Goal: Information Seeking & Learning: Learn about a topic

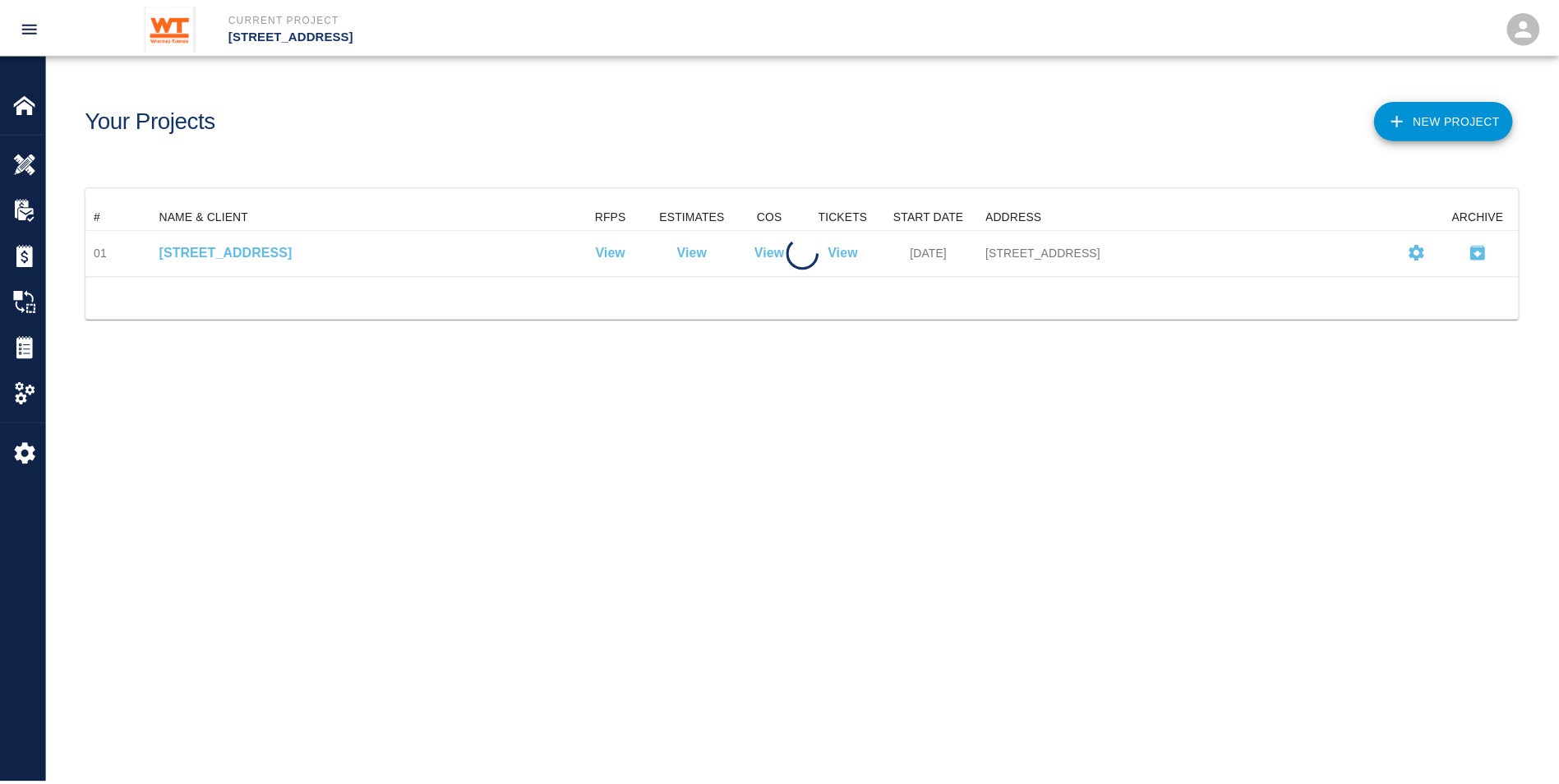
scroll to position [60, 1432]
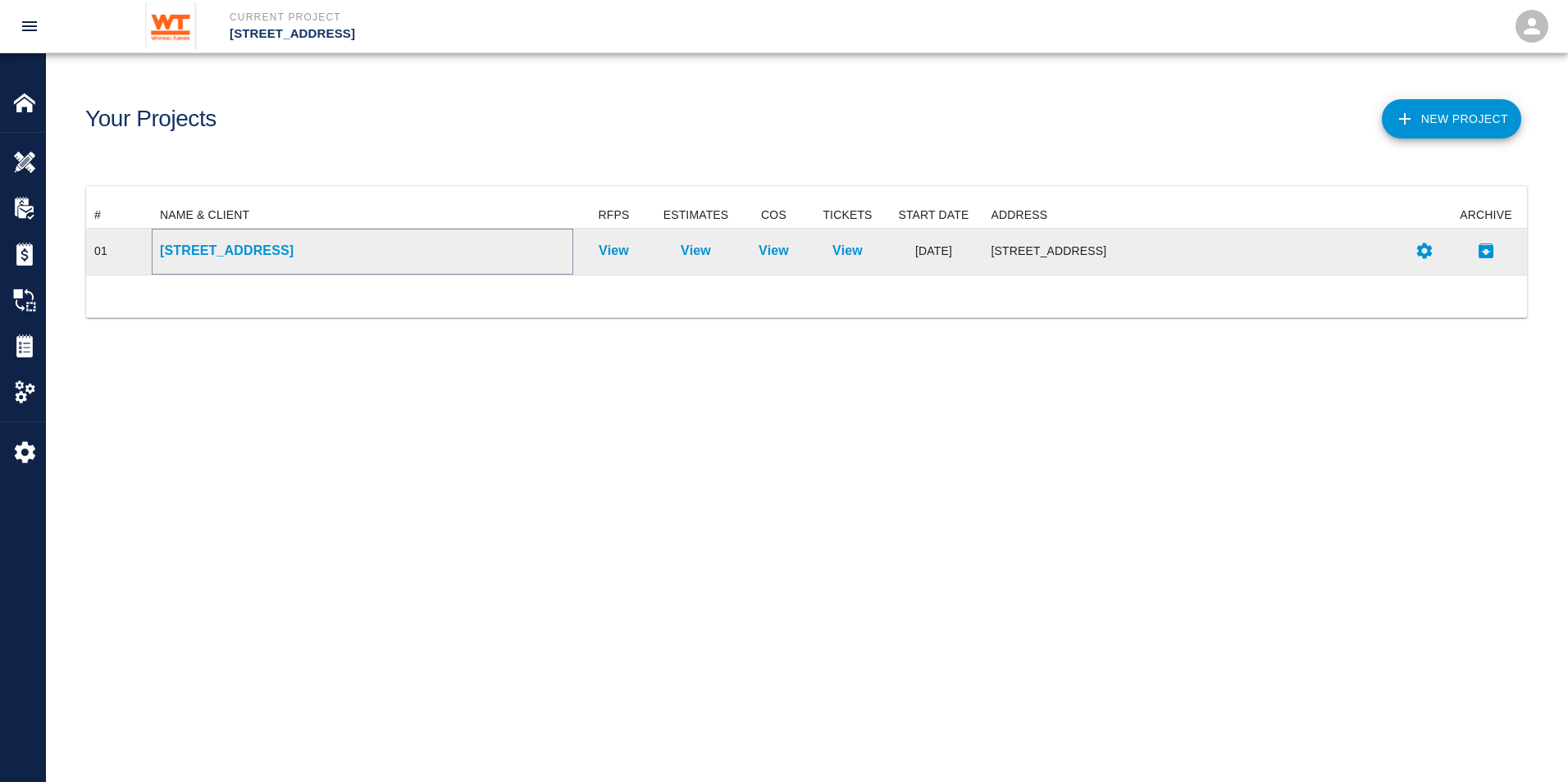
click at [262, 252] on p "[STREET_ADDRESS]" at bounding box center [362, 250] width 405 height 20
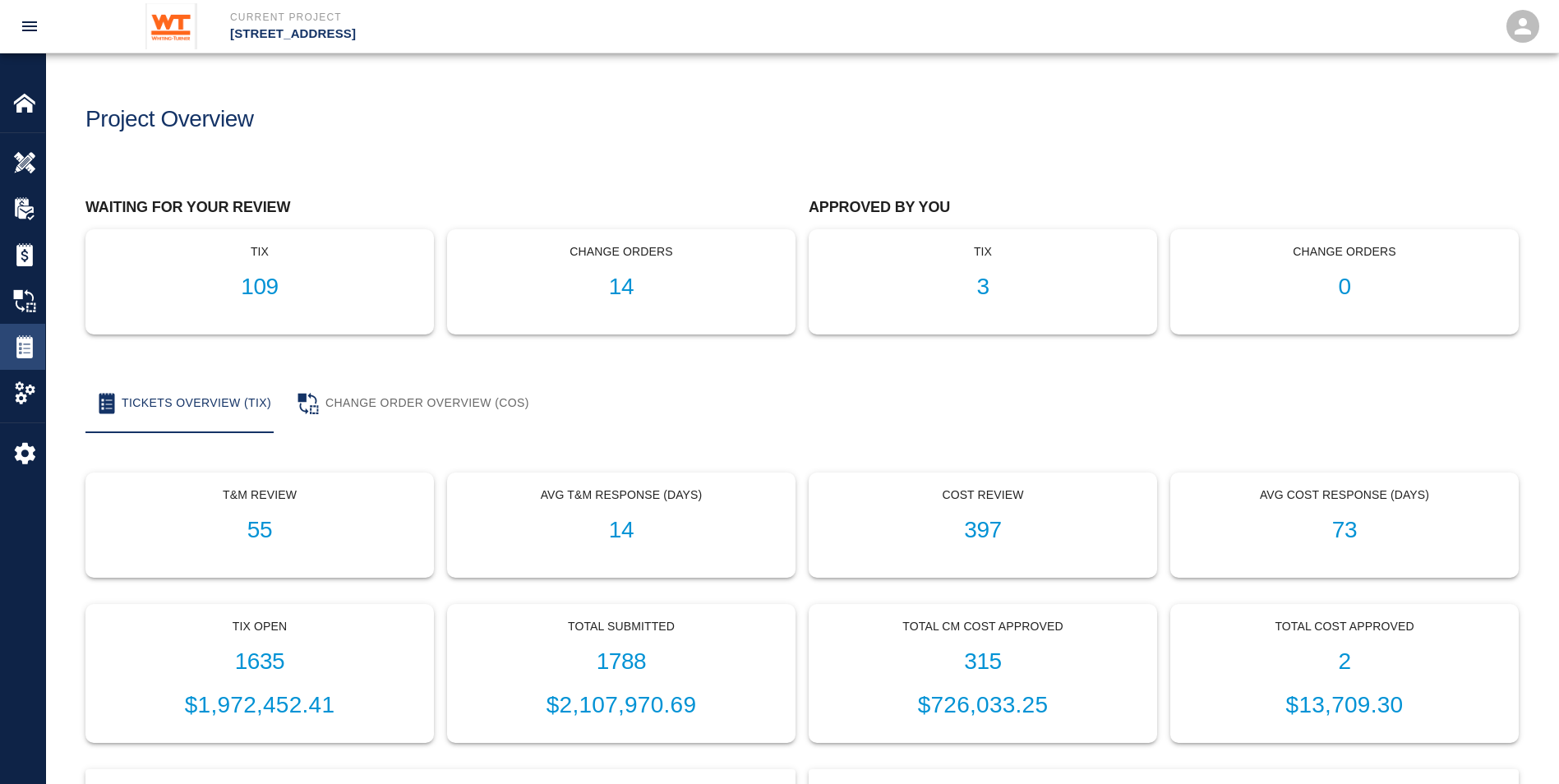
click at [36, 344] on div at bounding box center [36, 346] width 46 height 23
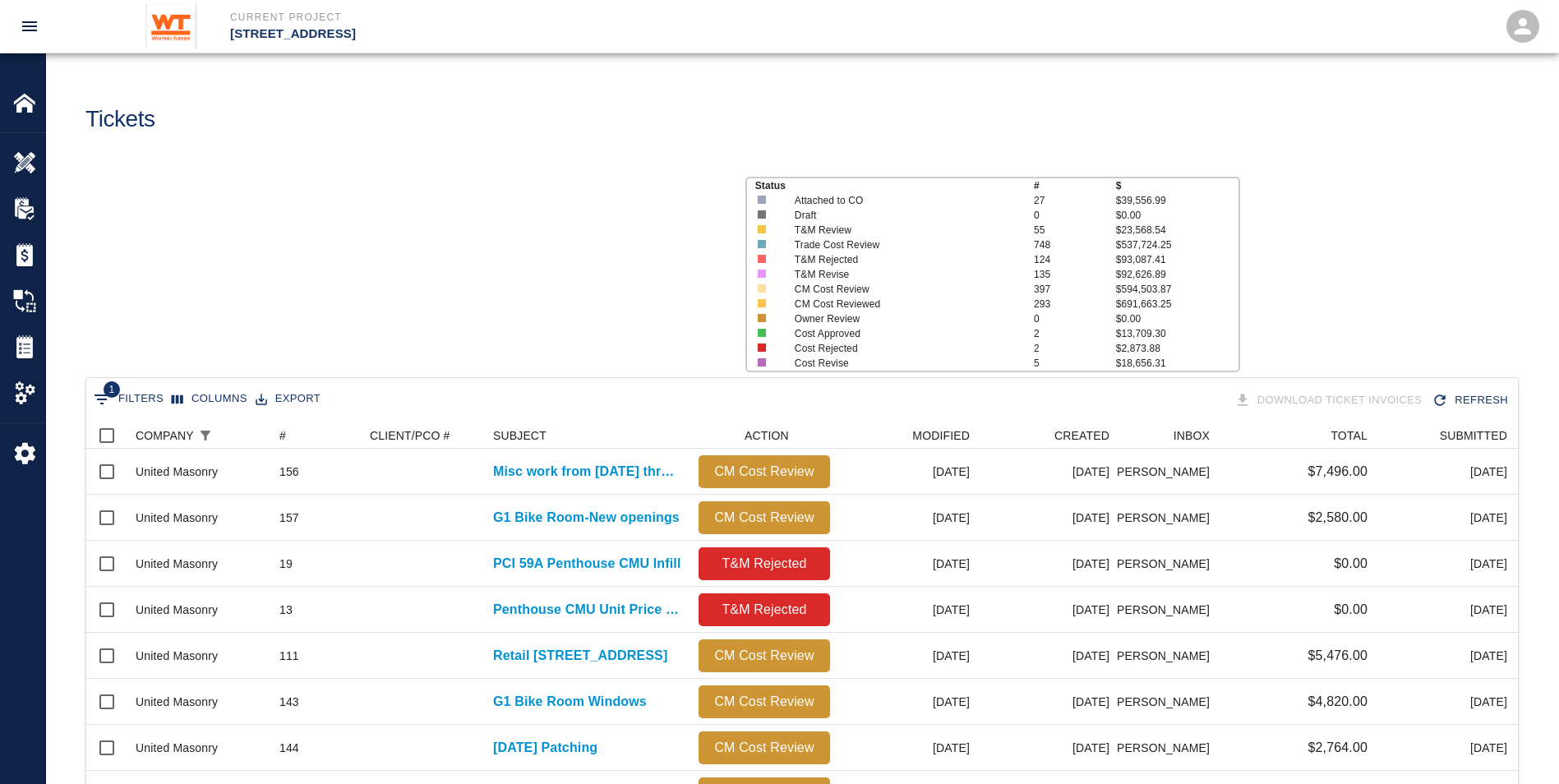
scroll to position [935, 1419]
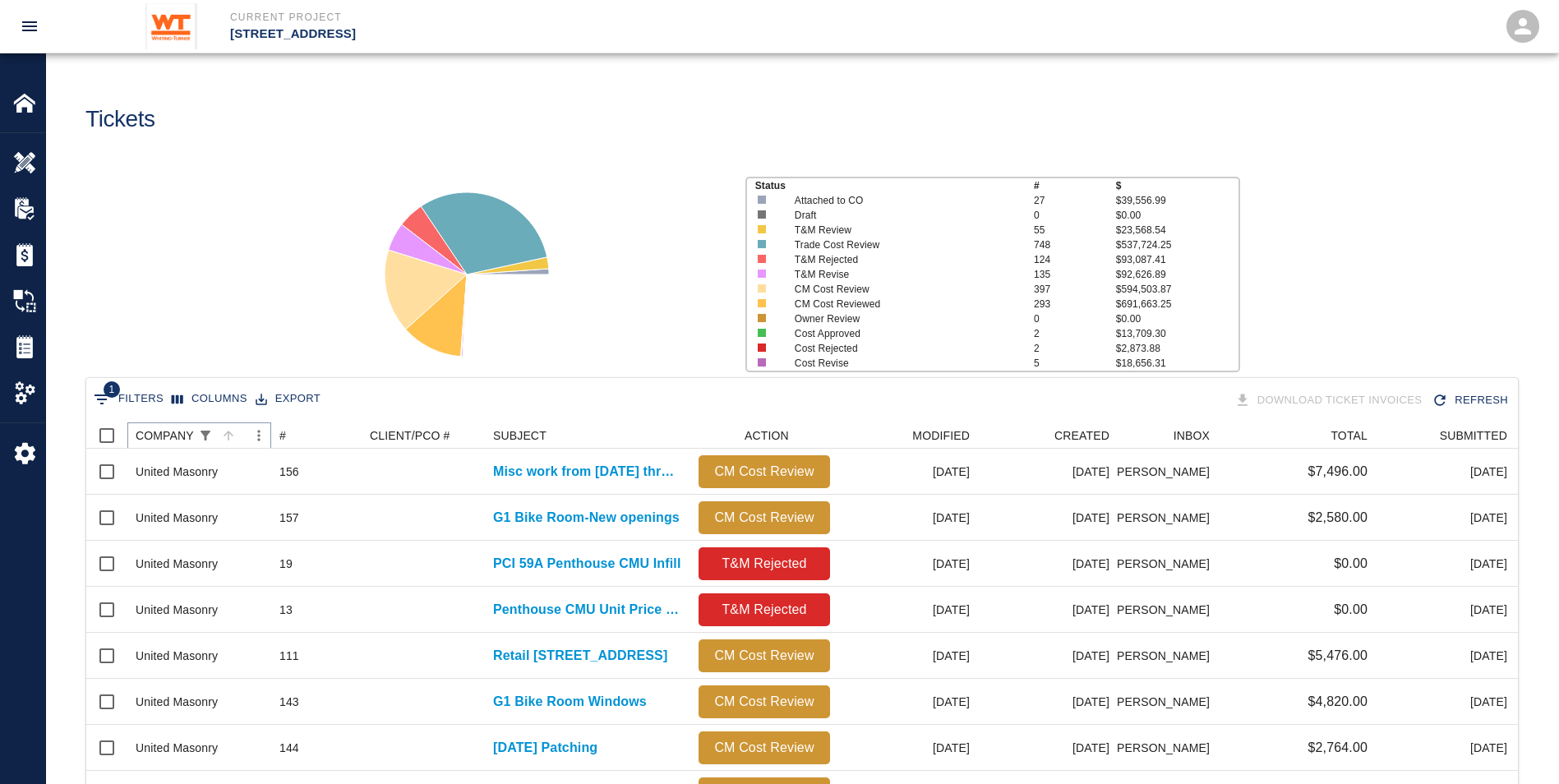
click at [203, 430] on icon "Show filters" at bounding box center [205, 435] width 14 height 14
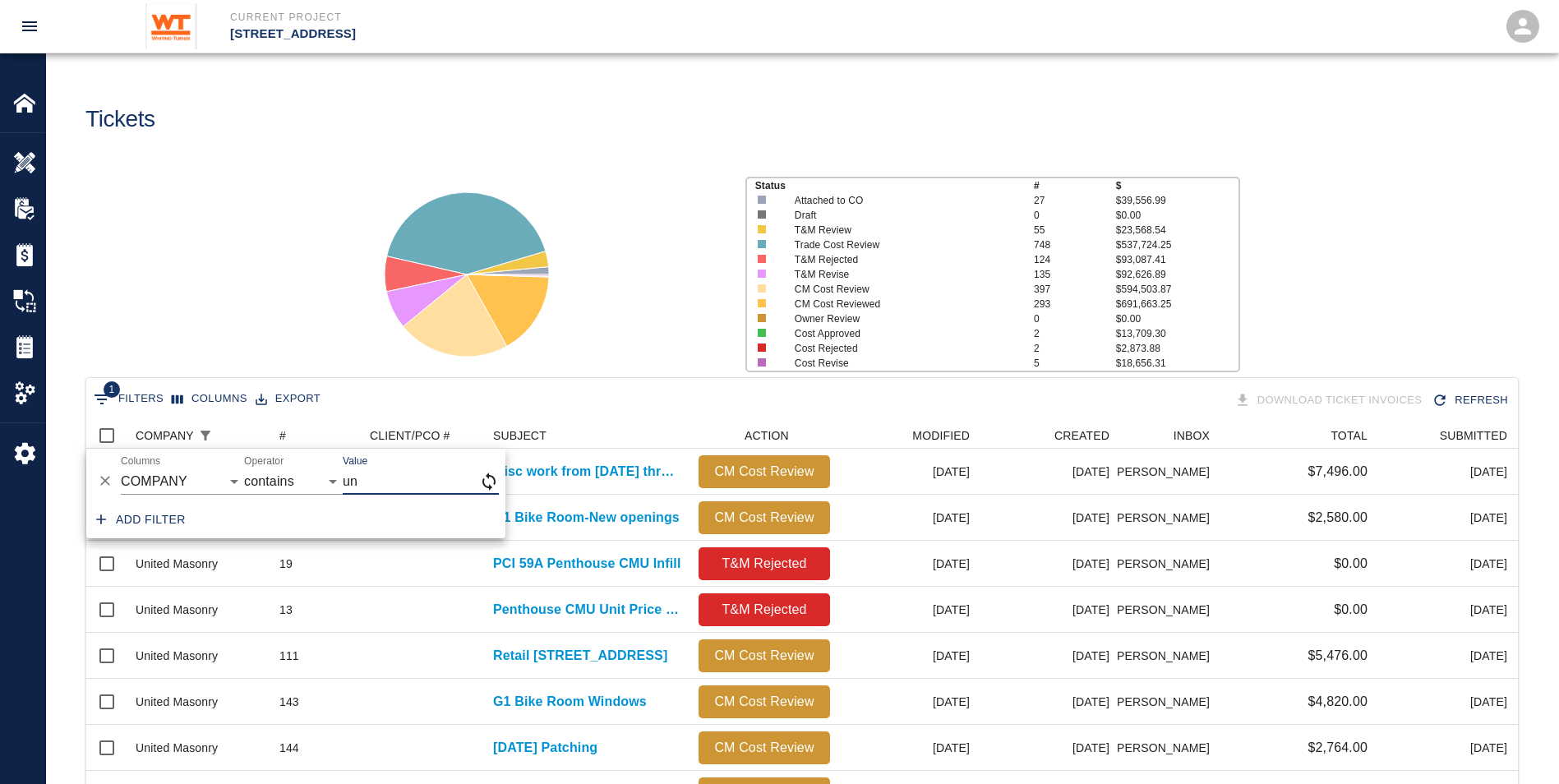
type input "u"
type input "service glass"
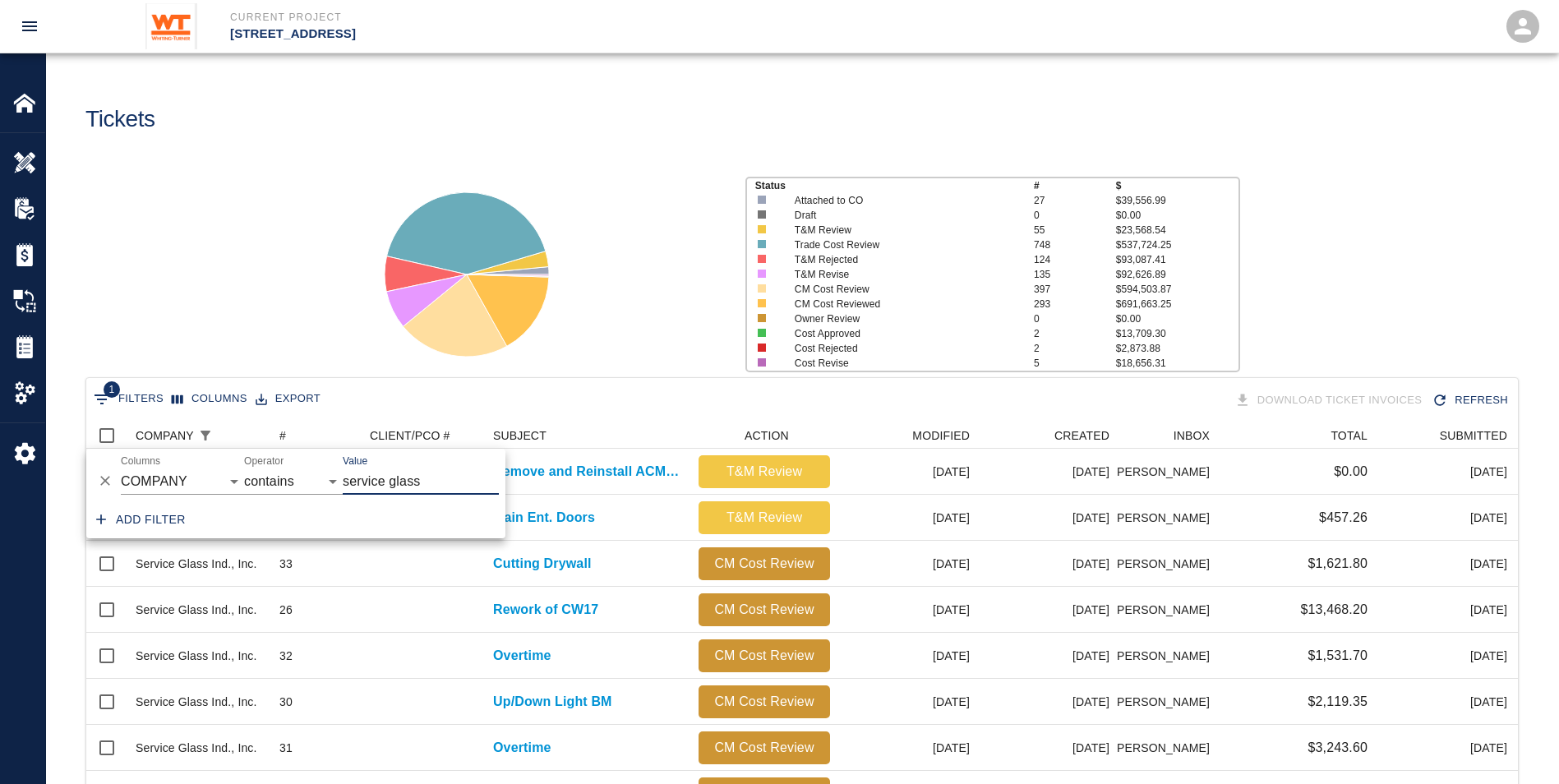
click at [604, 320] on div at bounding box center [542, 267] width 381 height 219
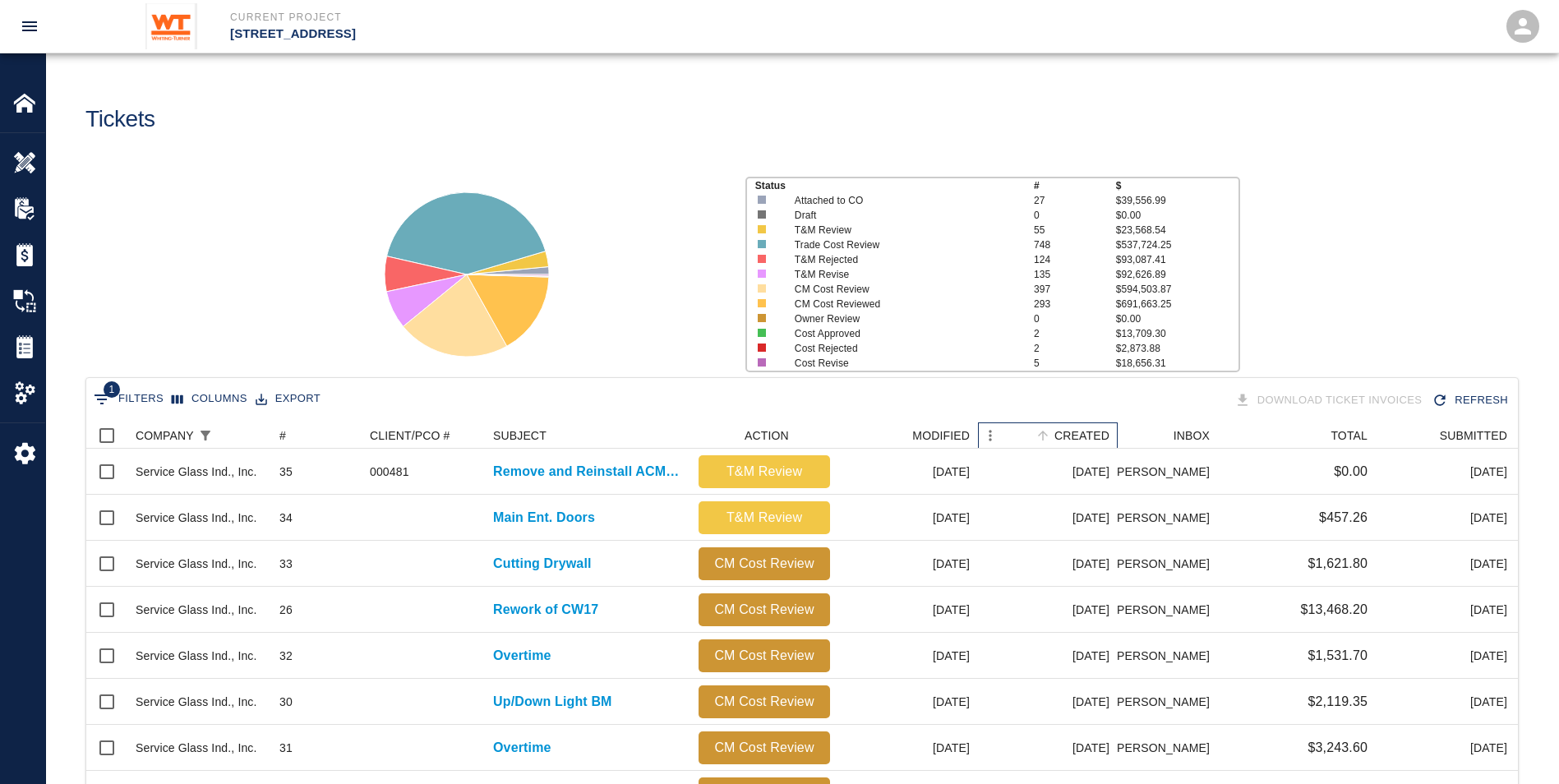
click at [1098, 432] on div "CREATED" at bounding box center [1082, 435] width 55 height 26
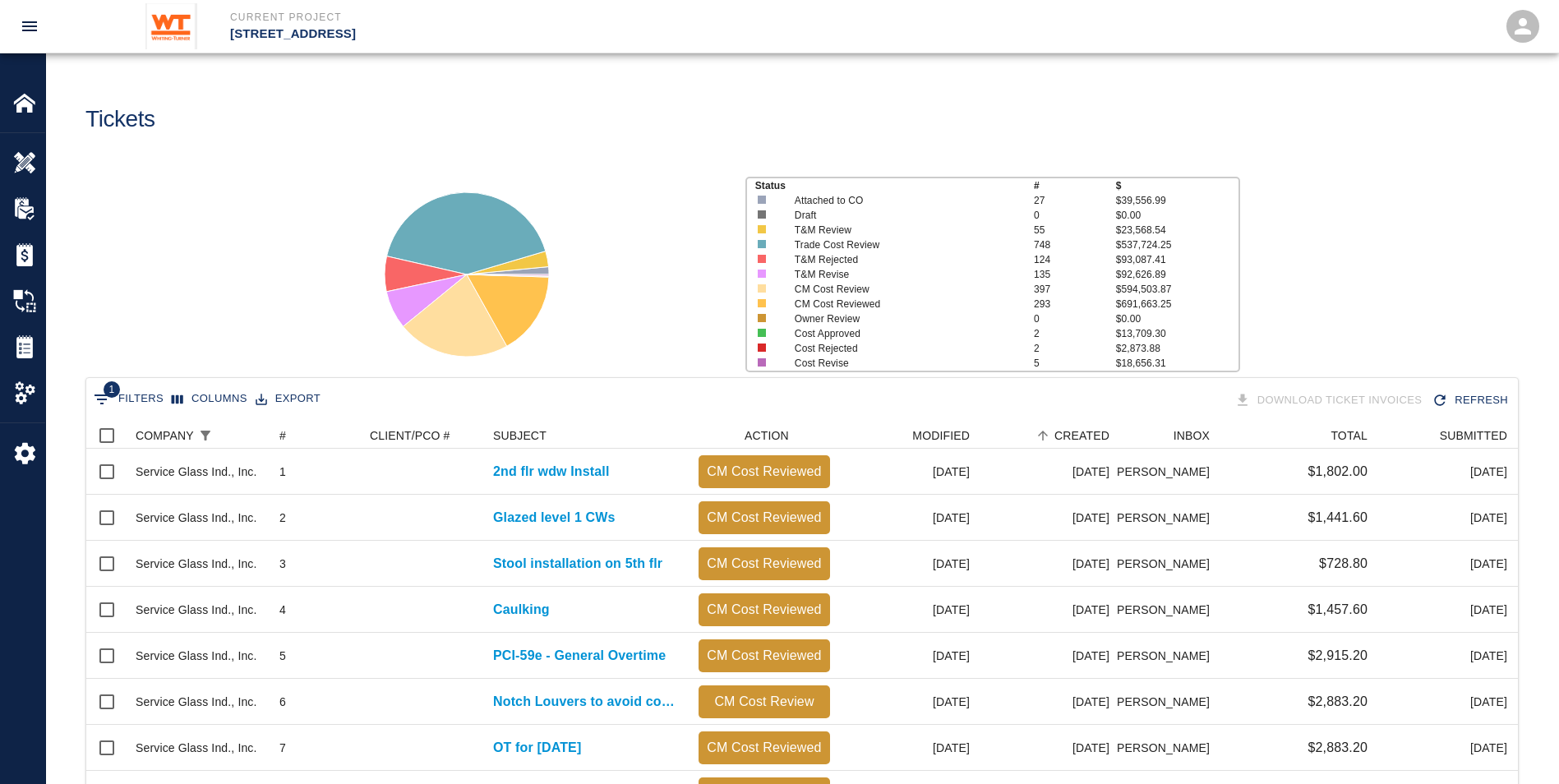
click at [201, 394] on button "Columns" at bounding box center [209, 399] width 83 height 26
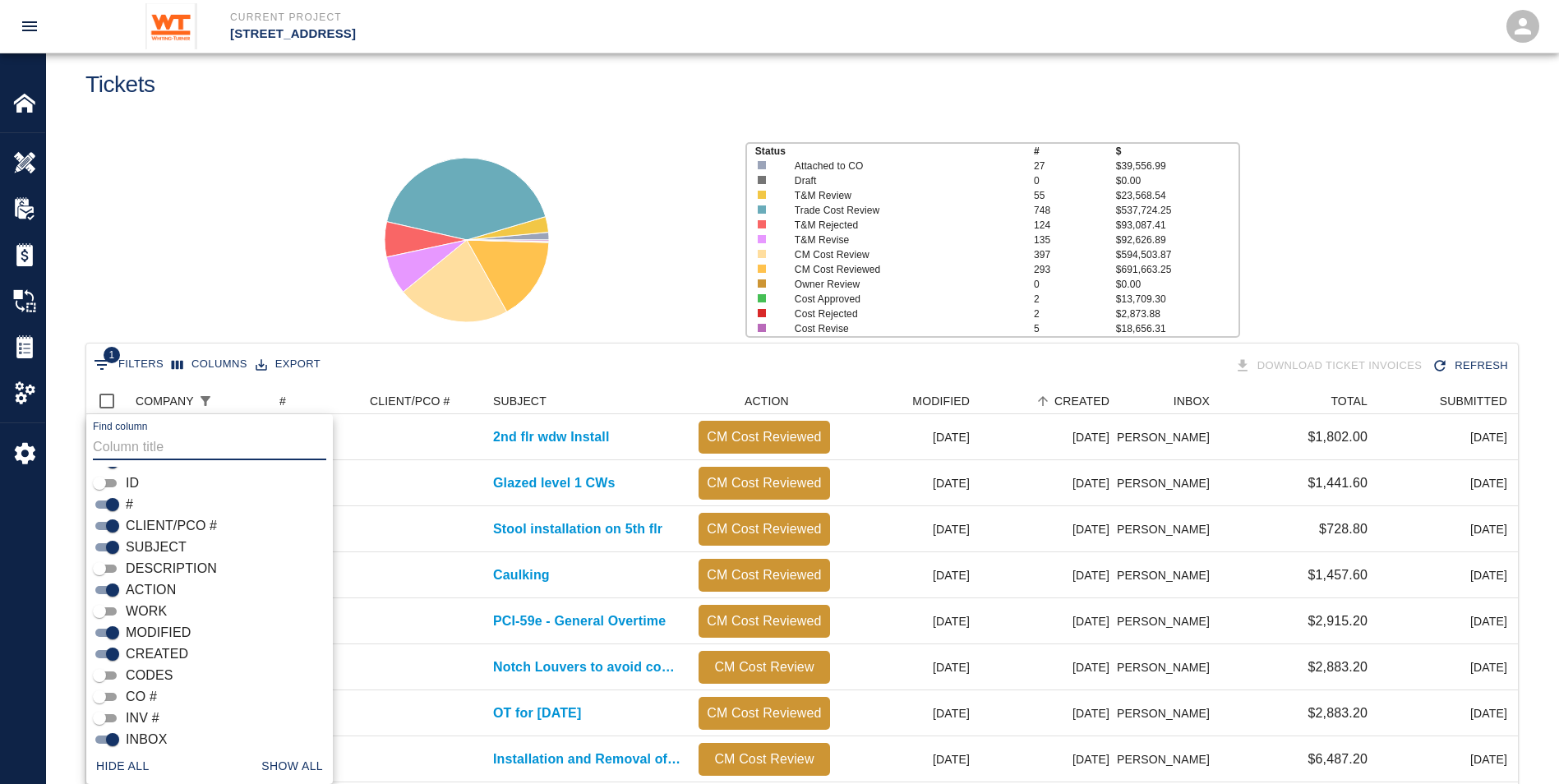
scroll to position [83, 0]
click at [104, 569] on input "WORK" at bounding box center [100, 572] width 60 height 20
checkbox input "true"
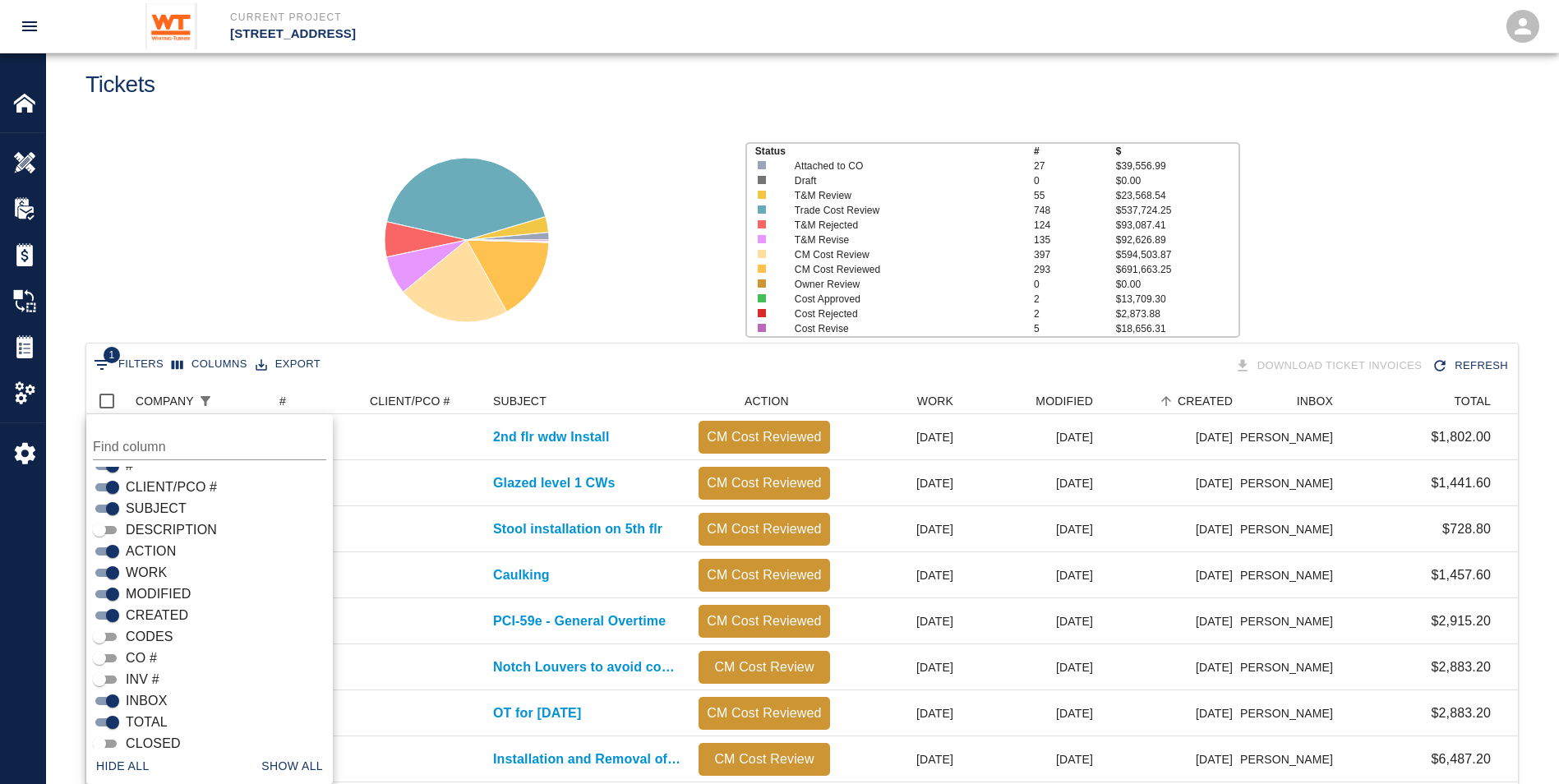
scroll to position [947, 1419]
click at [108, 588] on input "MODIFIED" at bounding box center [113, 593] width 60 height 20
checkbox input "false"
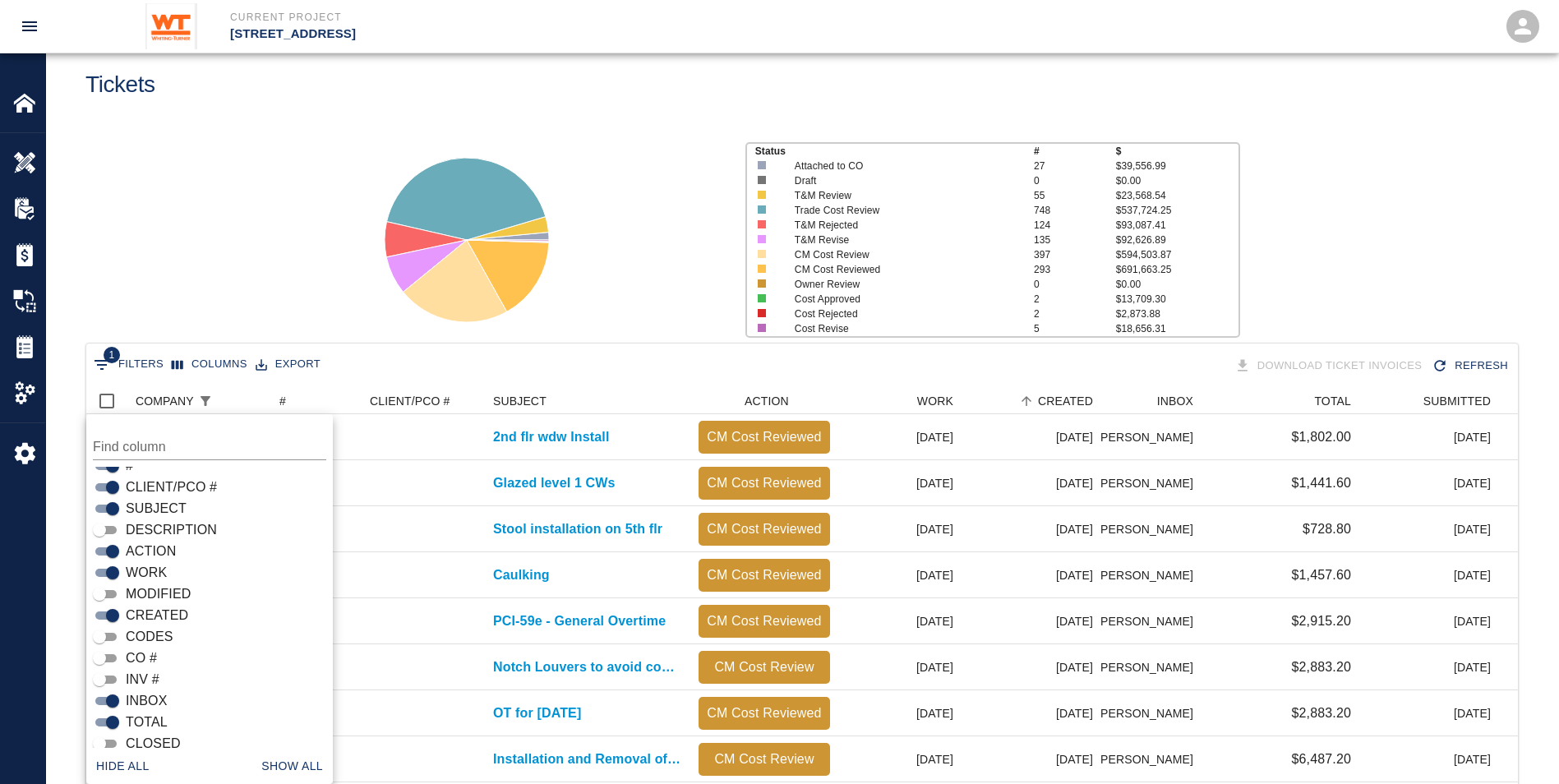
scroll to position [935, 1419]
click at [244, 250] on div "Status # $ Attached to CO 27 $39,556.99 Draft 0 $0.00 T&M Review 55 $23,568.54 …" at bounding box center [796, 233] width 1526 height 219
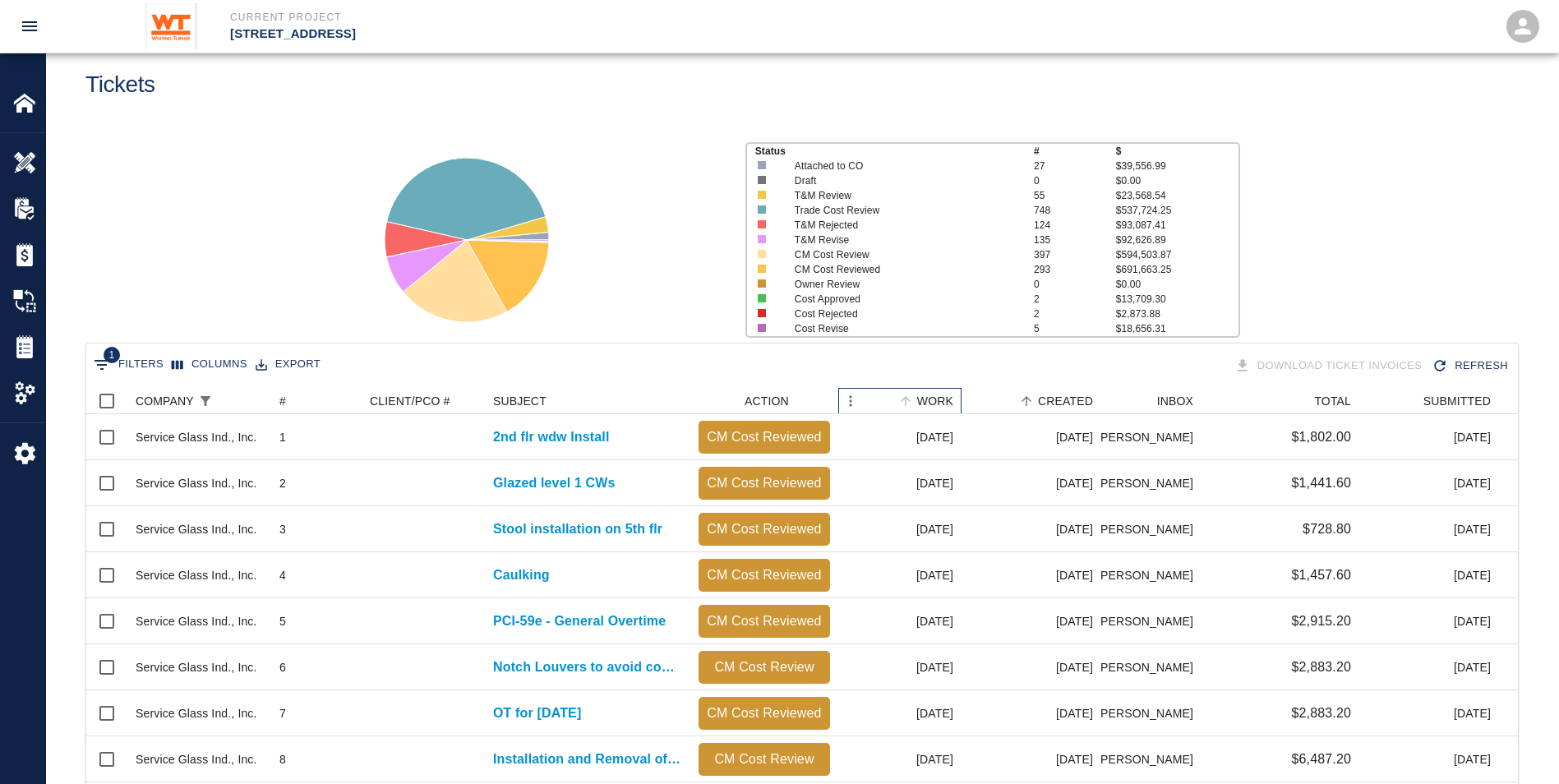
click at [949, 401] on div "WORK" at bounding box center [935, 401] width 36 height 26
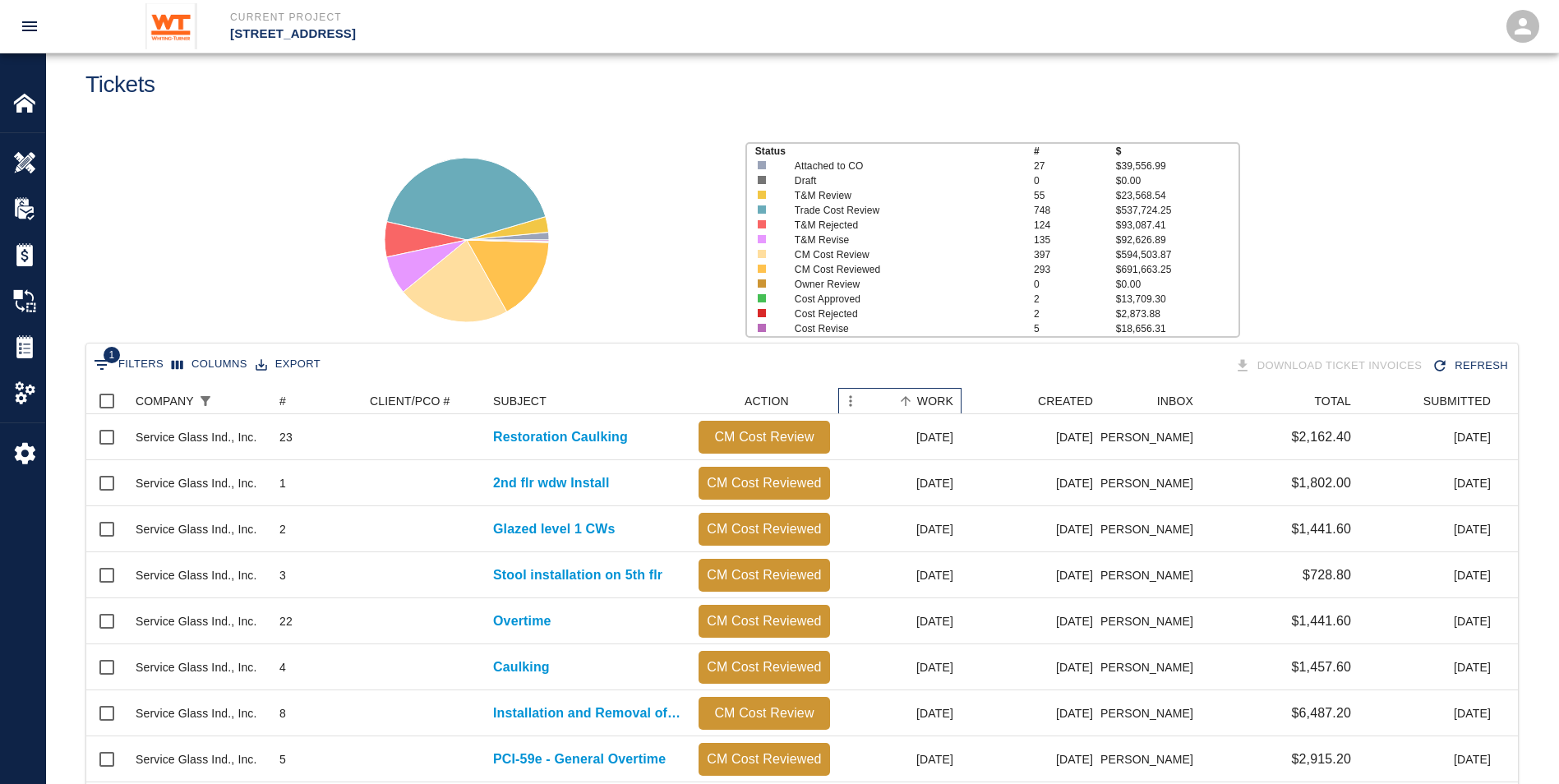
click at [937, 395] on div "WORK" at bounding box center [935, 401] width 36 height 26
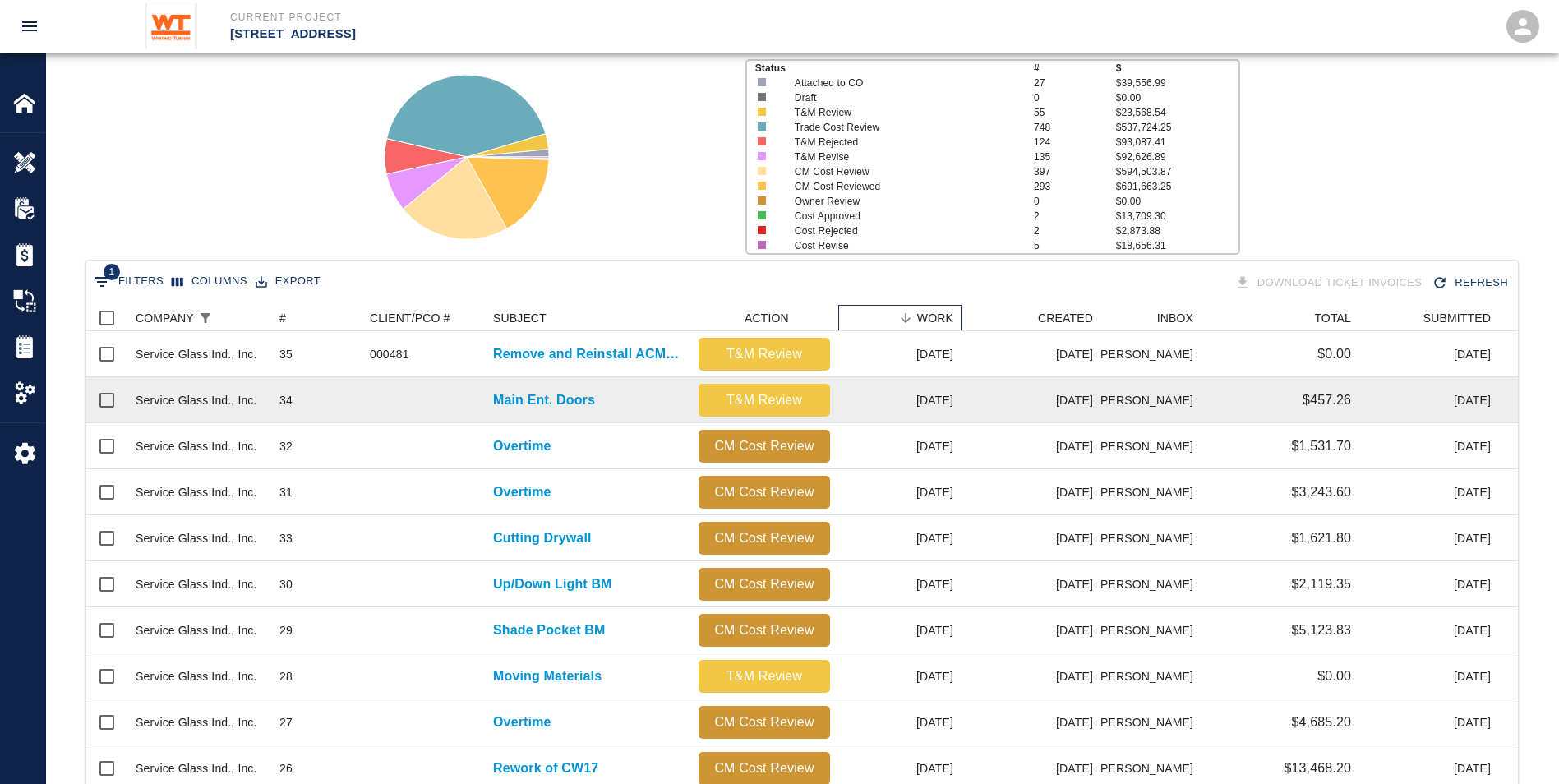
scroll to position [117, 0]
click at [536, 398] on p "Main Ent. Doors" at bounding box center [544, 401] width 102 height 20
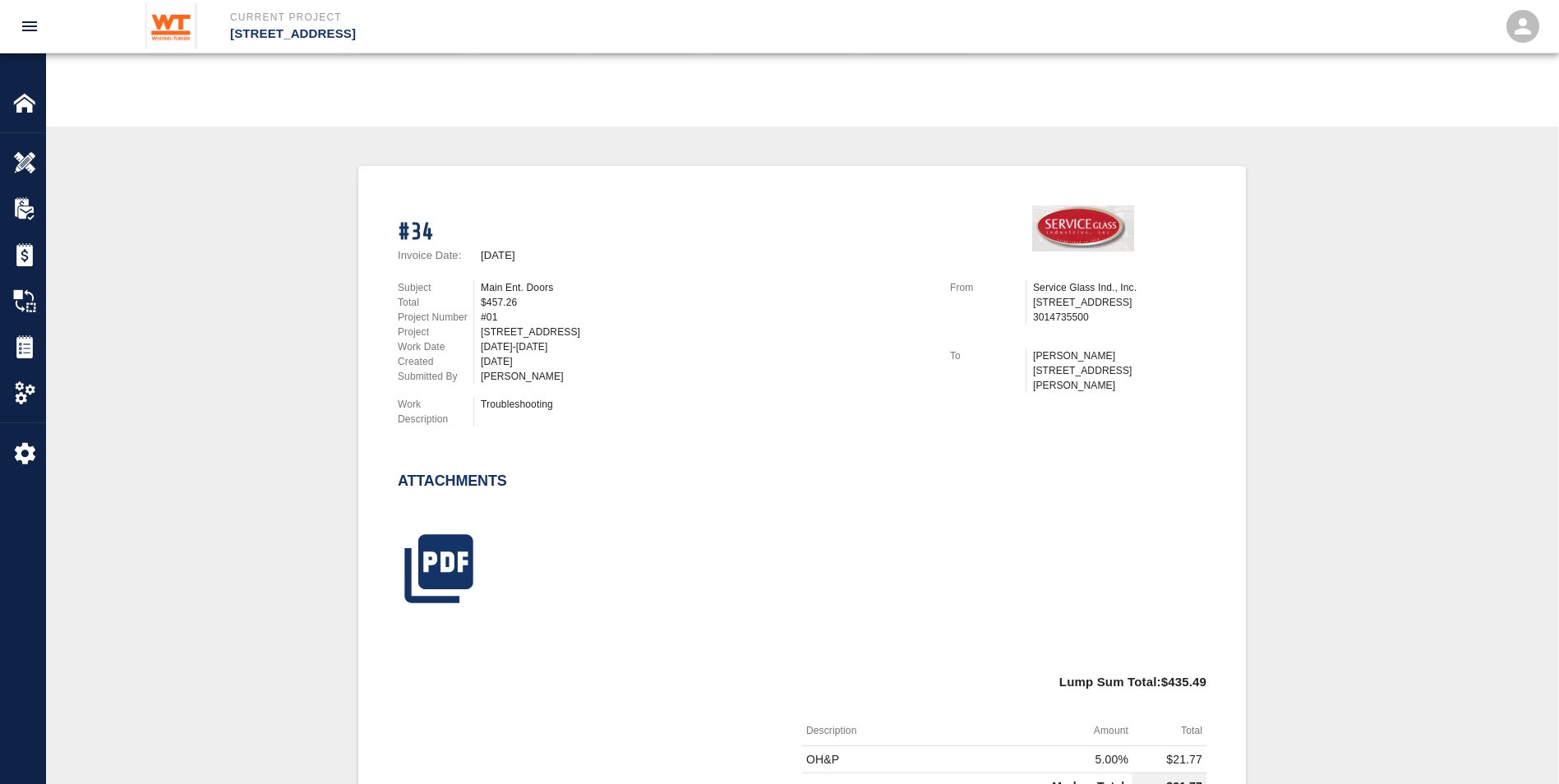
scroll to position [247, 0]
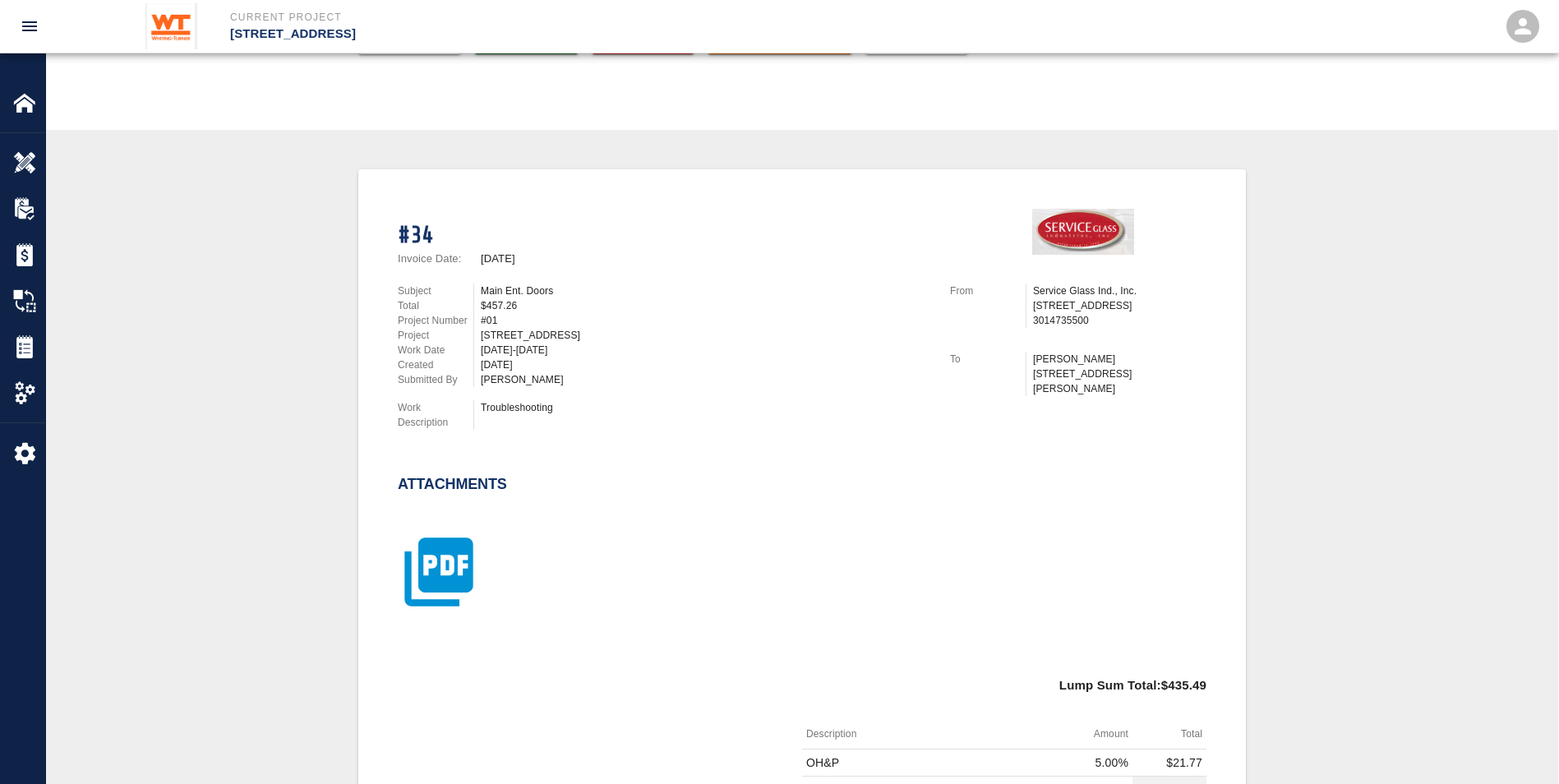
click at [446, 544] on icon "button" at bounding box center [438, 572] width 68 height 68
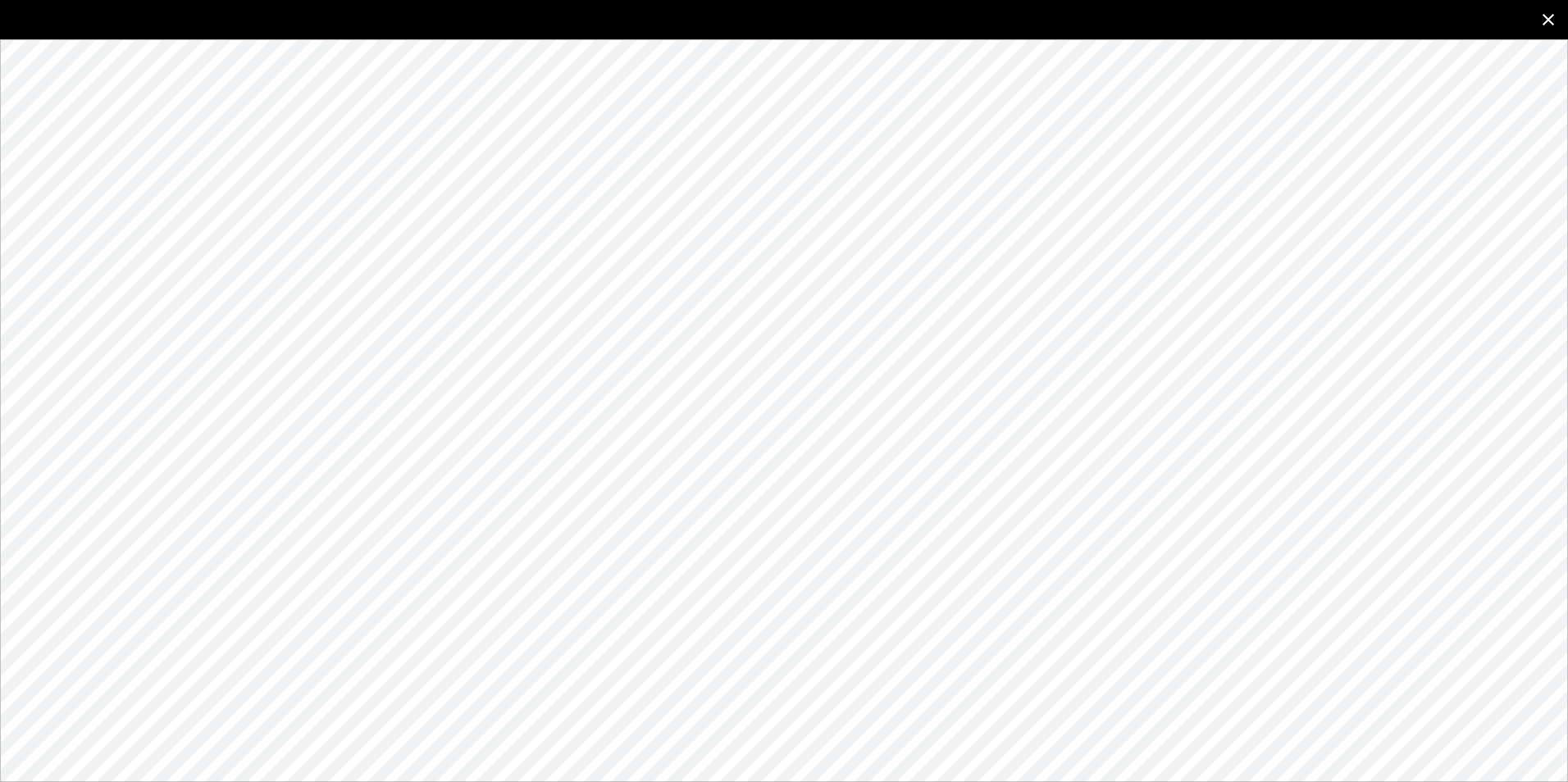
click at [1545, 13] on icon "close" at bounding box center [1548, 20] width 20 height 20
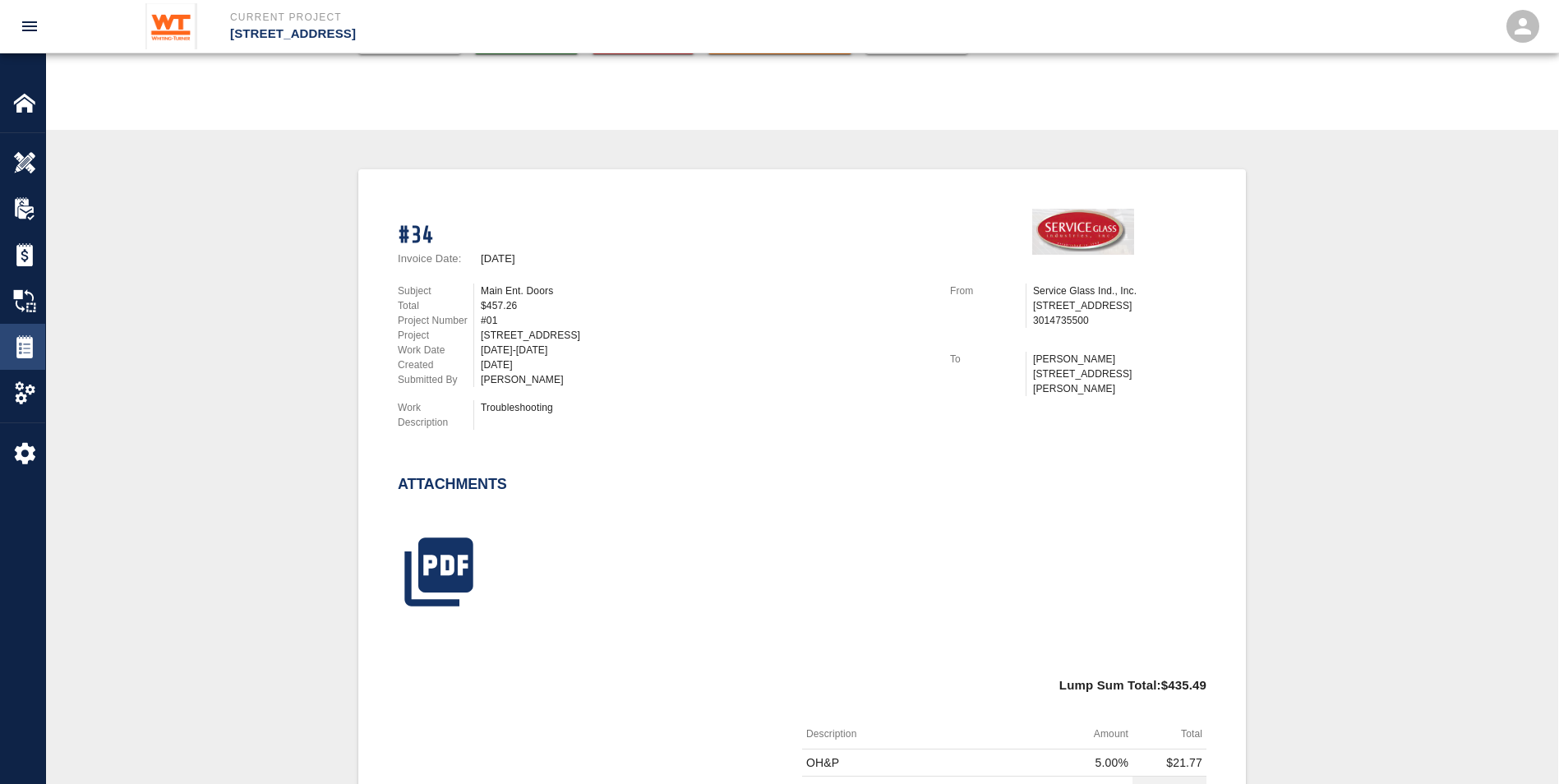
click at [36, 344] on div at bounding box center [36, 346] width 46 height 23
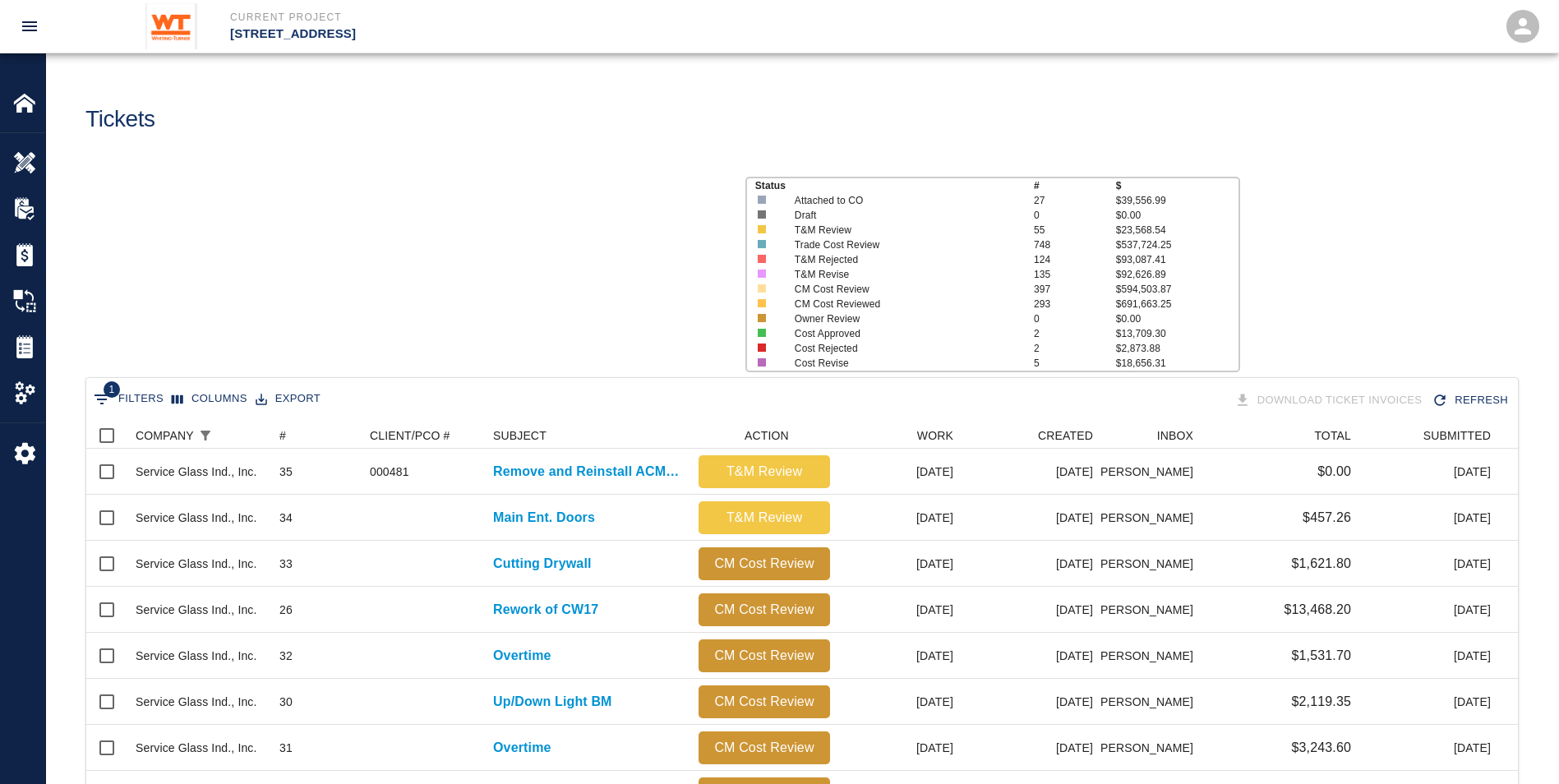
scroll to position [935, 1419]
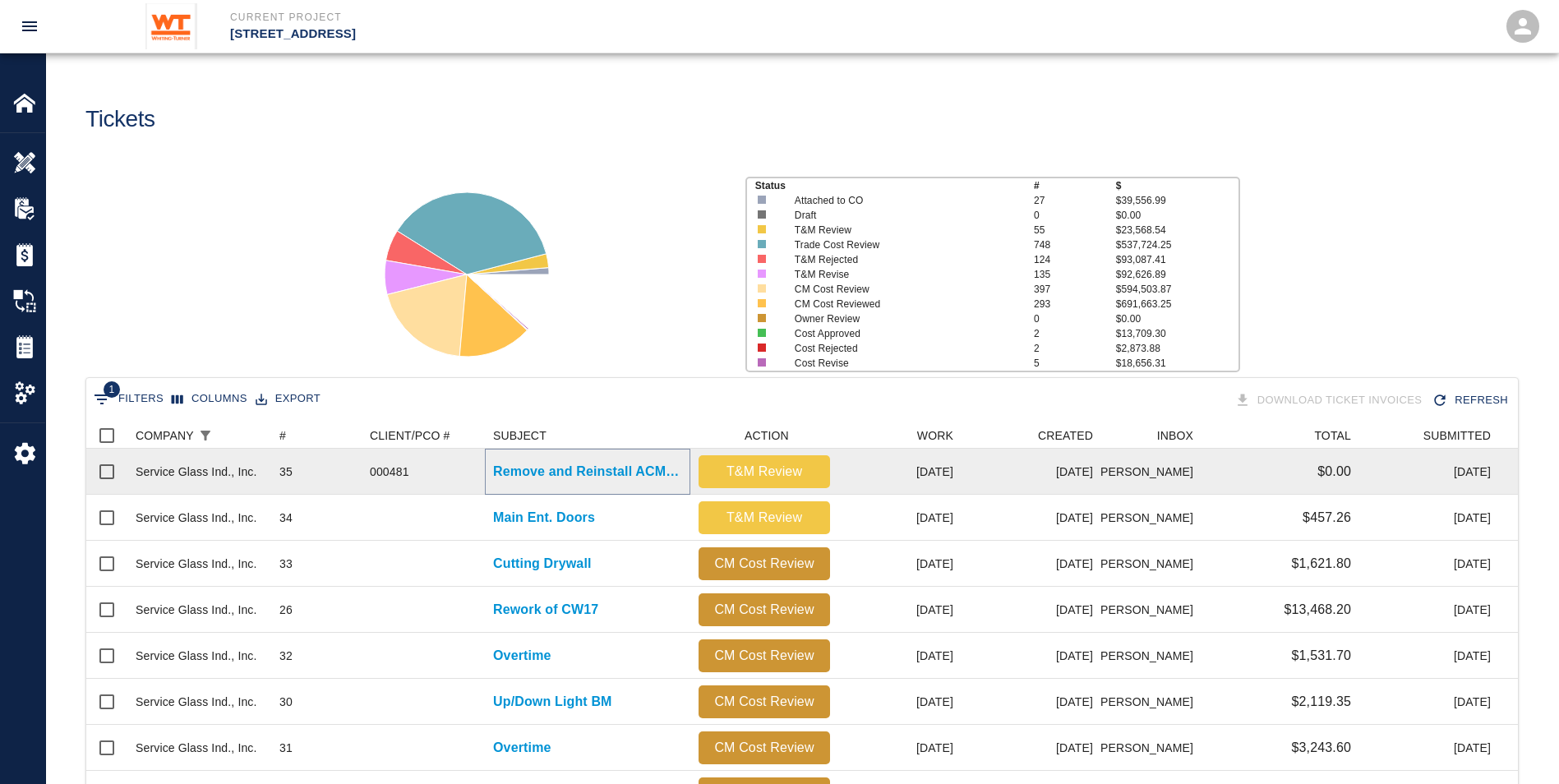
click at [622, 470] on p "Remove and Reinstall ACM Panels for Cameras" at bounding box center [587, 472] width 189 height 20
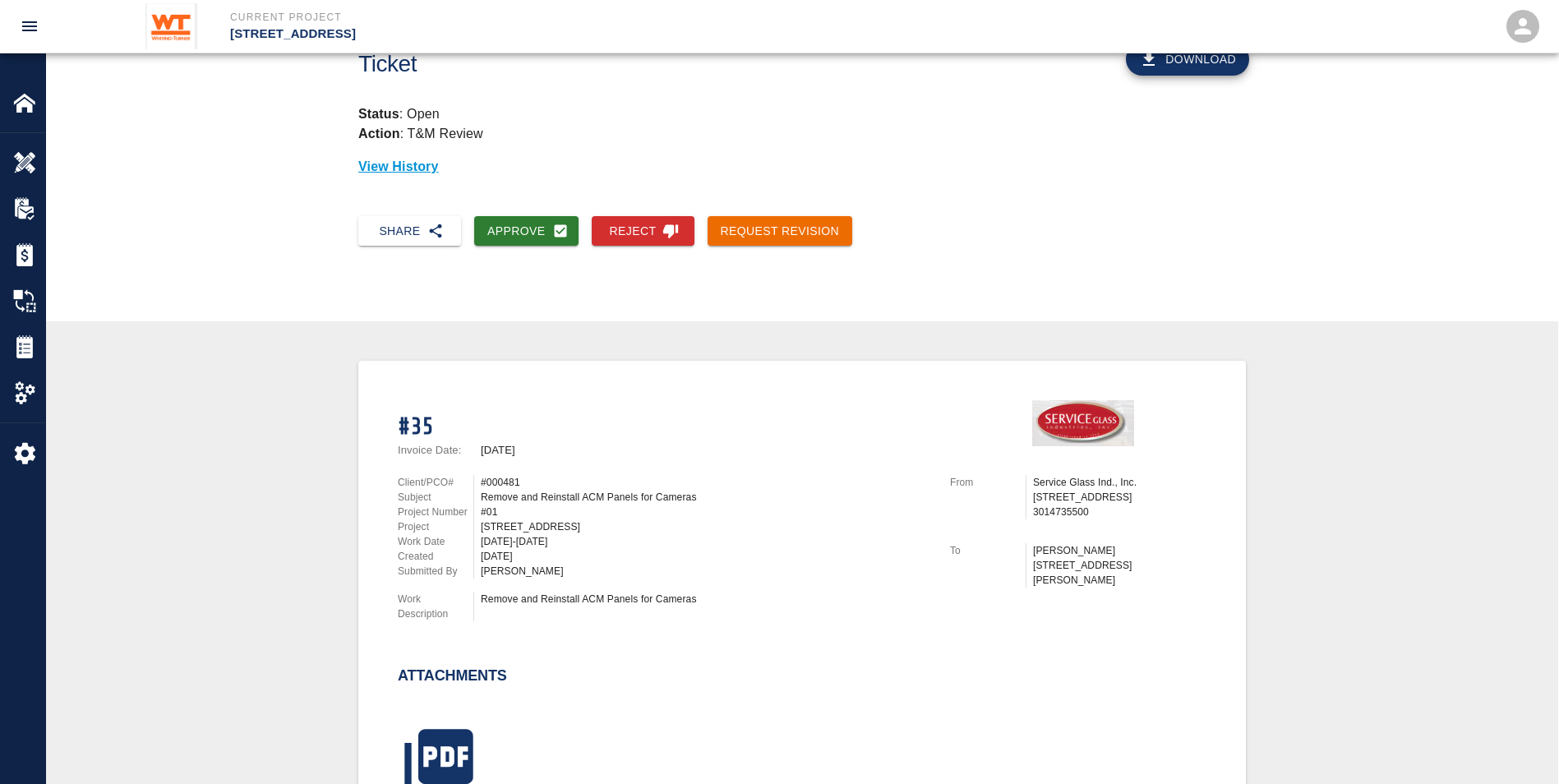
scroll to position [83, 0]
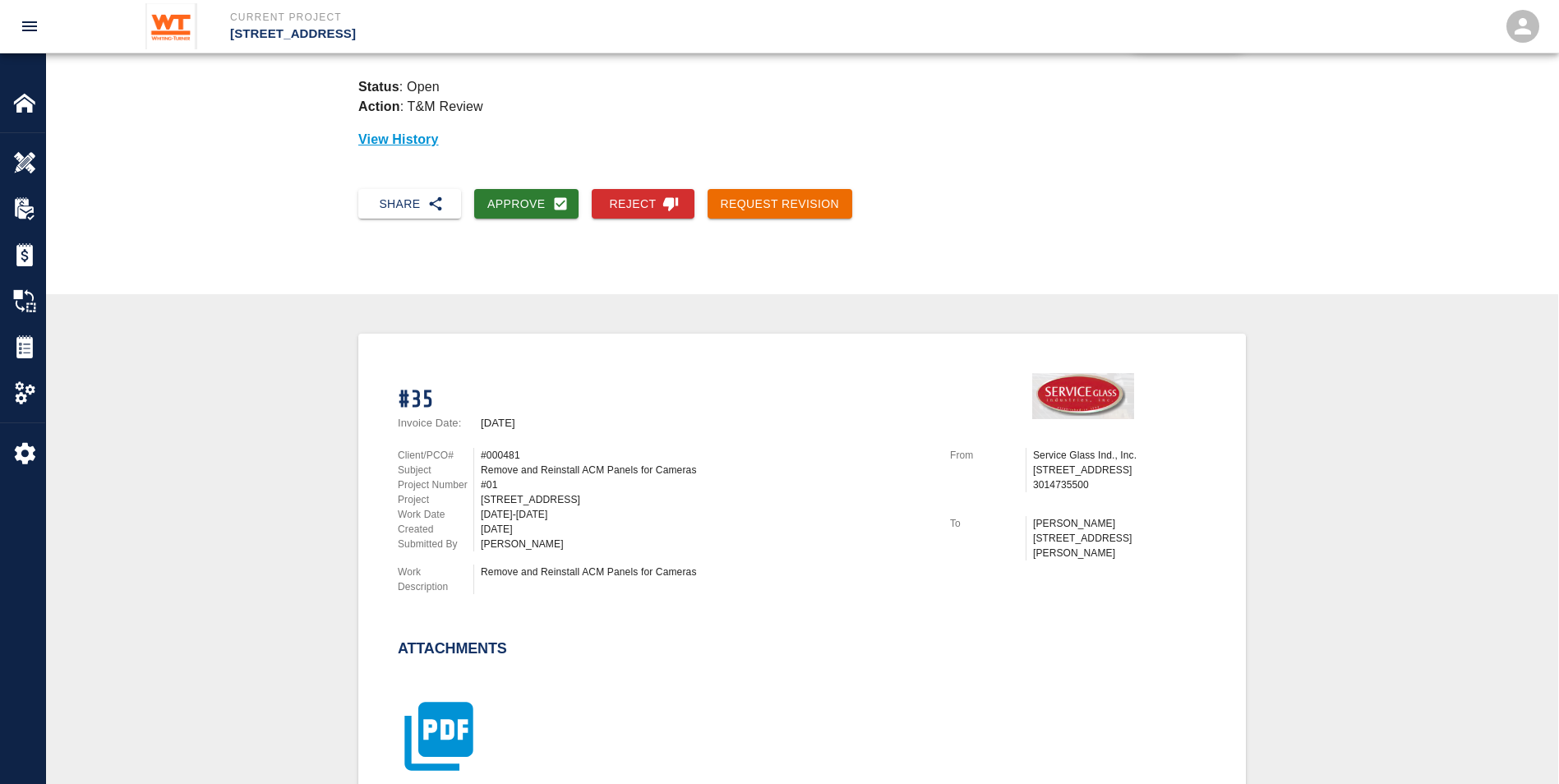
click at [437, 739] on icon "button" at bounding box center [438, 736] width 68 height 68
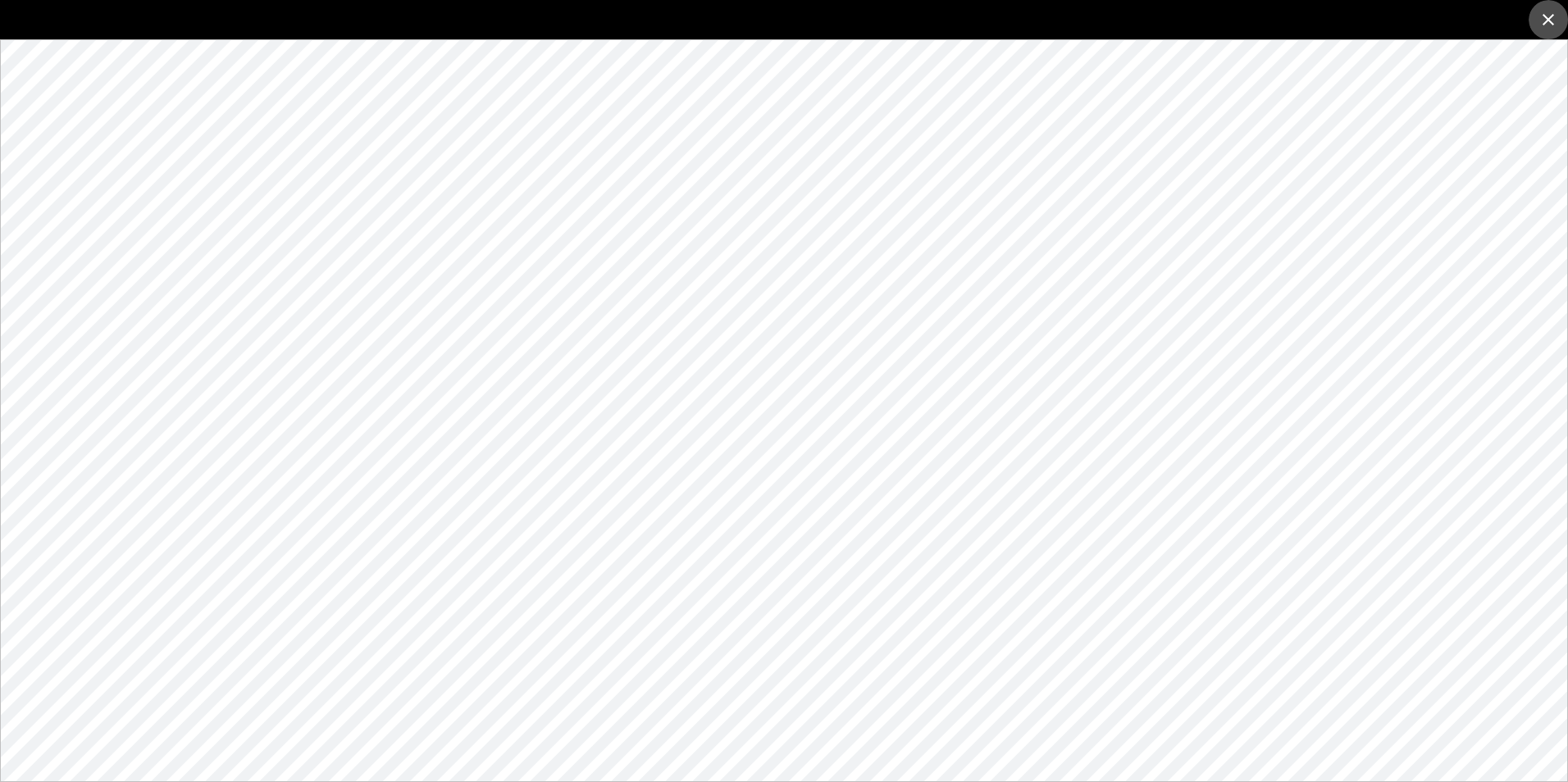
click at [1549, 12] on icon "close" at bounding box center [1548, 20] width 20 height 20
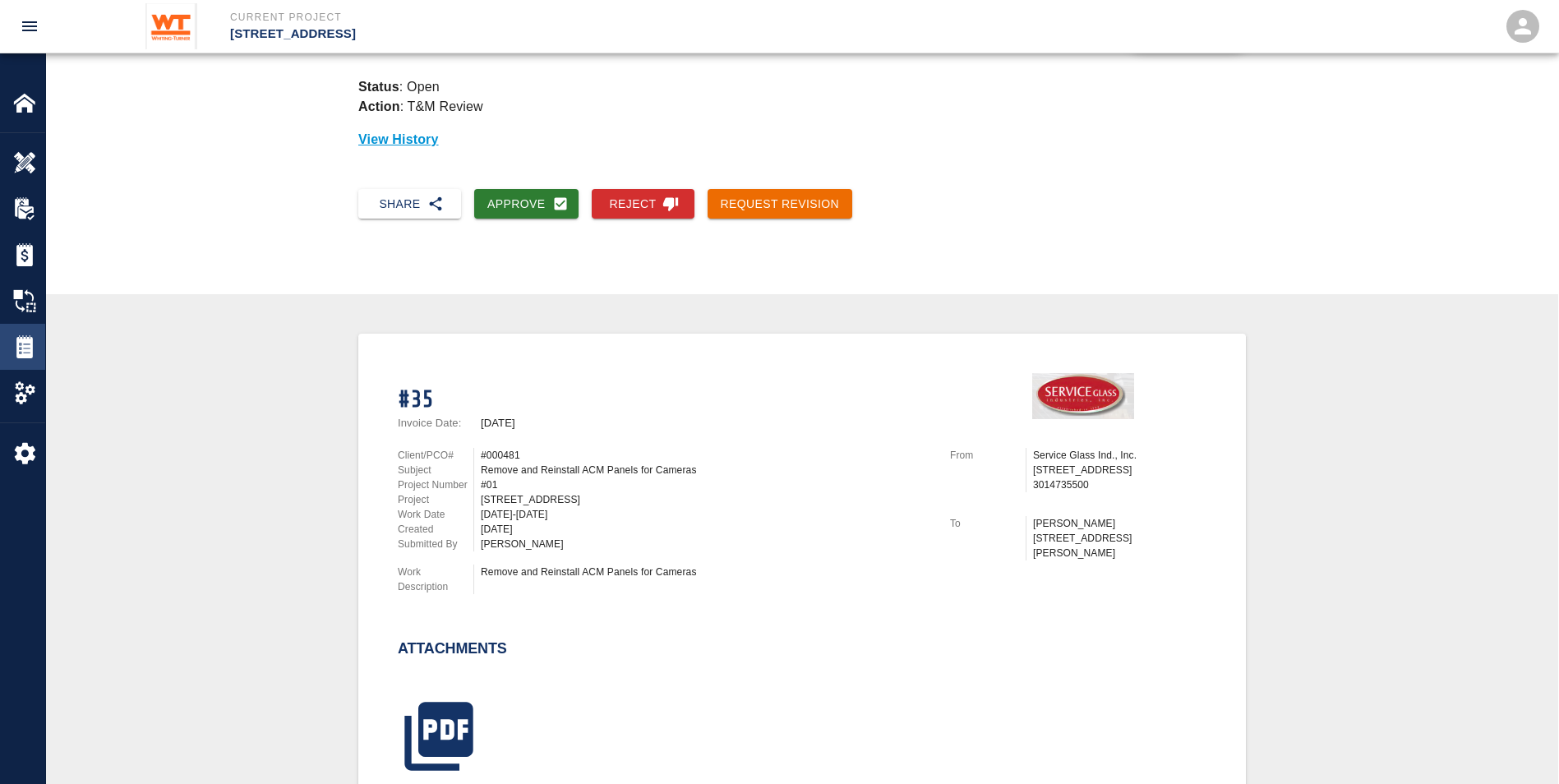
click at [36, 351] on div at bounding box center [36, 346] width 46 height 23
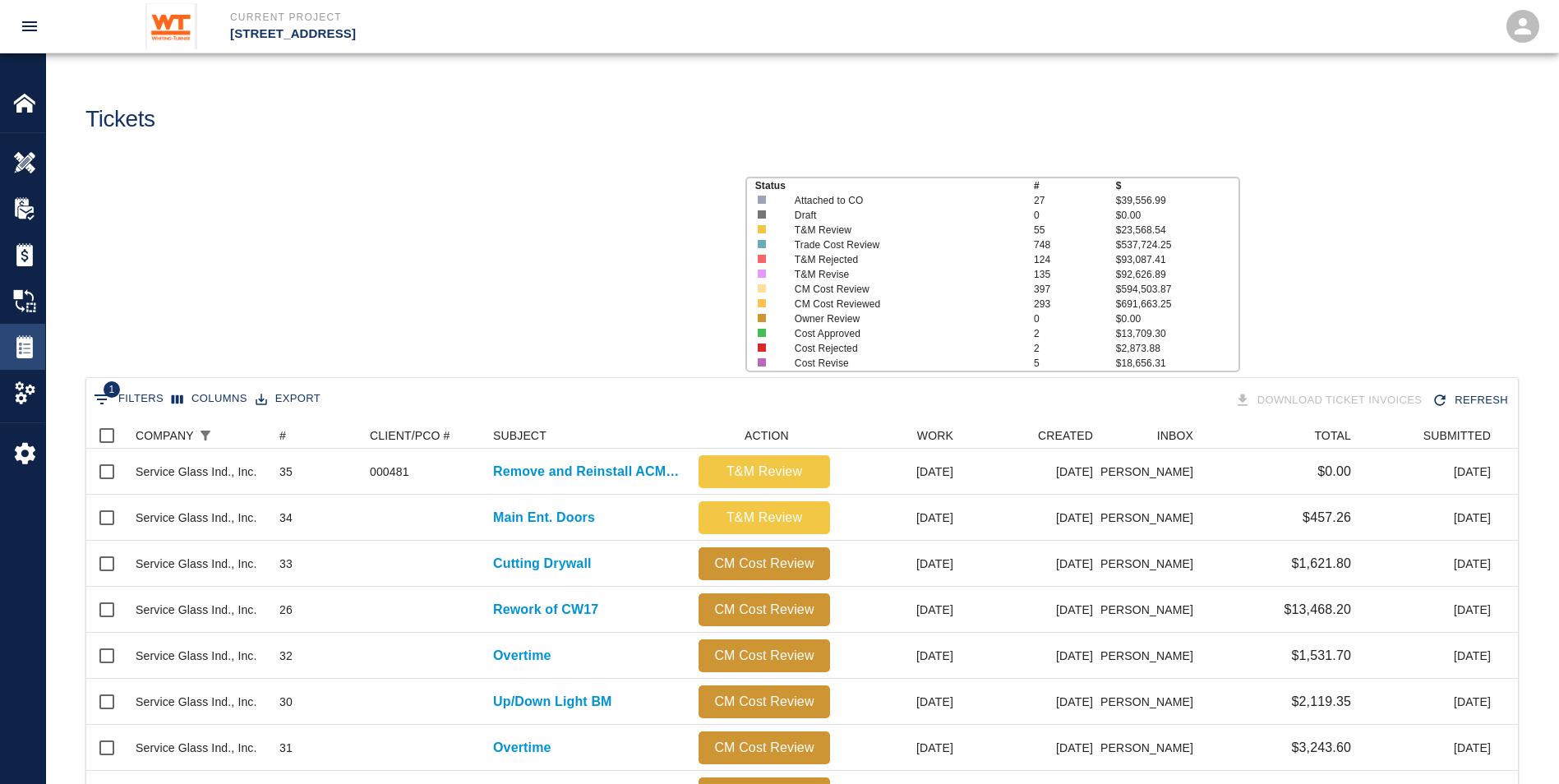
scroll to position [935, 1419]
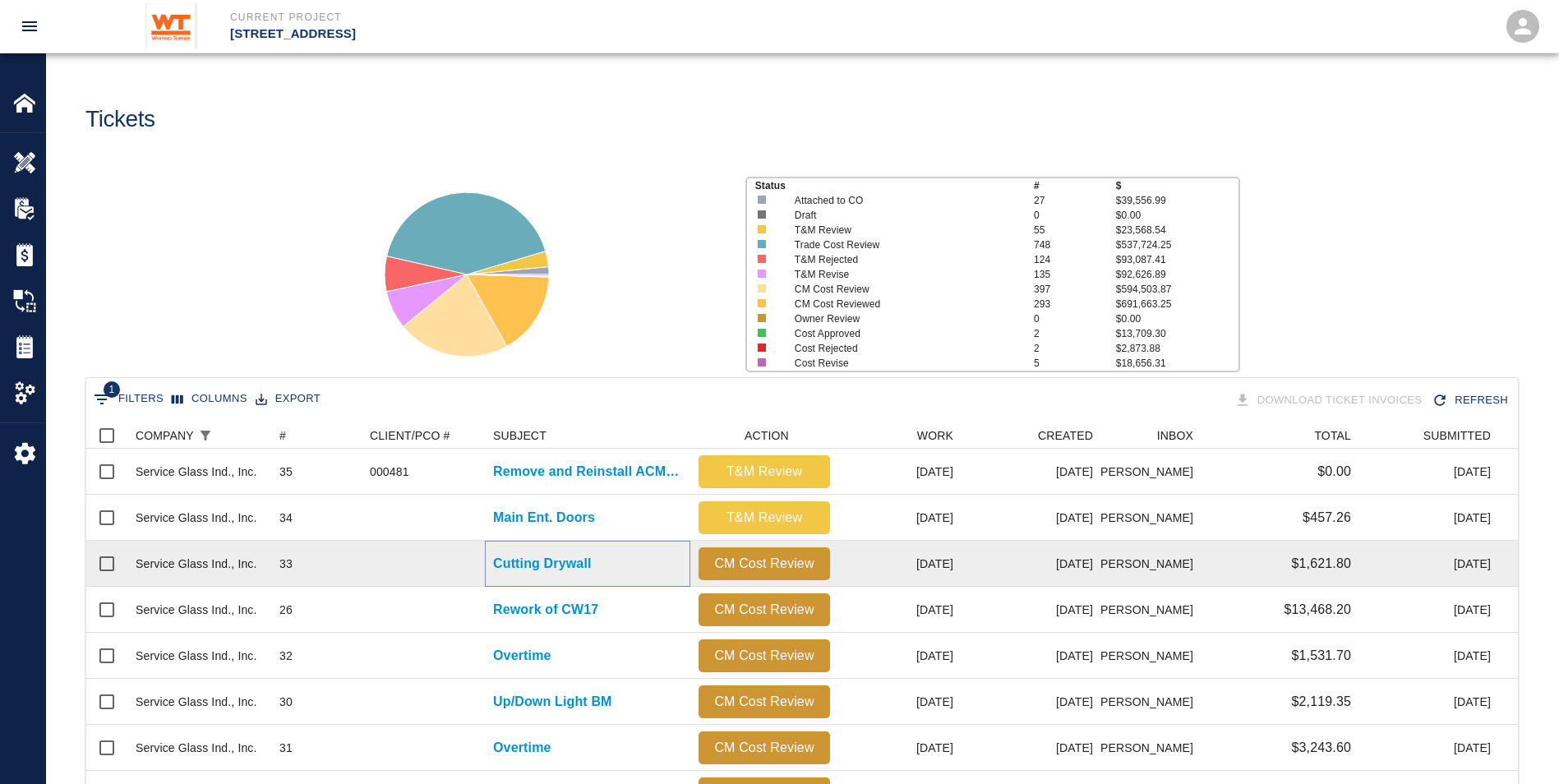
click at [534, 554] on p "Cutting Drywall" at bounding box center [542, 564] width 99 height 20
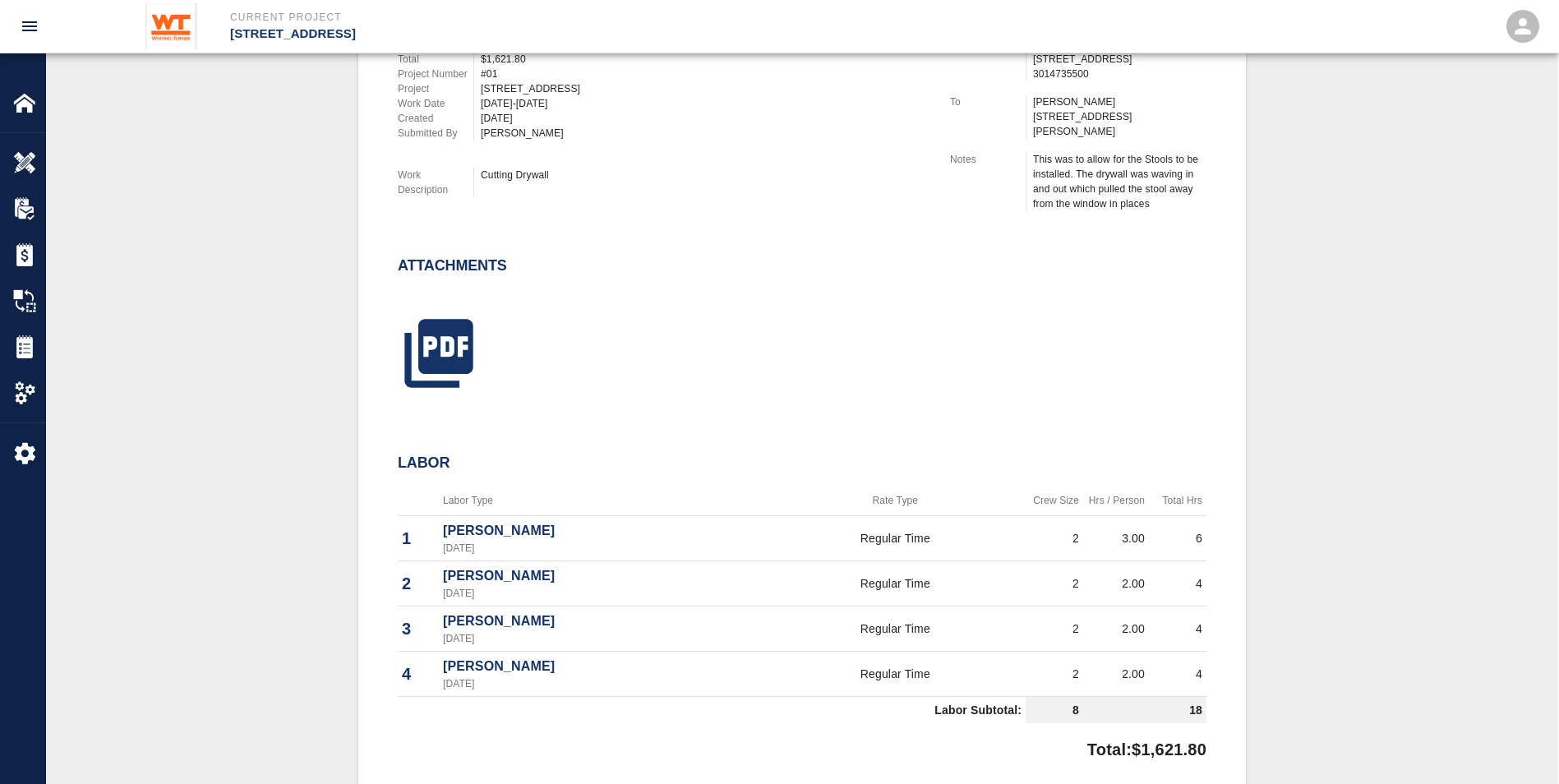
scroll to position [411, 0]
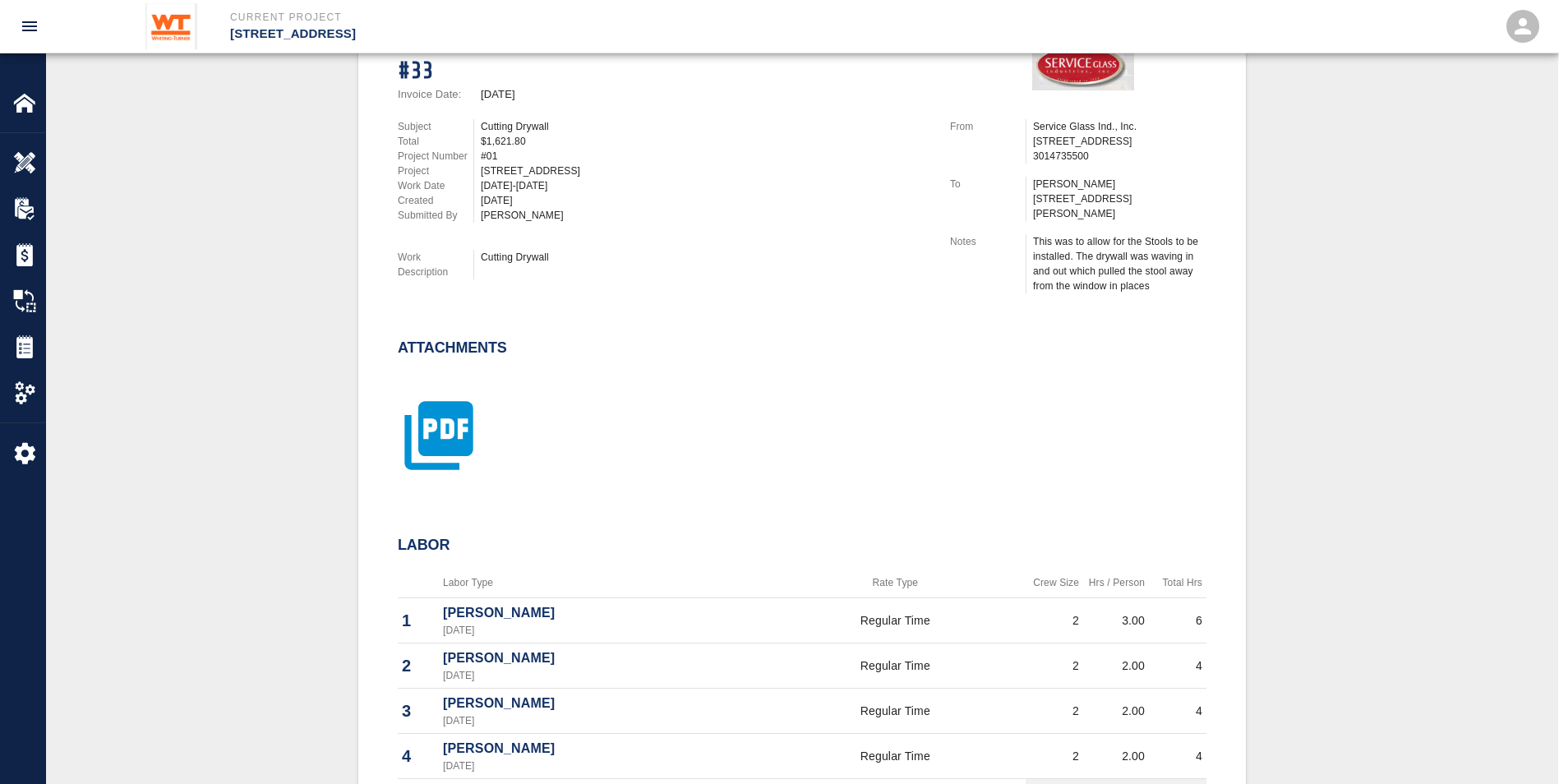
click at [447, 411] on icon "button" at bounding box center [438, 436] width 68 height 68
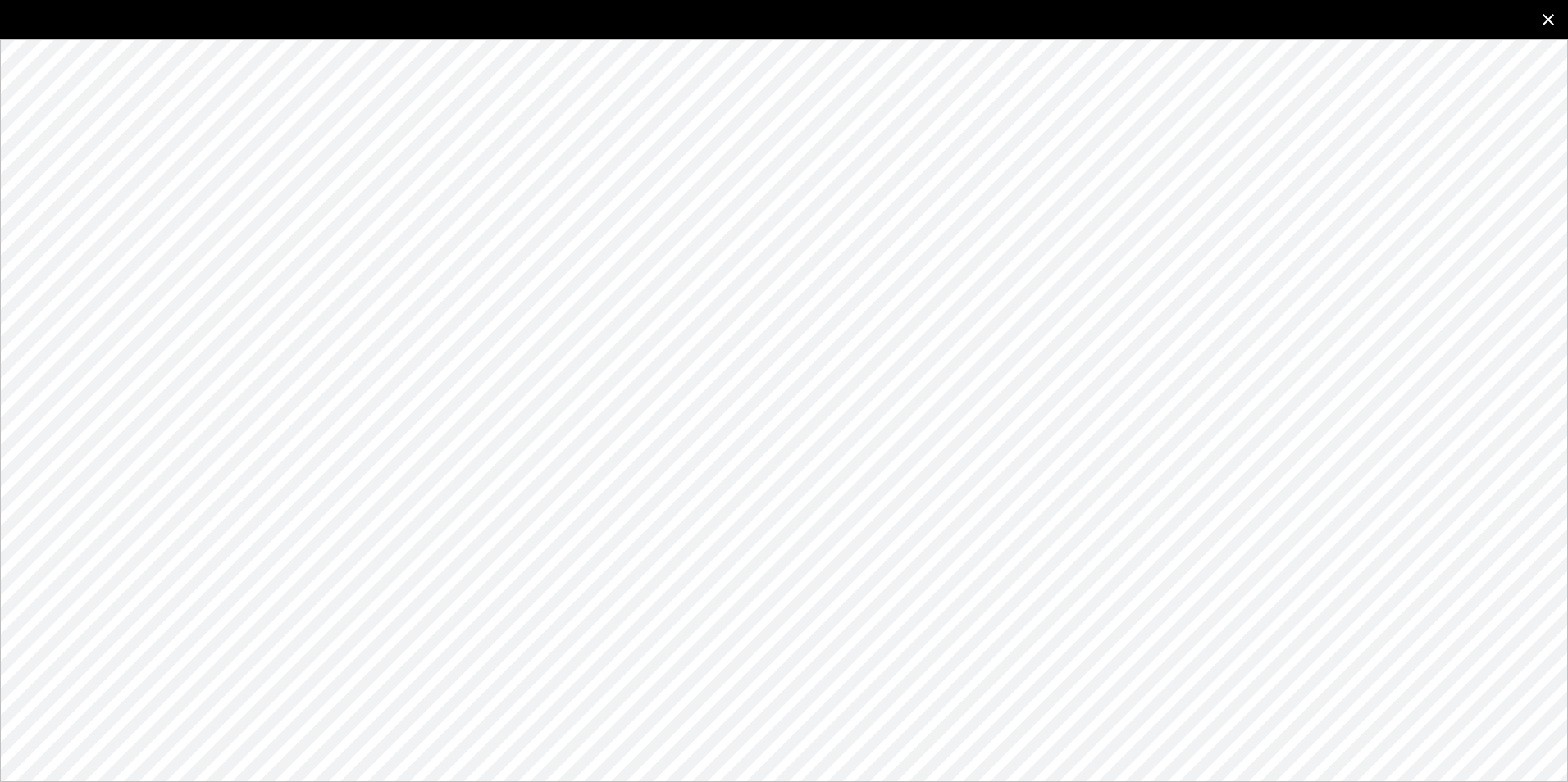
click at [1541, 16] on icon "close" at bounding box center [1548, 20] width 20 height 20
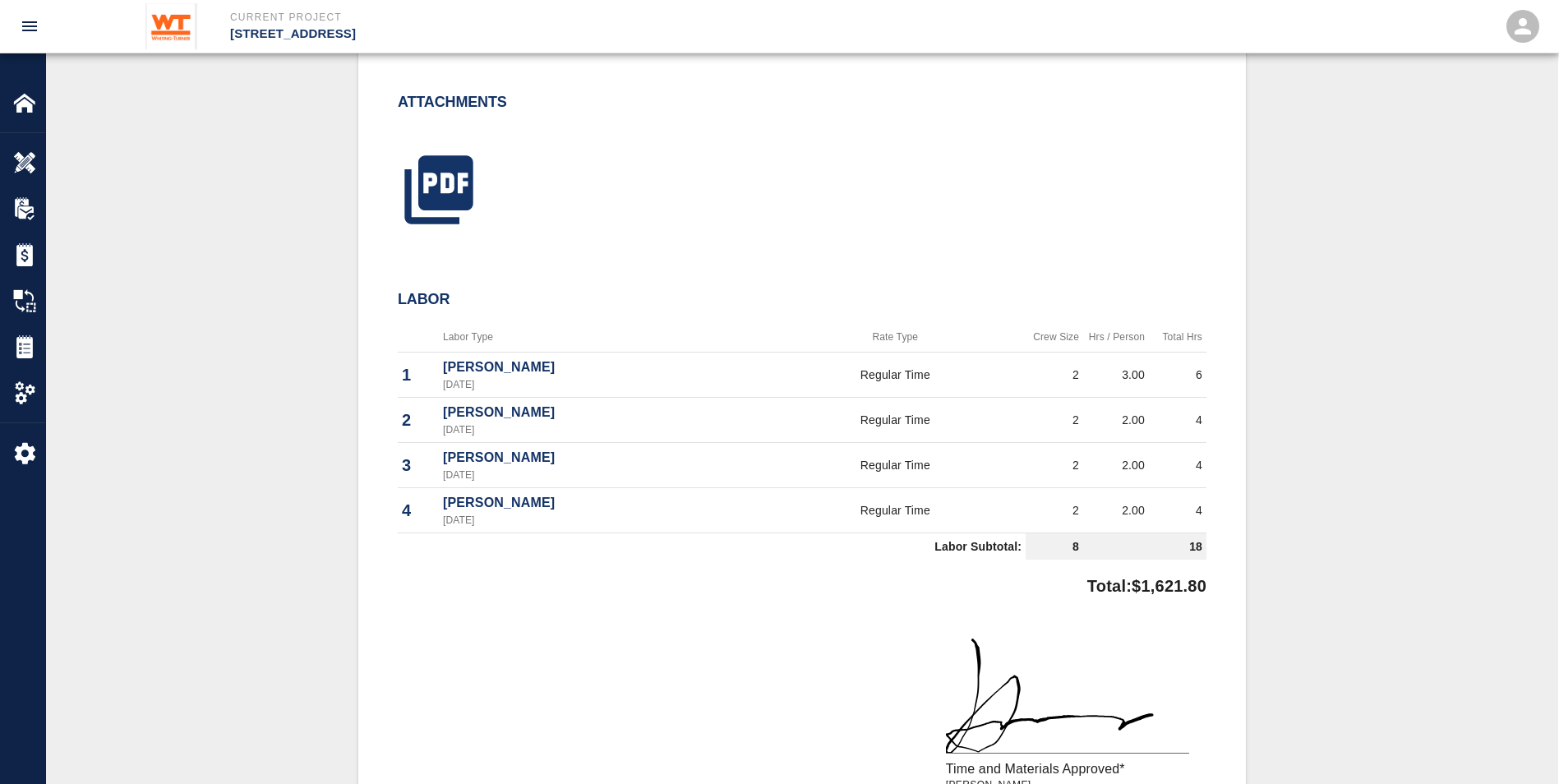
scroll to position [657, 0]
click at [31, 337] on img at bounding box center [24, 346] width 23 height 23
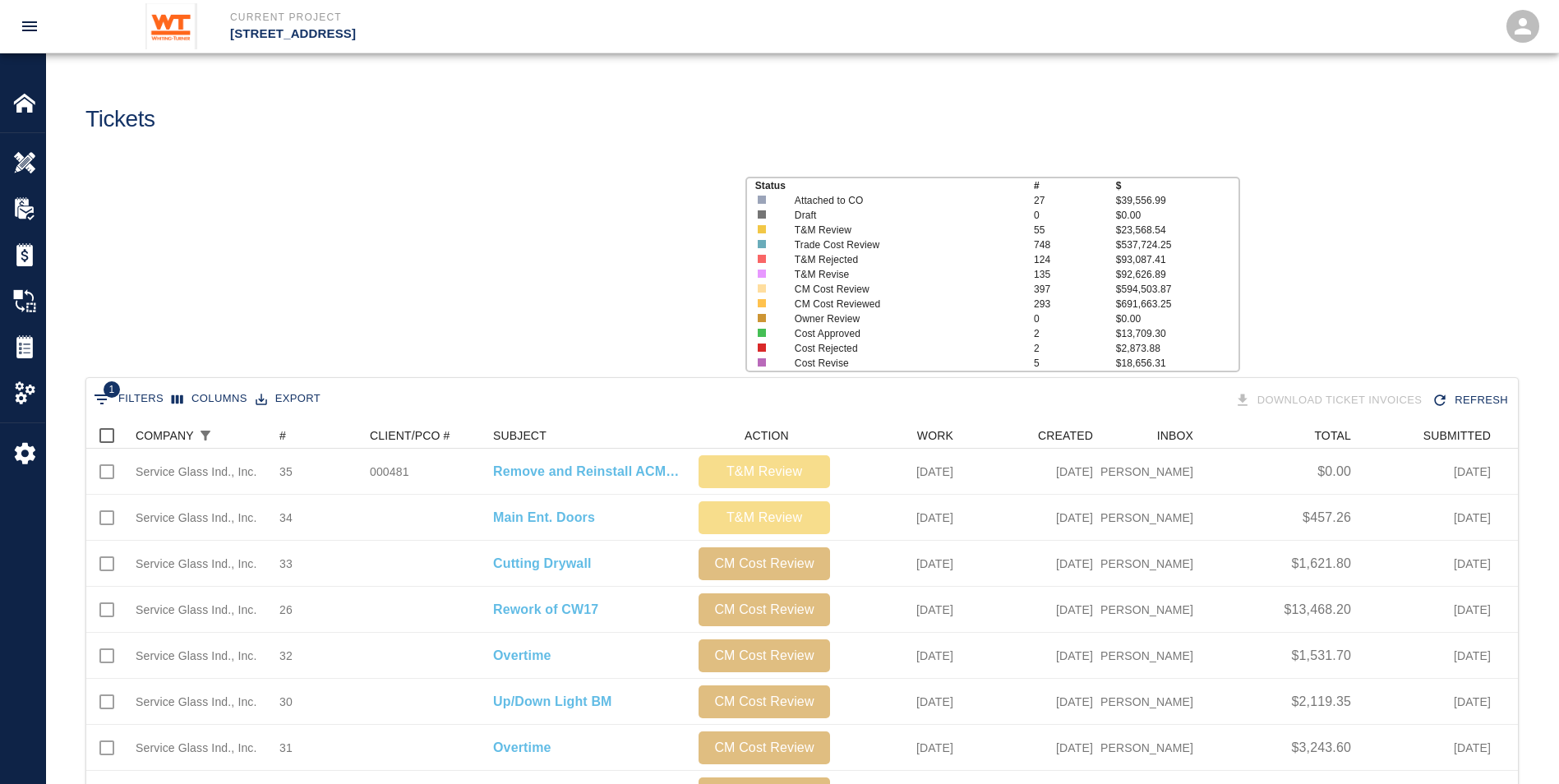
scroll to position [935, 1419]
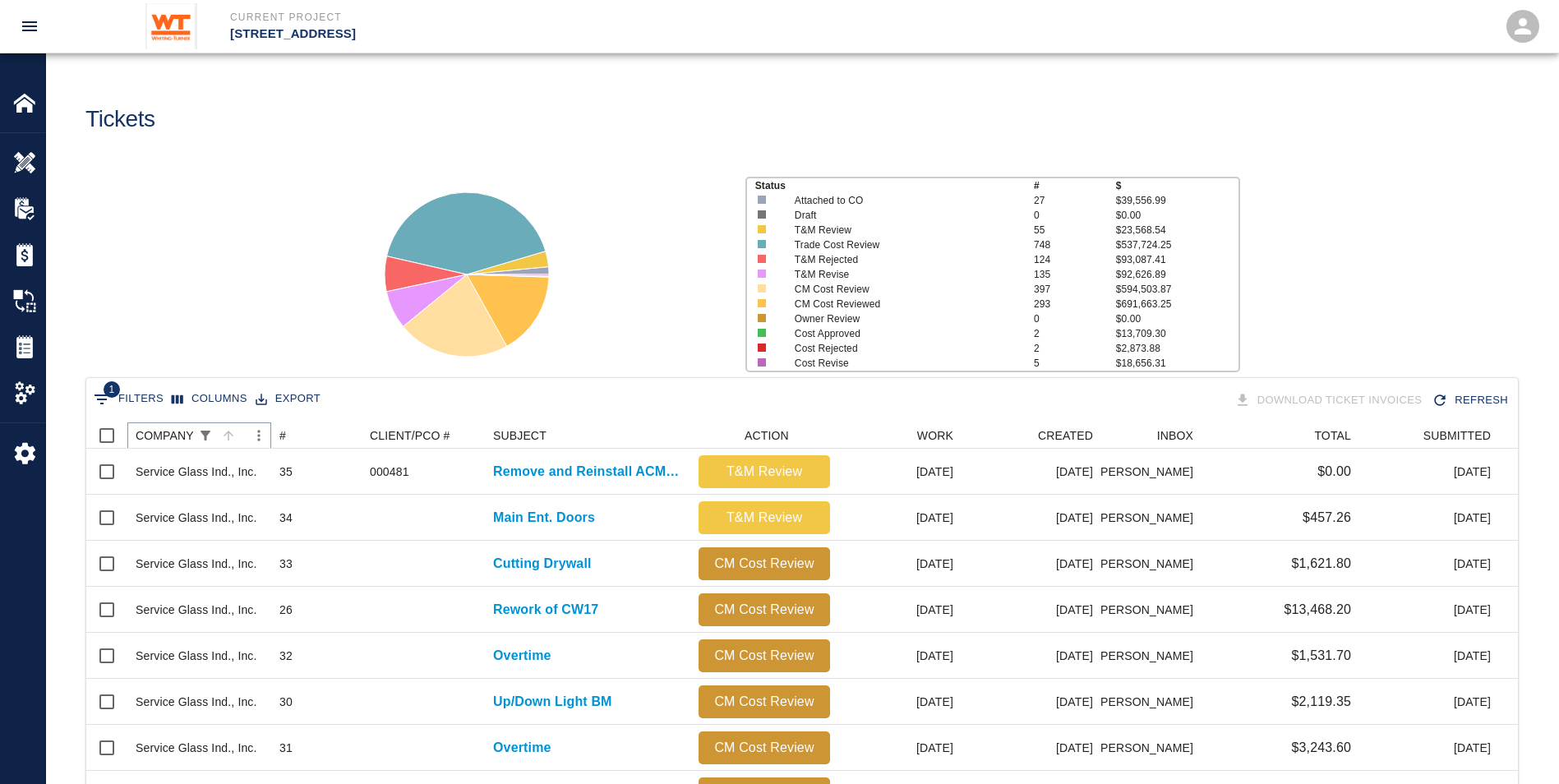
click at [201, 428] on icon "Show filters" at bounding box center [205, 435] width 14 height 14
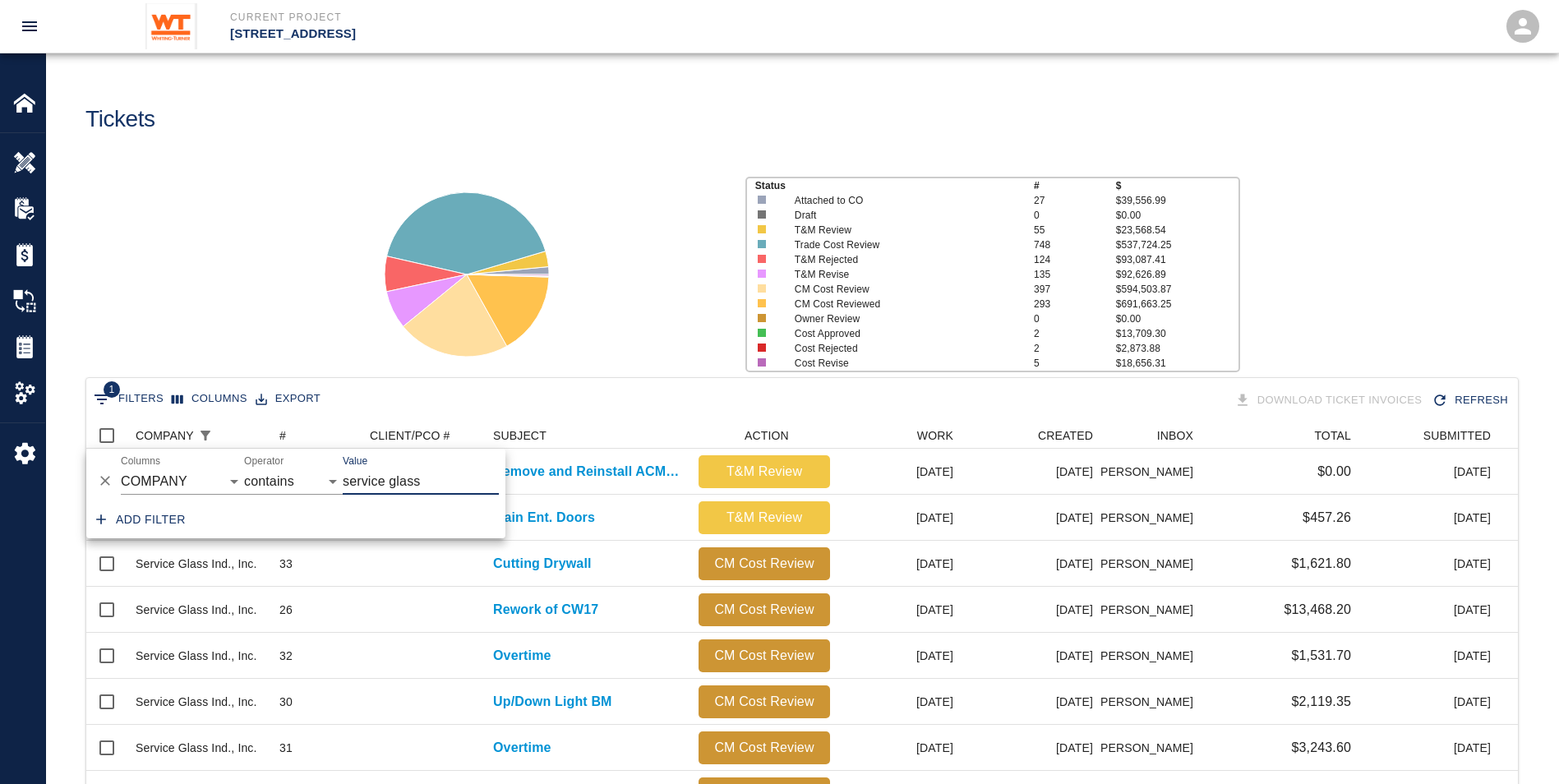
drag, startPoint x: 424, startPoint y: 484, endPoint x: 164, endPoint y: 470, distance: 260.4
click at [164, 470] on div "And Or Columns COMPANY ID # CLIENT/PCO # SUBJECT DESCRIPTION ACTION WORK MODIFI…" at bounding box center [295, 475] width 419 height 53
type input "[PERSON_NAME]"
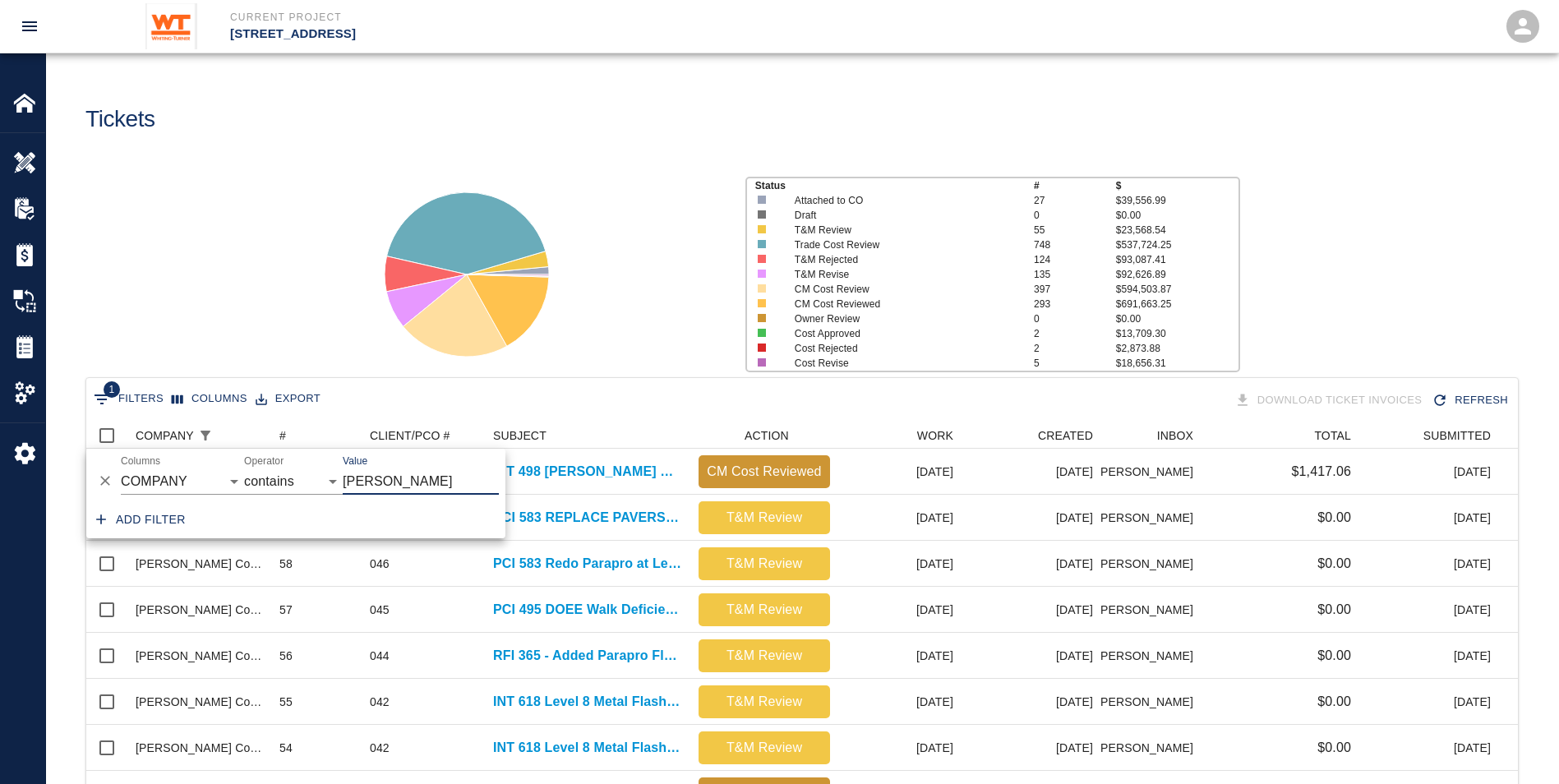
click at [194, 273] on div "Status # $ Attached to CO 27 $39,556.99 Draft 0 $0.00 T&M Review 55 $23,568.54 …" at bounding box center [796, 267] width 1526 height 219
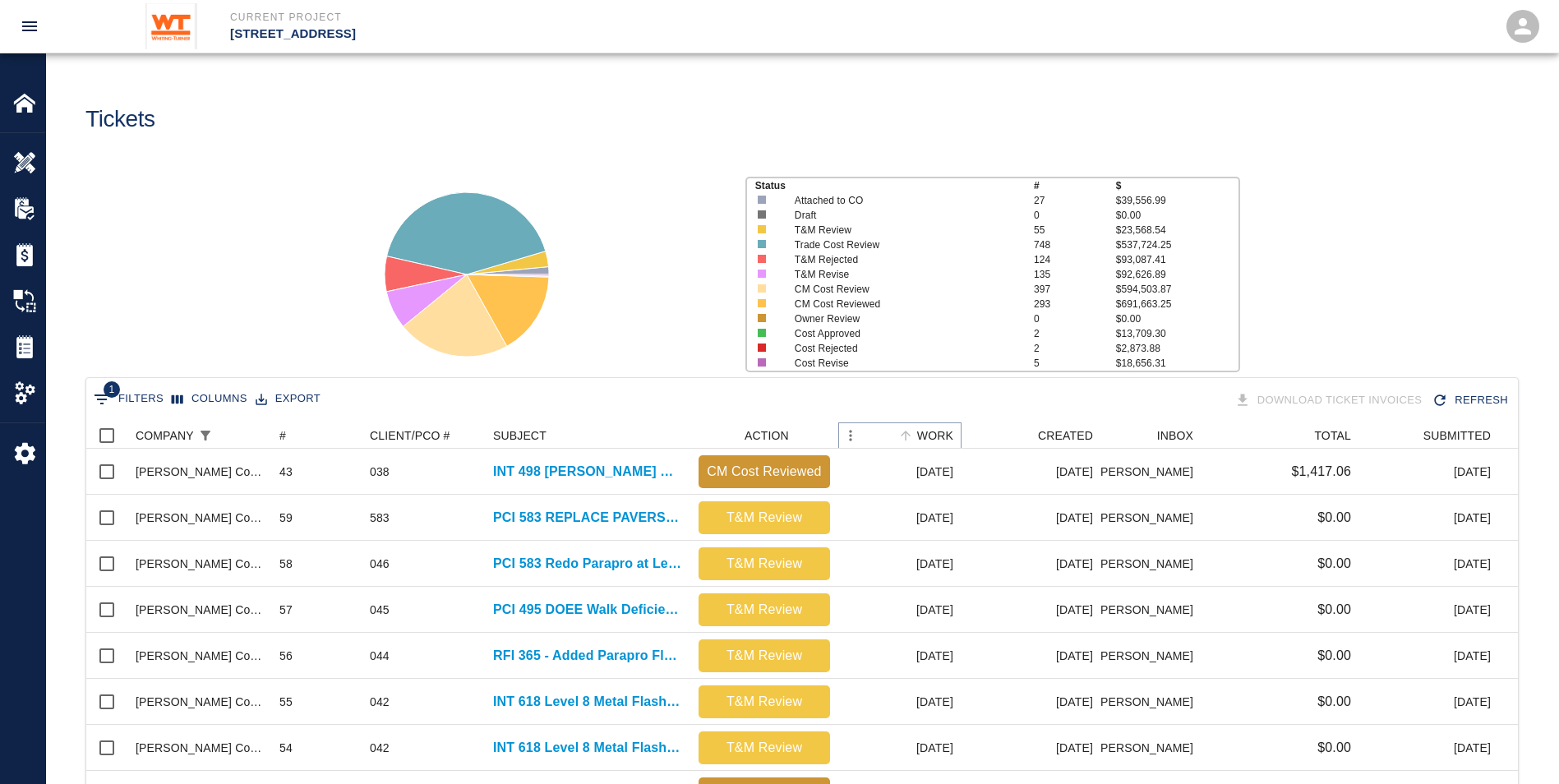
click at [914, 434] on icon "Sort" at bounding box center [905, 435] width 14 height 14
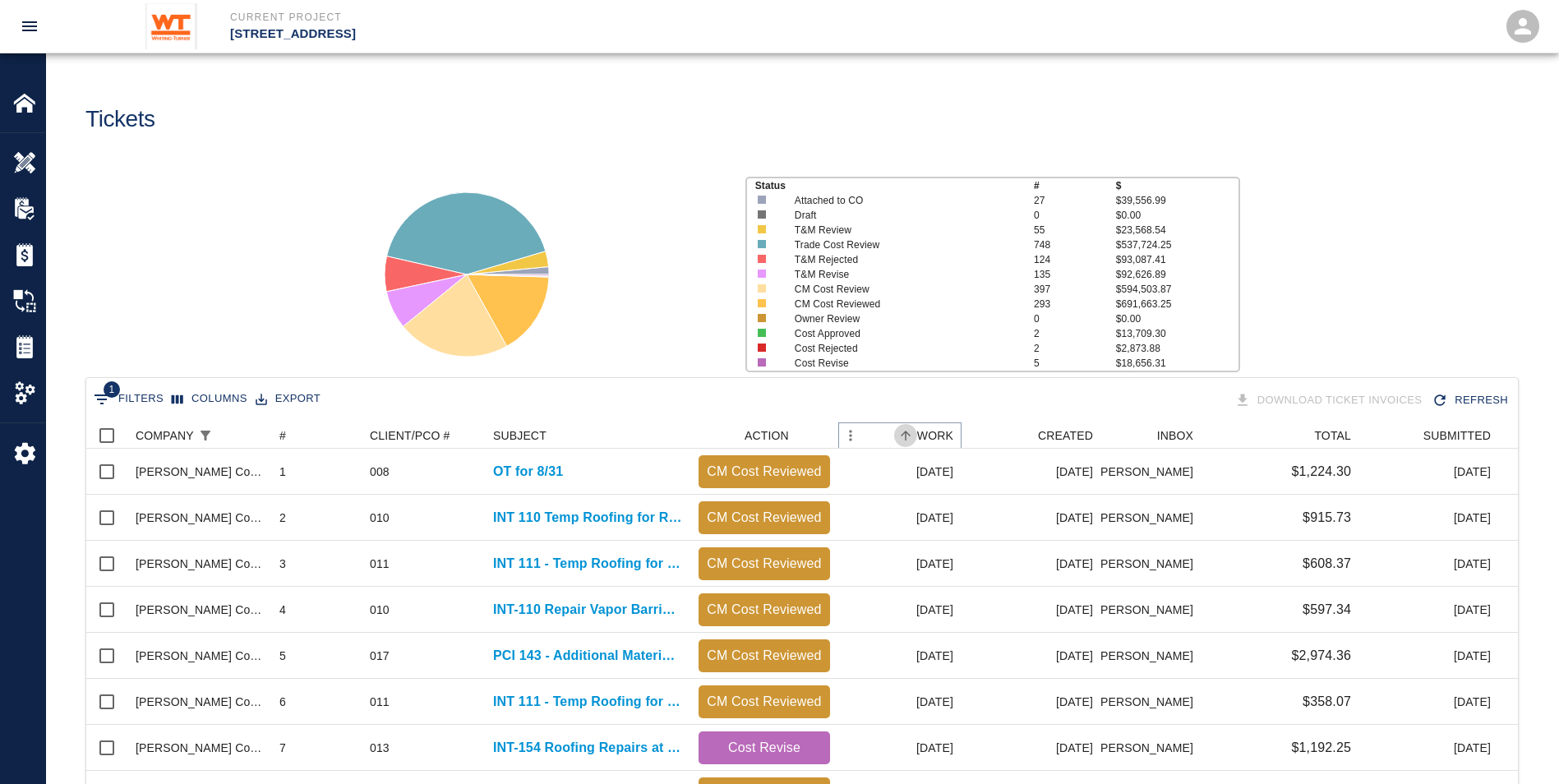
click at [914, 433] on icon "Sort" at bounding box center [905, 435] width 14 height 14
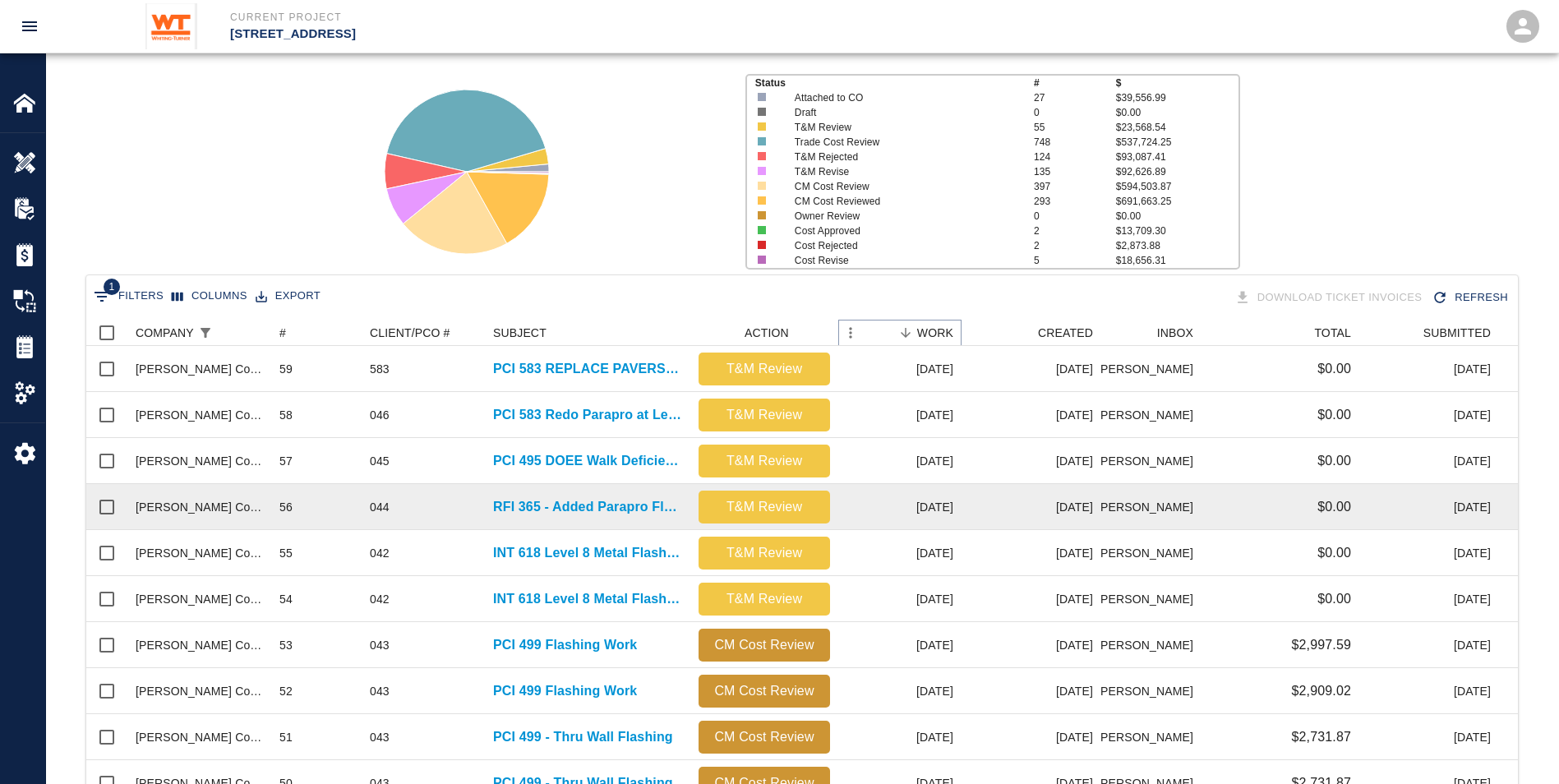
scroll to position [0, 0]
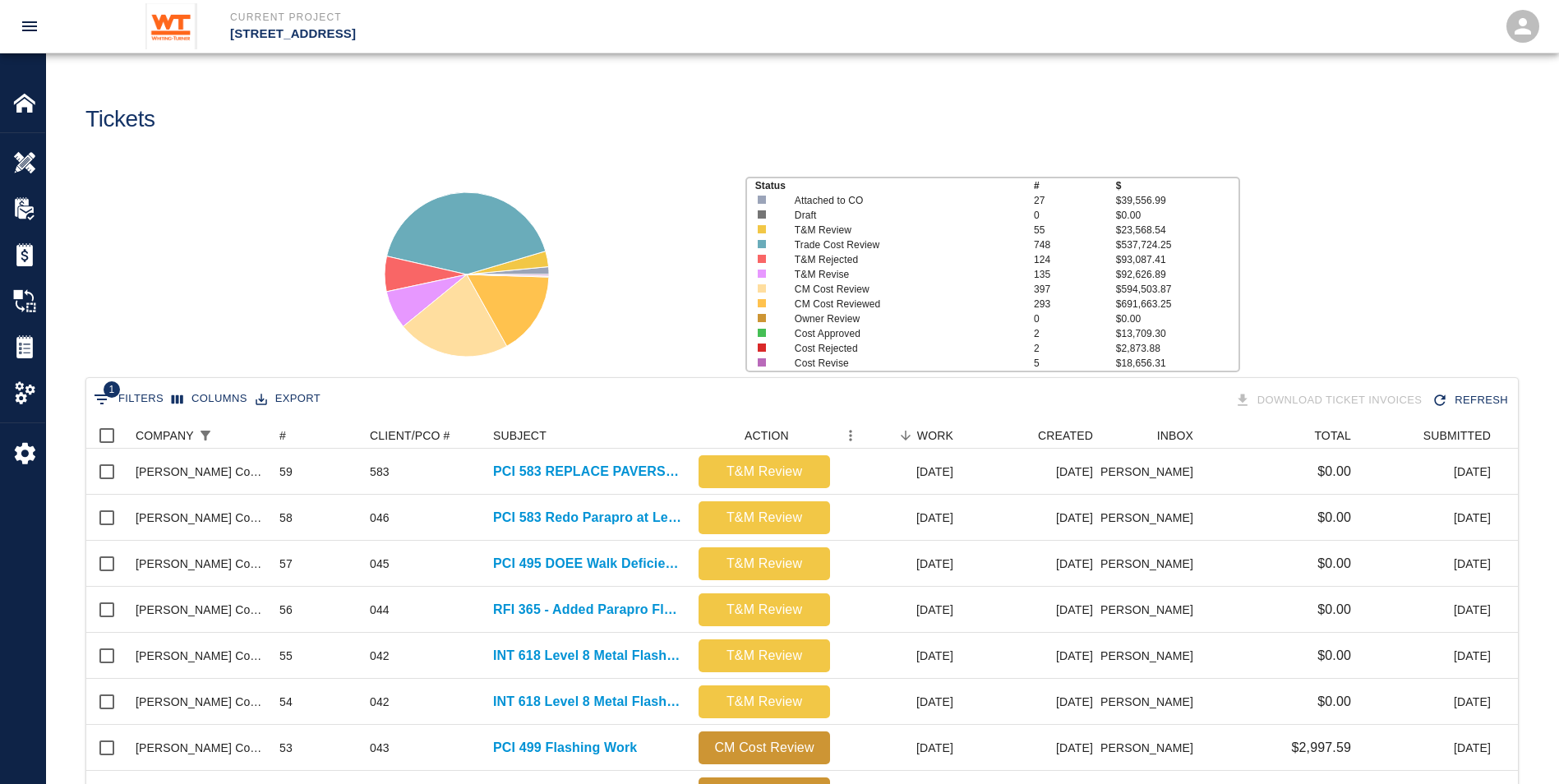
drag, startPoint x: 611, startPoint y: 335, endPoint x: 641, endPoint y: 380, distance: 54.1
click at [612, 335] on div at bounding box center [542, 267] width 381 height 219
click at [637, 299] on div at bounding box center [542, 267] width 381 height 219
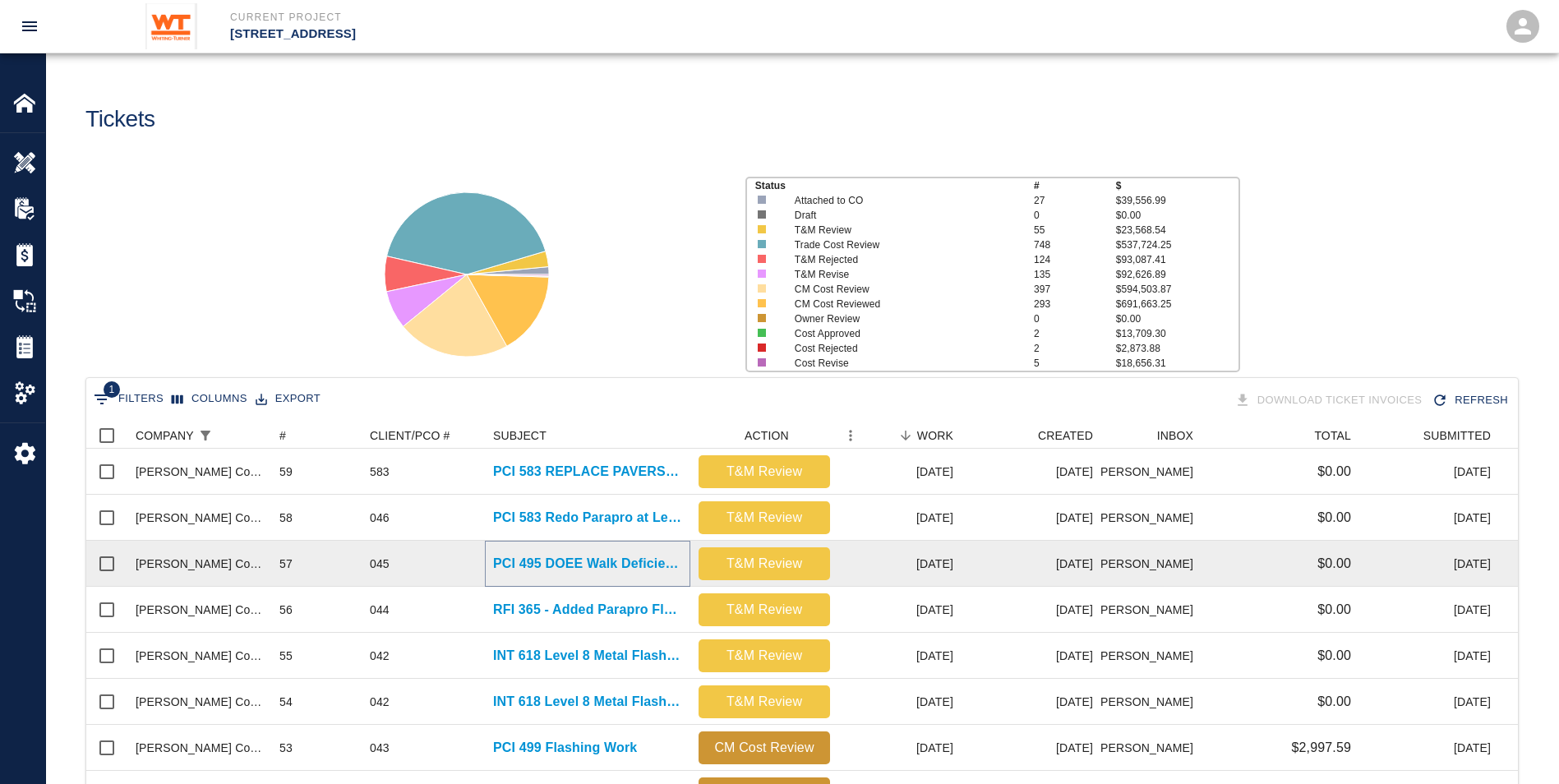
click at [520, 558] on p "PCI 495 DOEE Walk Deficiencies" at bounding box center [587, 564] width 189 height 20
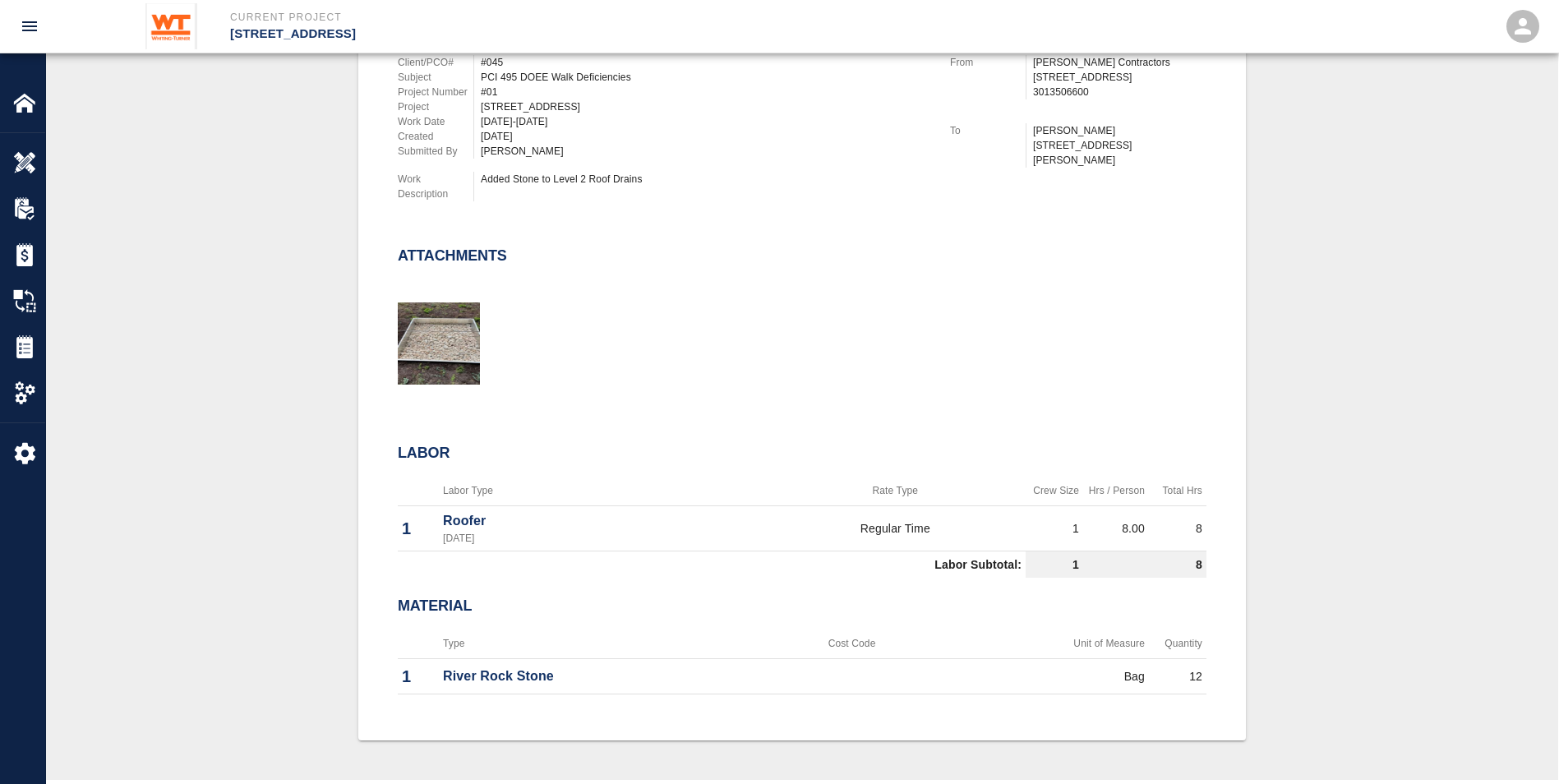
scroll to position [493, 0]
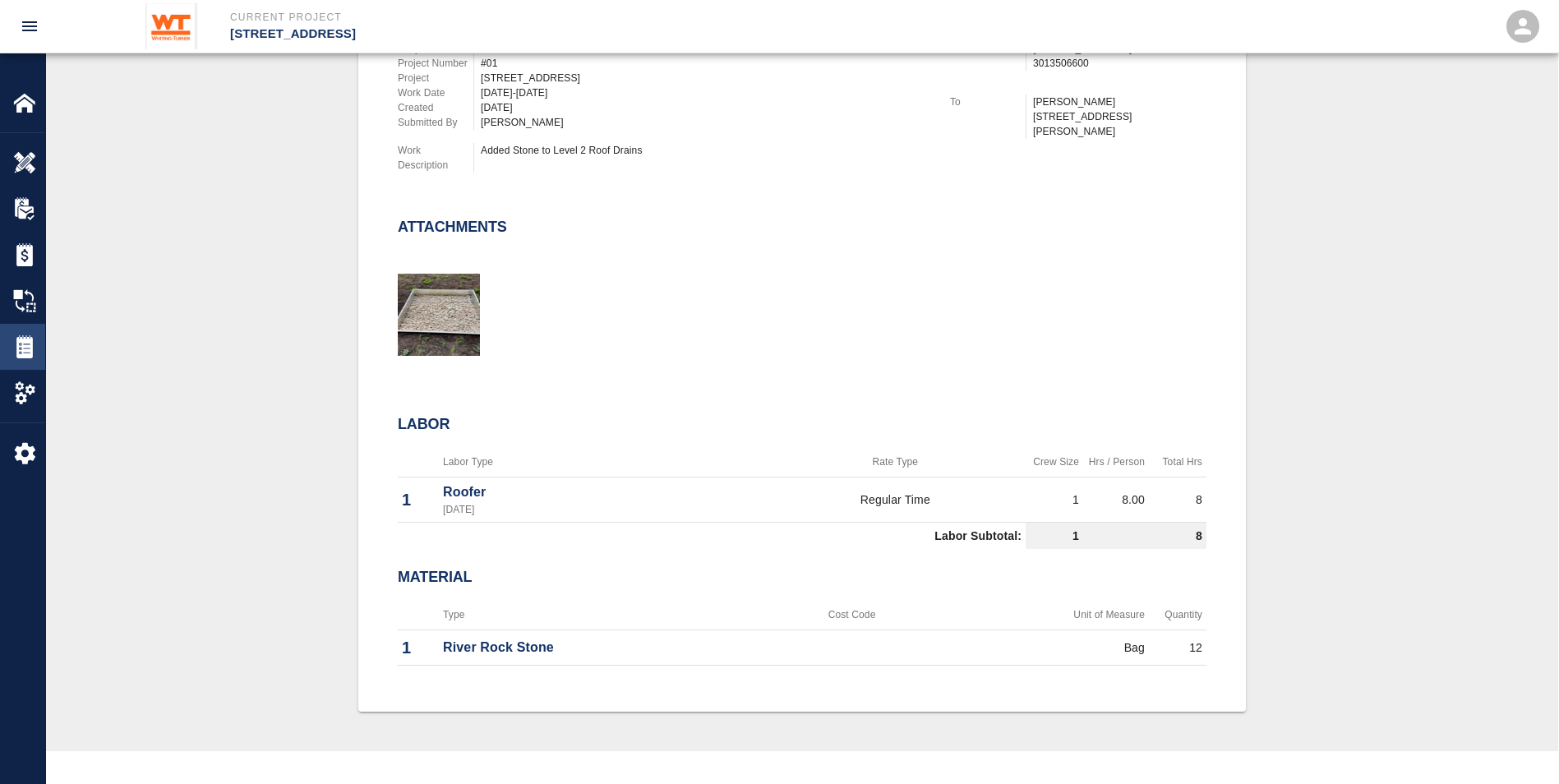
click at [25, 339] on img at bounding box center [24, 346] width 23 height 23
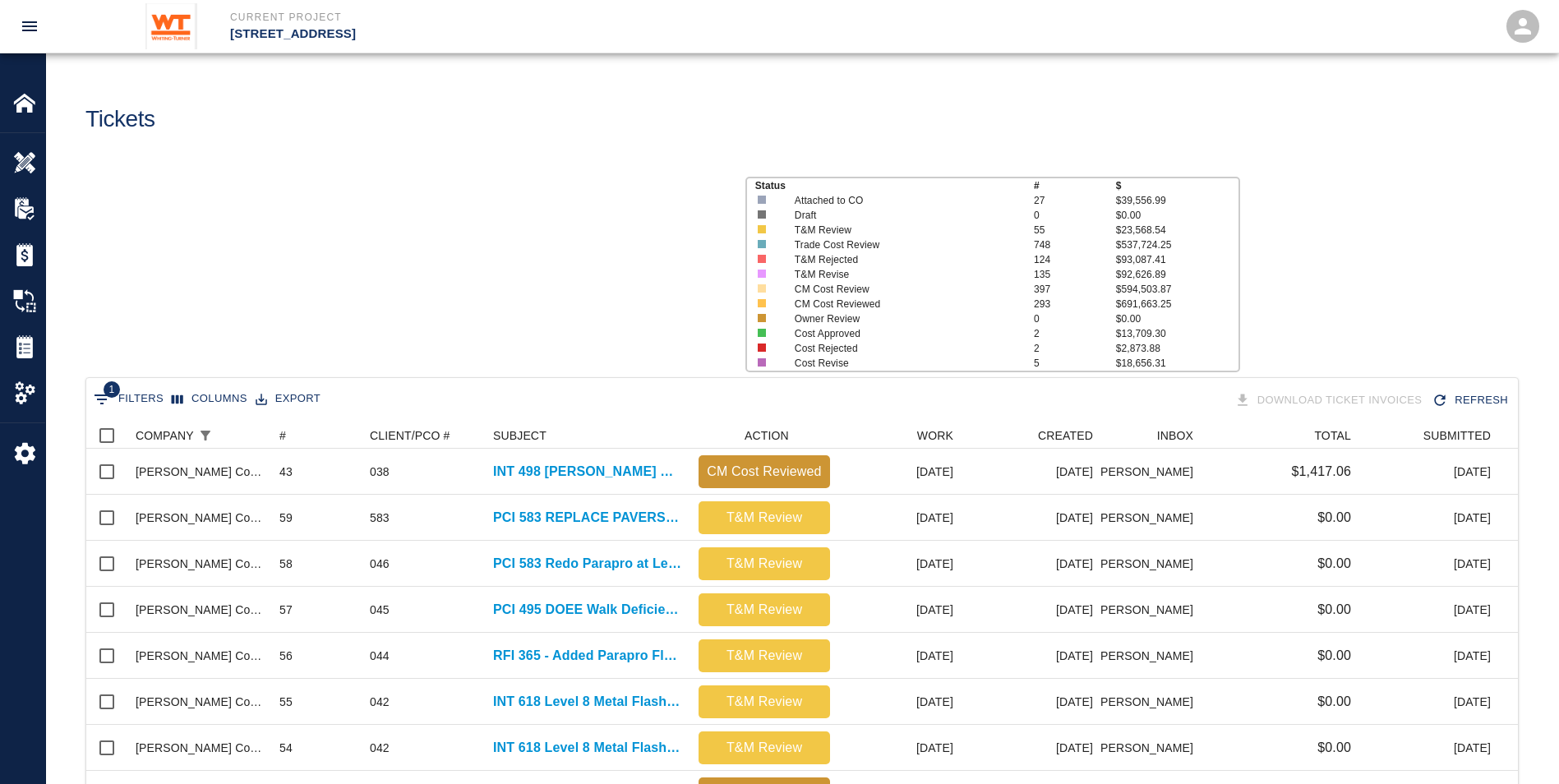
scroll to position [935, 1419]
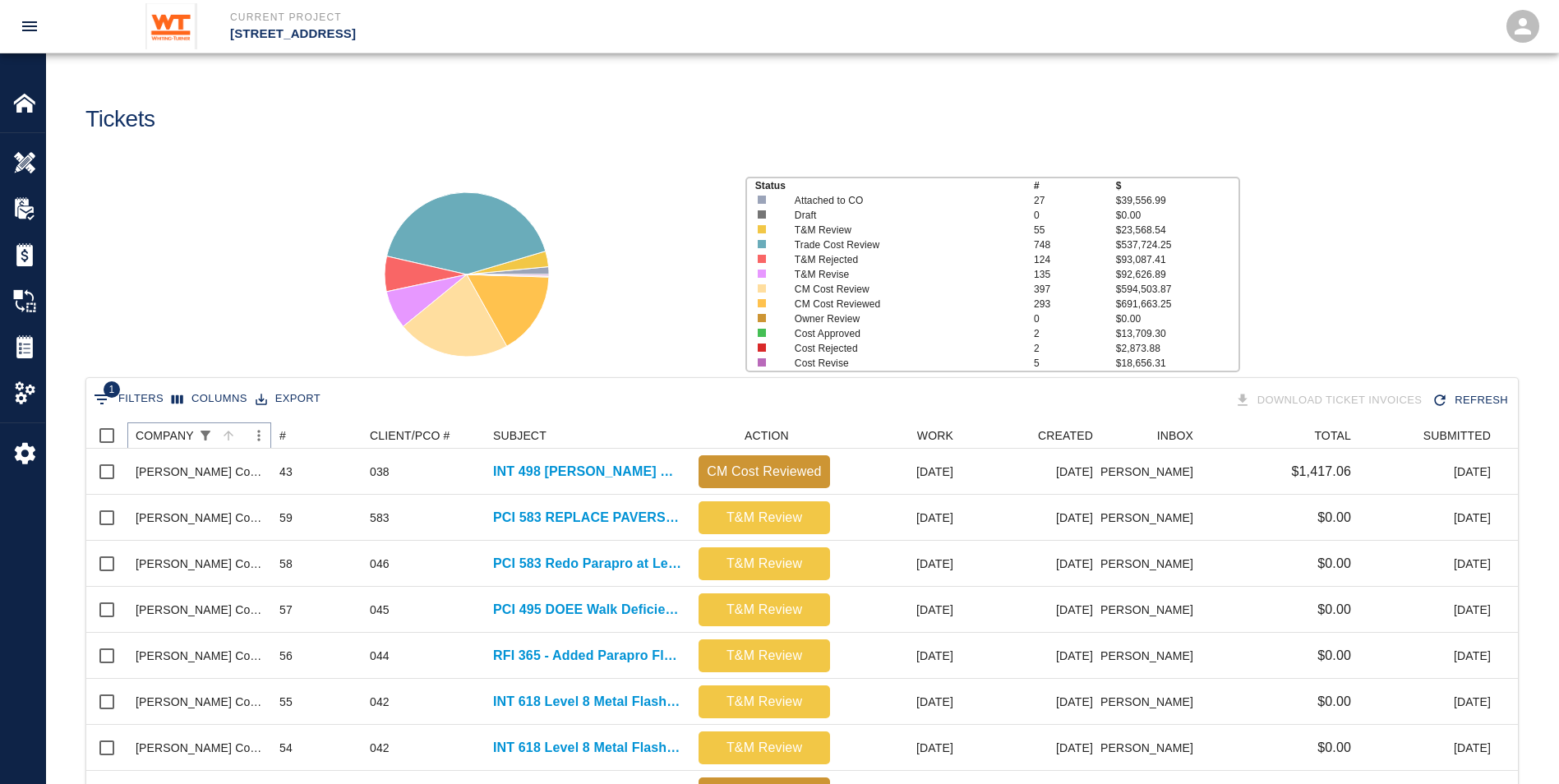
click at [199, 429] on icon "Show filters" at bounding box center [205, 435] width 14 height 14
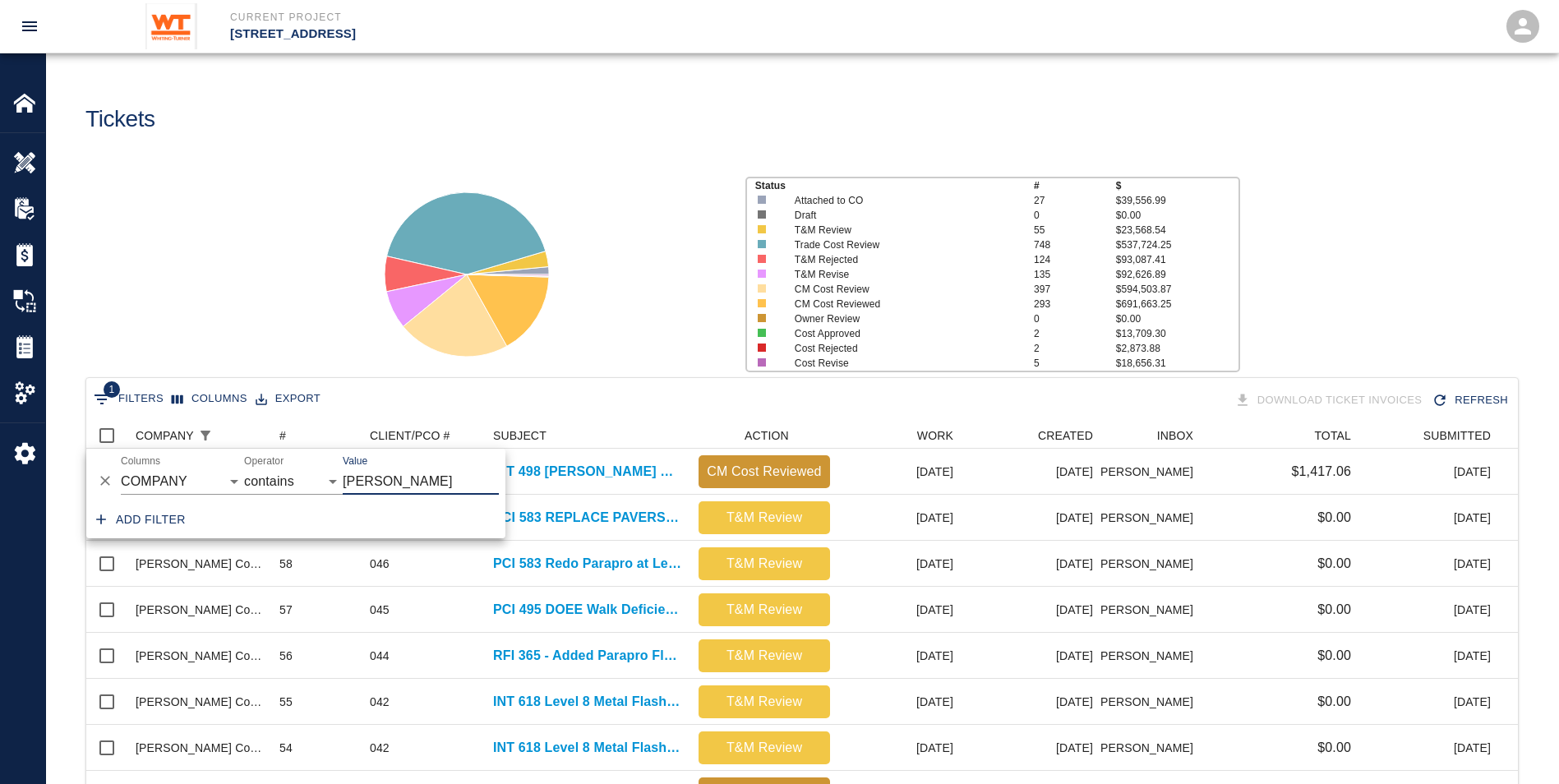
drag, startPoint x: 408, startPoint y: 488, endPoint x: 299, endPoint y: 463, distance: 111.8
click at [299, 463] on div "And Or Columns COMPANY ID # CLIENT/PCO # SUBJECT DESCRIPTION ACTION WORK MODIFI…" at bounding box center [295, 475] width 419 height 53
type input "service glass"
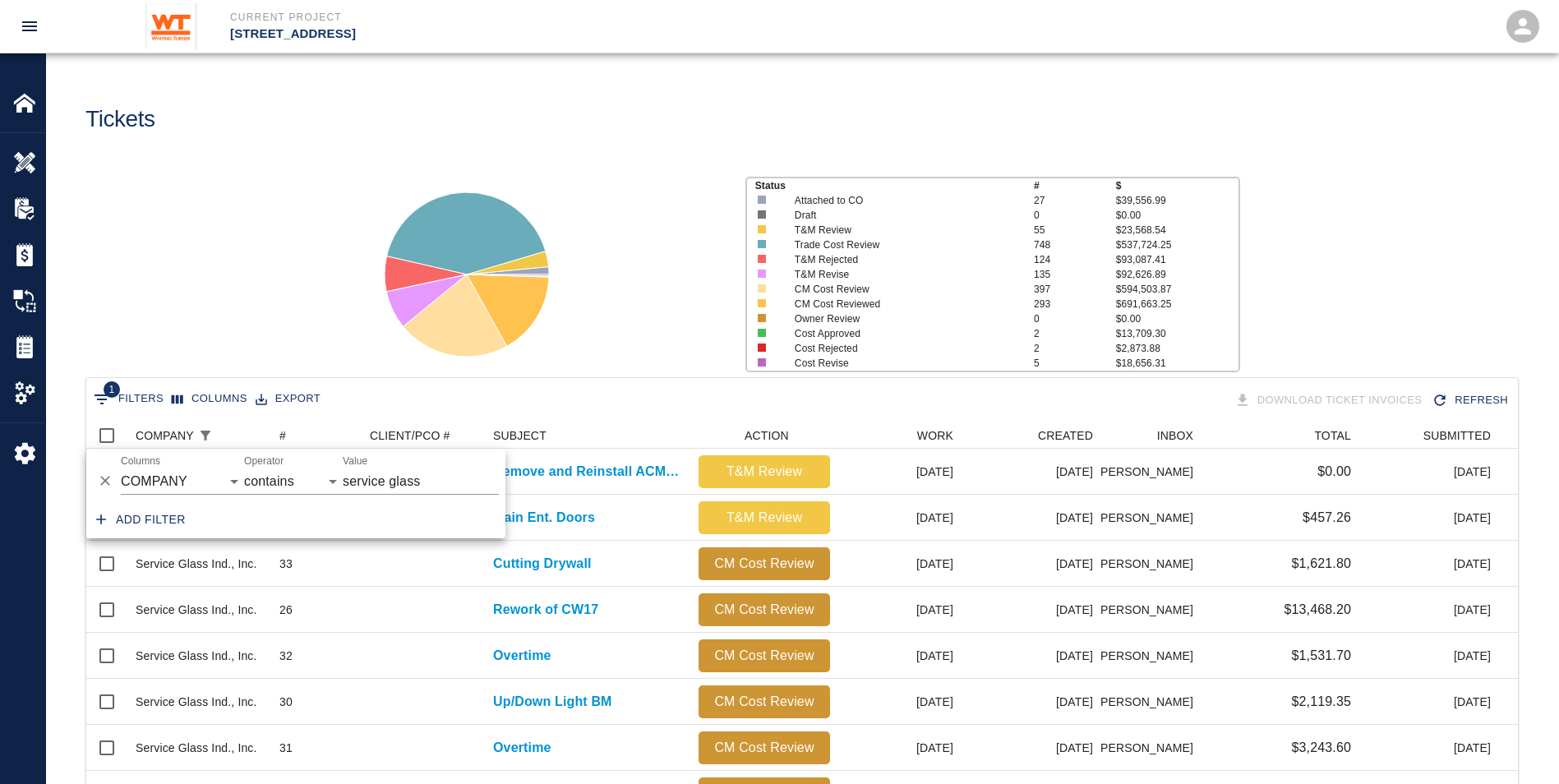
drag, startPoint x: 191, startPoint y: 264, endPoint x: 209, endPoint y: 276, distance: 21.6
click at [192, 264] on div "Status # $ Attached to CO 27 $39,556.99 Draft 0 $0.00 T&M Review 55 $23,568.54 …" at bounding box center [796, 267] width 1526 height 219
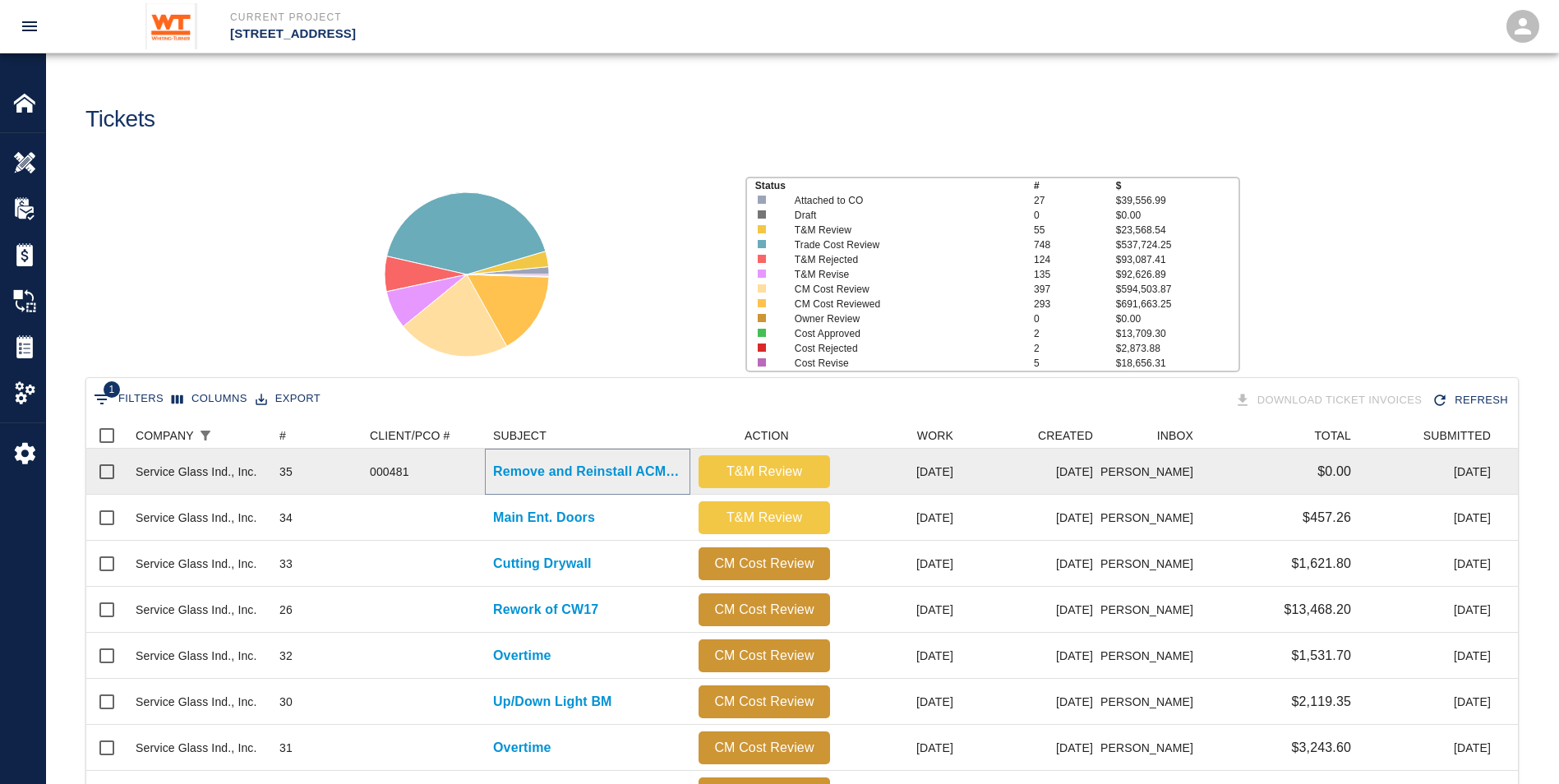
click at [547, 469] on p "Remove and Reinstall ACM Panels for Cameras" at bounding box center [587, 472] width 189 height 20
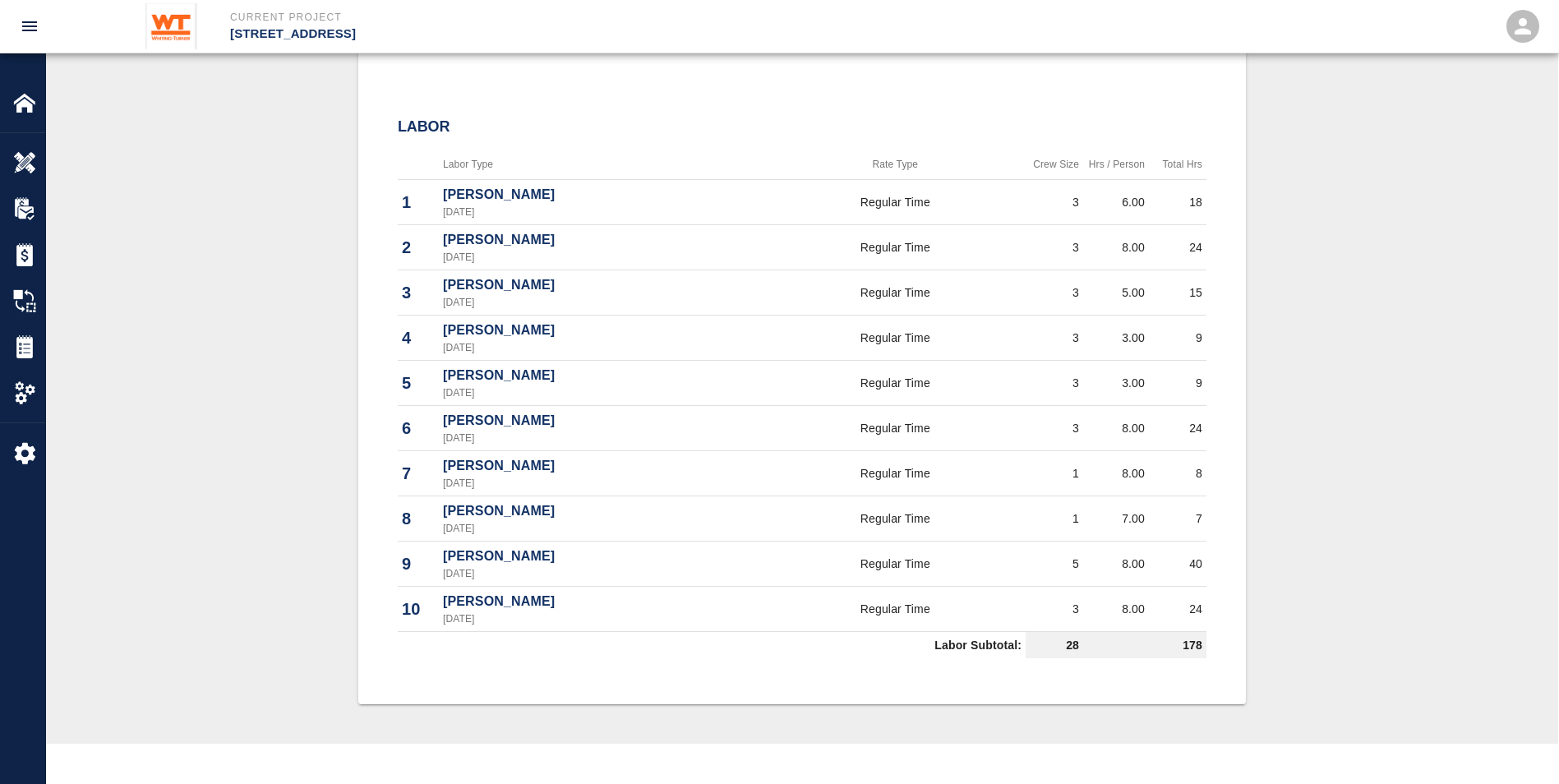
scroll to position [1020, 0]
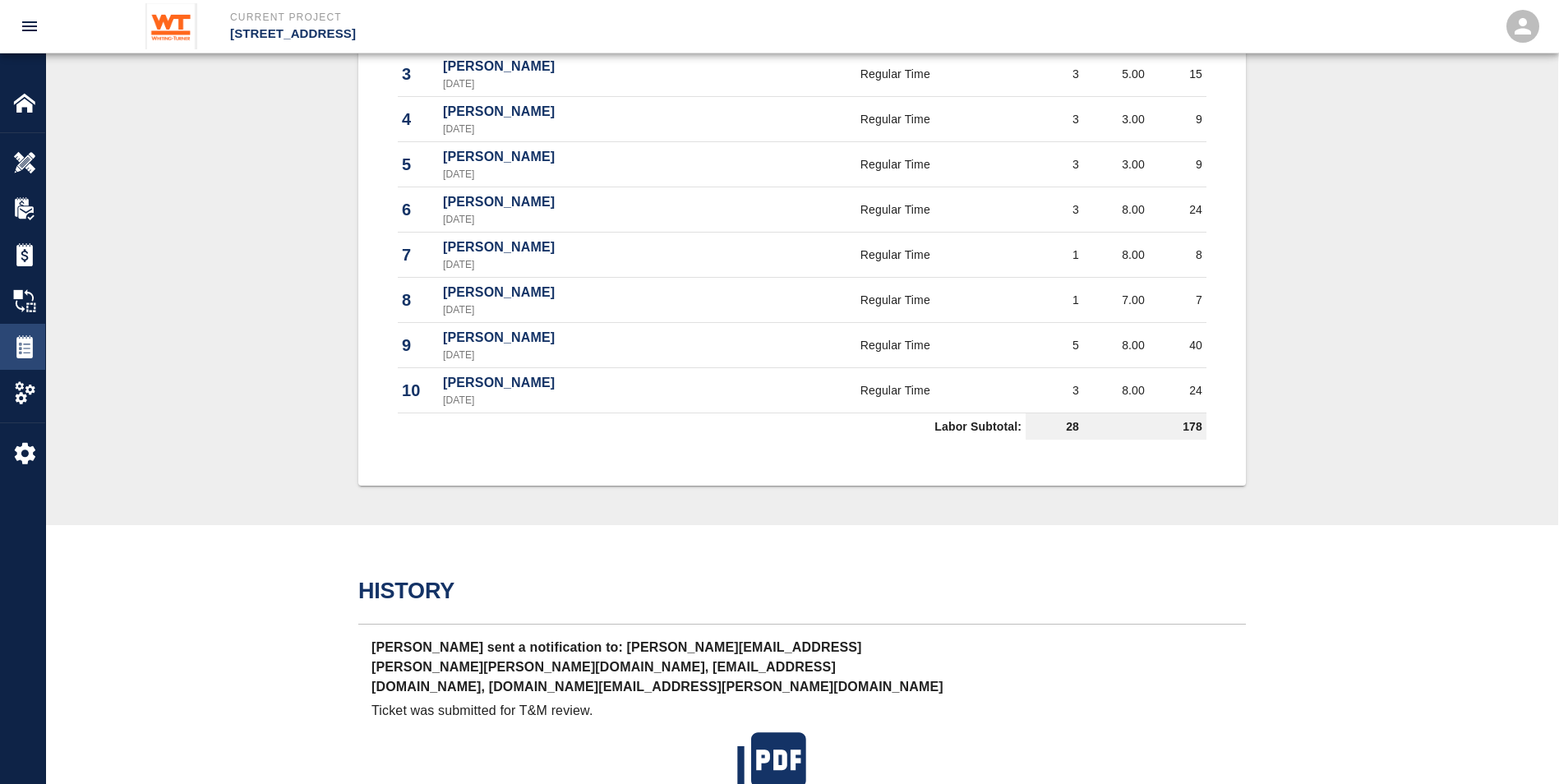
click at [32, 330] on div "Tickets" at bounding box center [22, 346] width 45 height 46
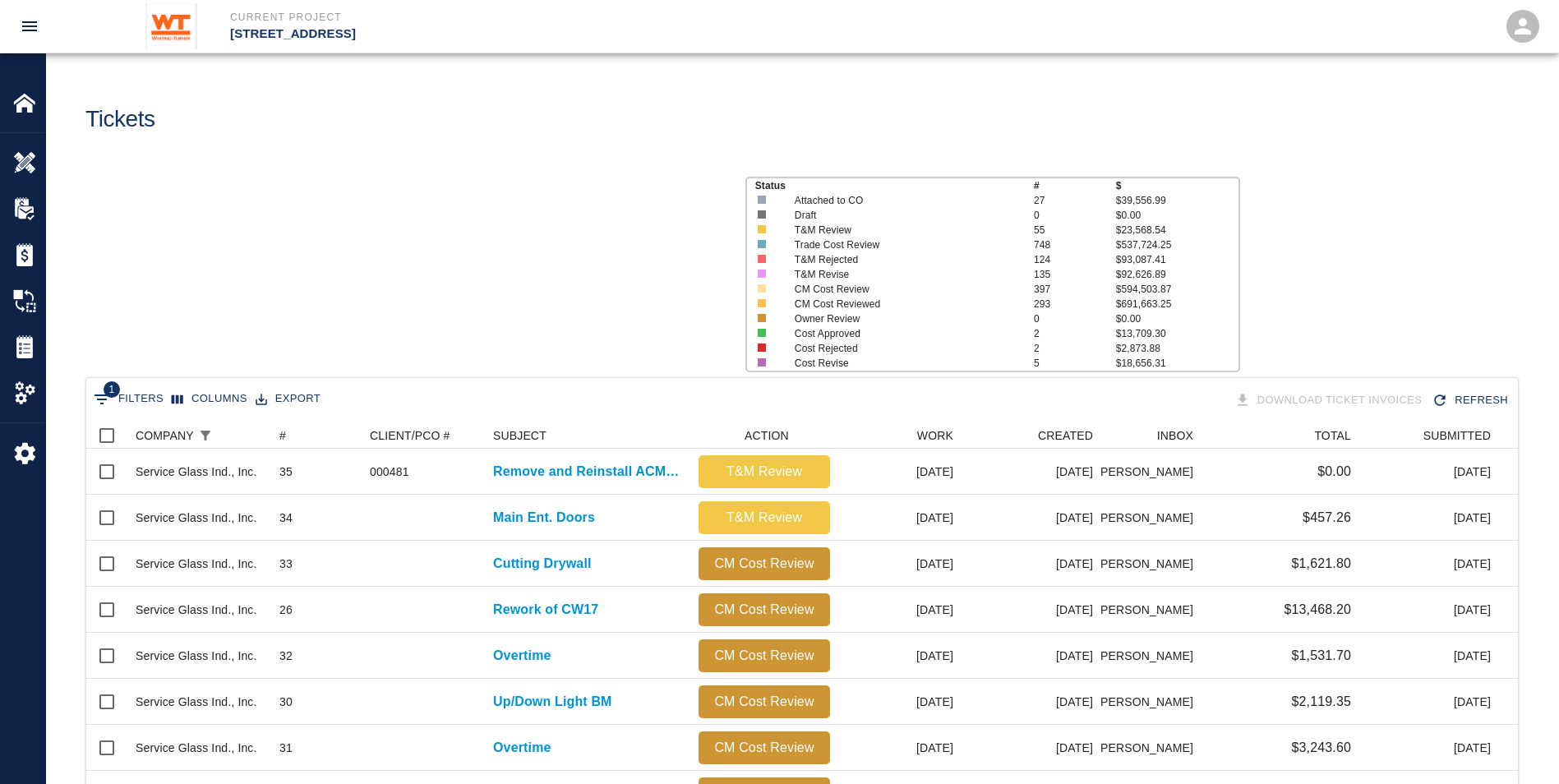
scroll to position [935, 1419]
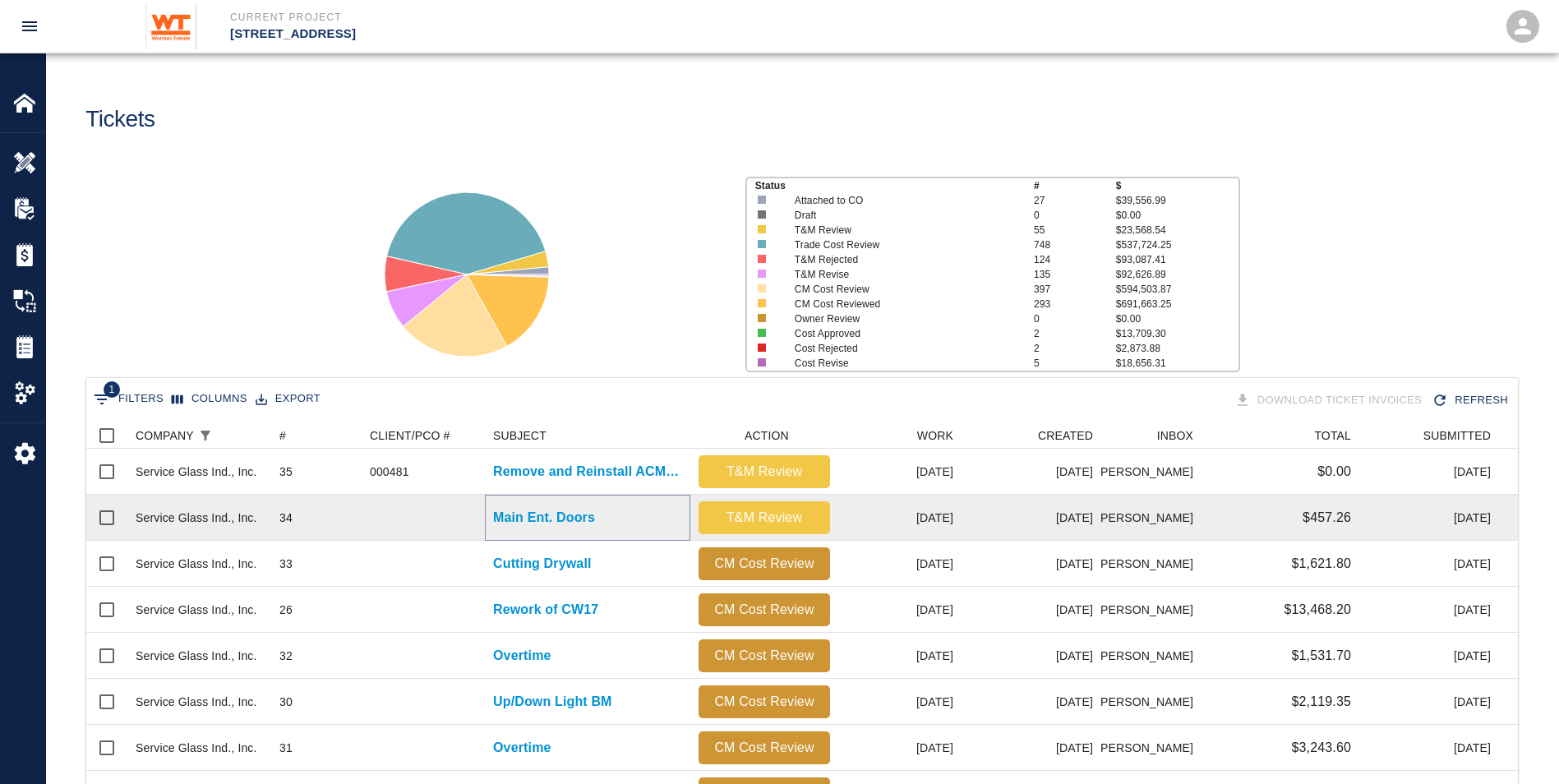
click at [546, 510] on p "Main Ent. Doors" at bounding box center [544, 518] width 102 height 20
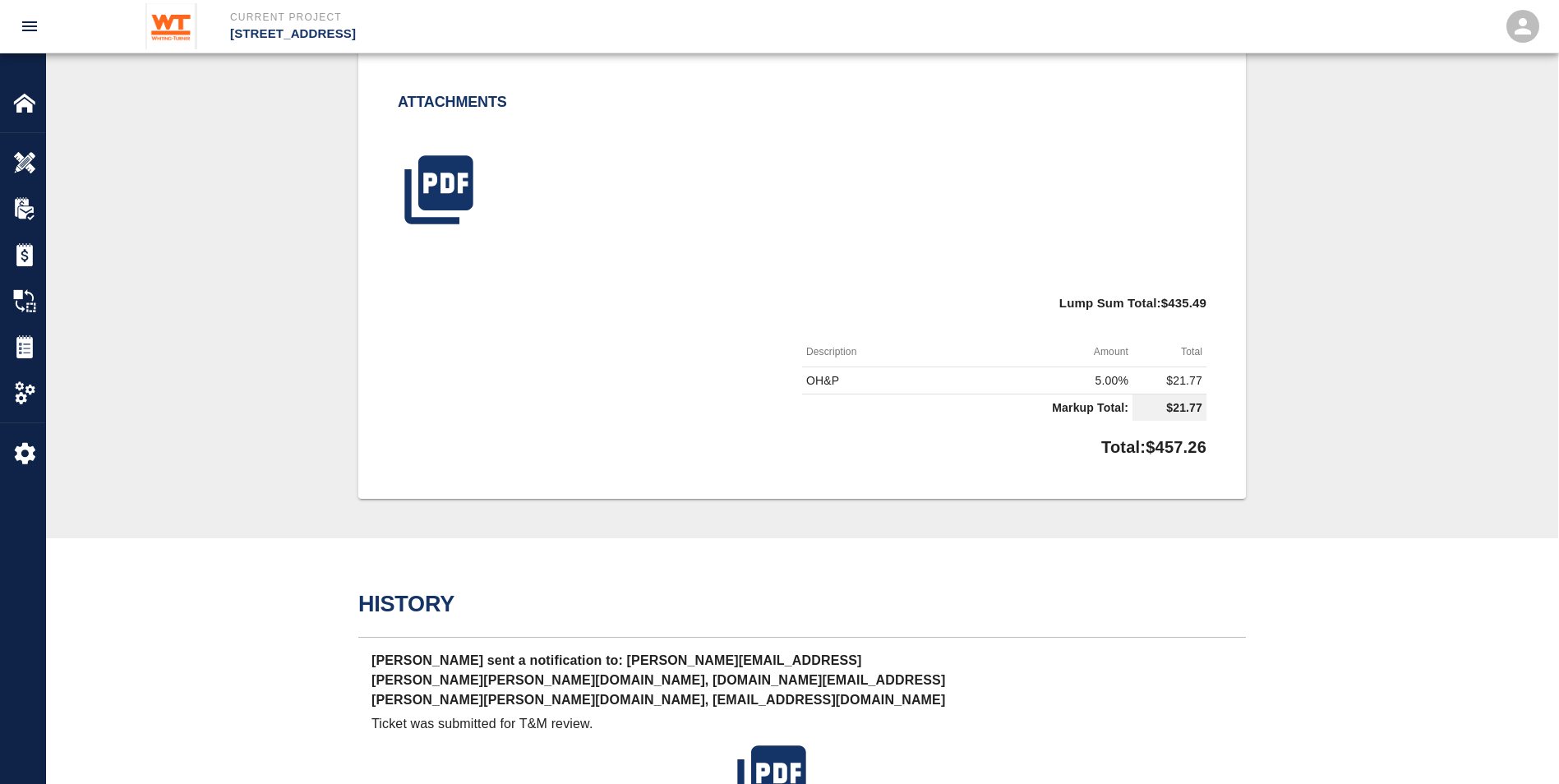
scroll to position [300, 0]
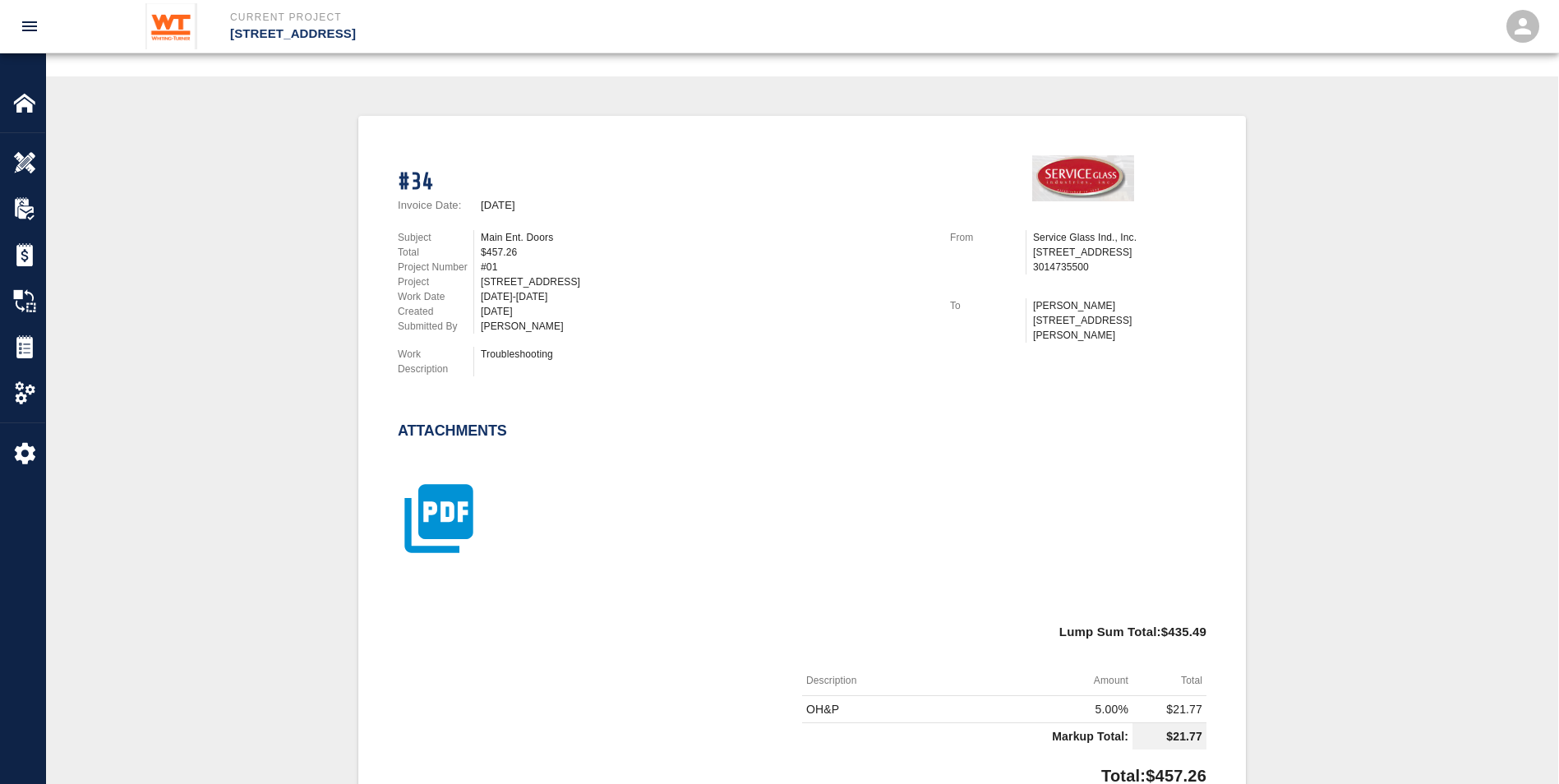
click at [453, 520] on icon "button" at bounding box center [438, 518] width 83 height 83
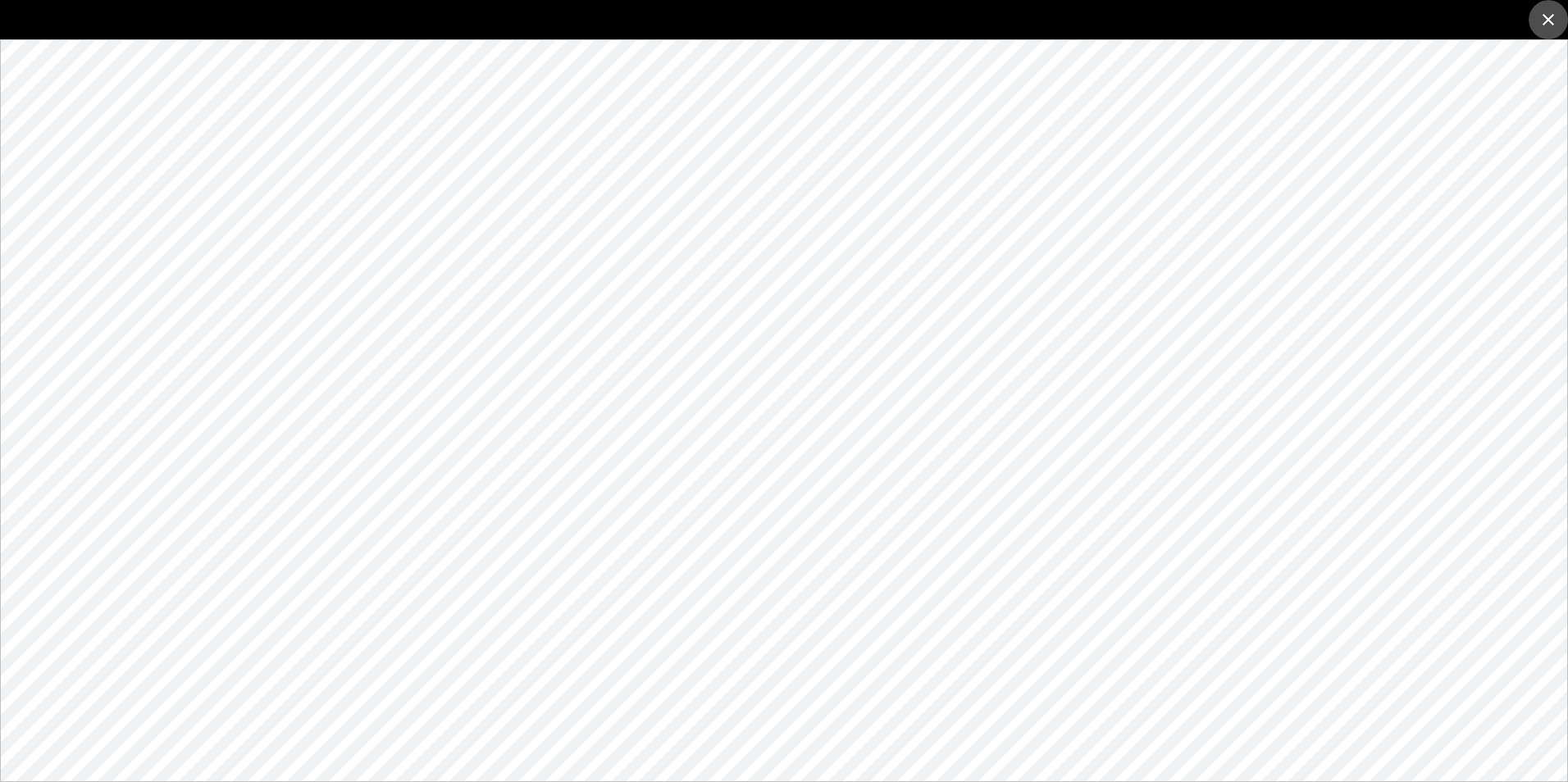
click at [1544, 16] on icon "close" at bounding box center [1548, 20] width 12 height 12
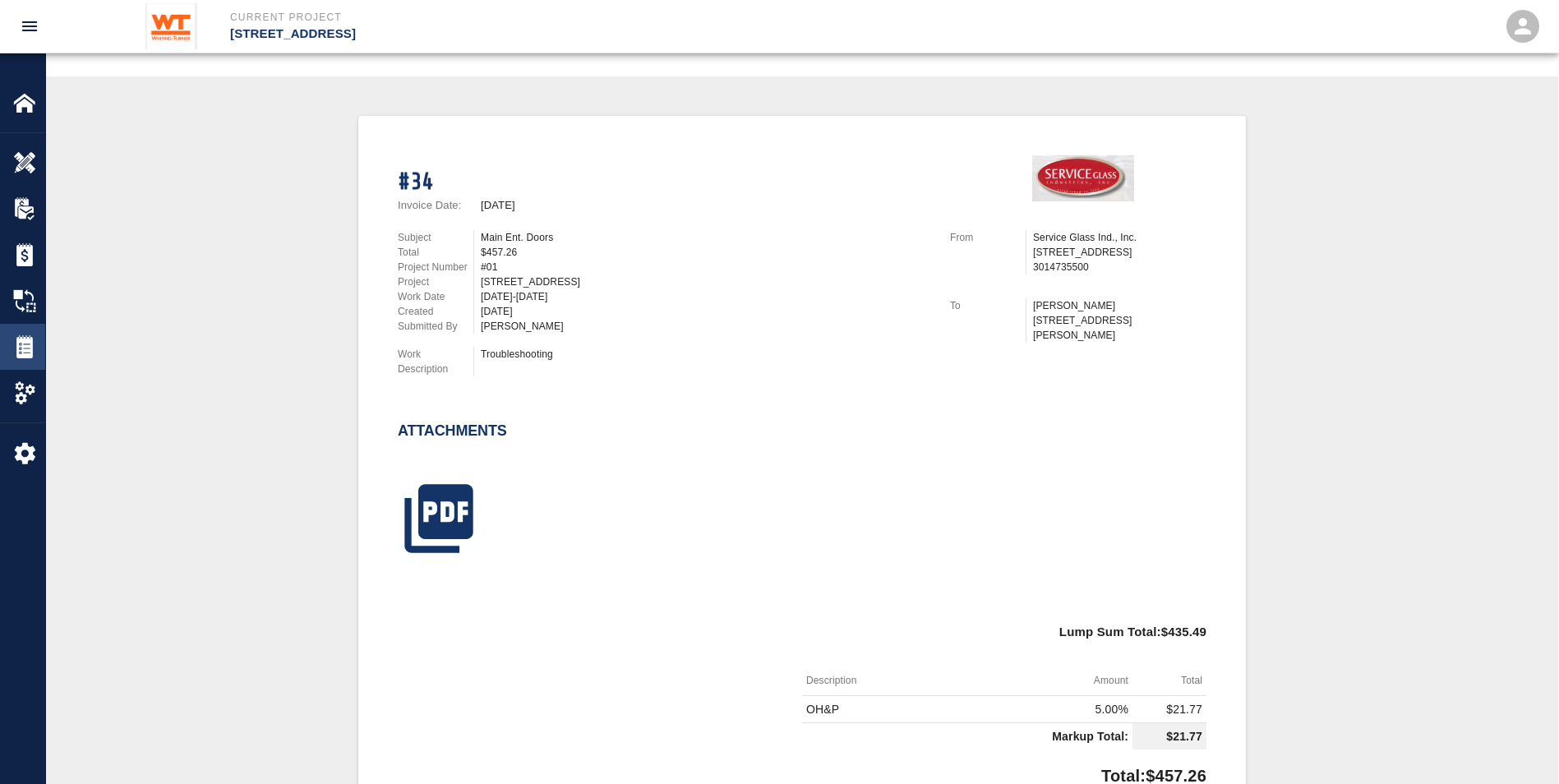
click at [34, 349] on img at bounding box center [24, 346] width 23 height 23
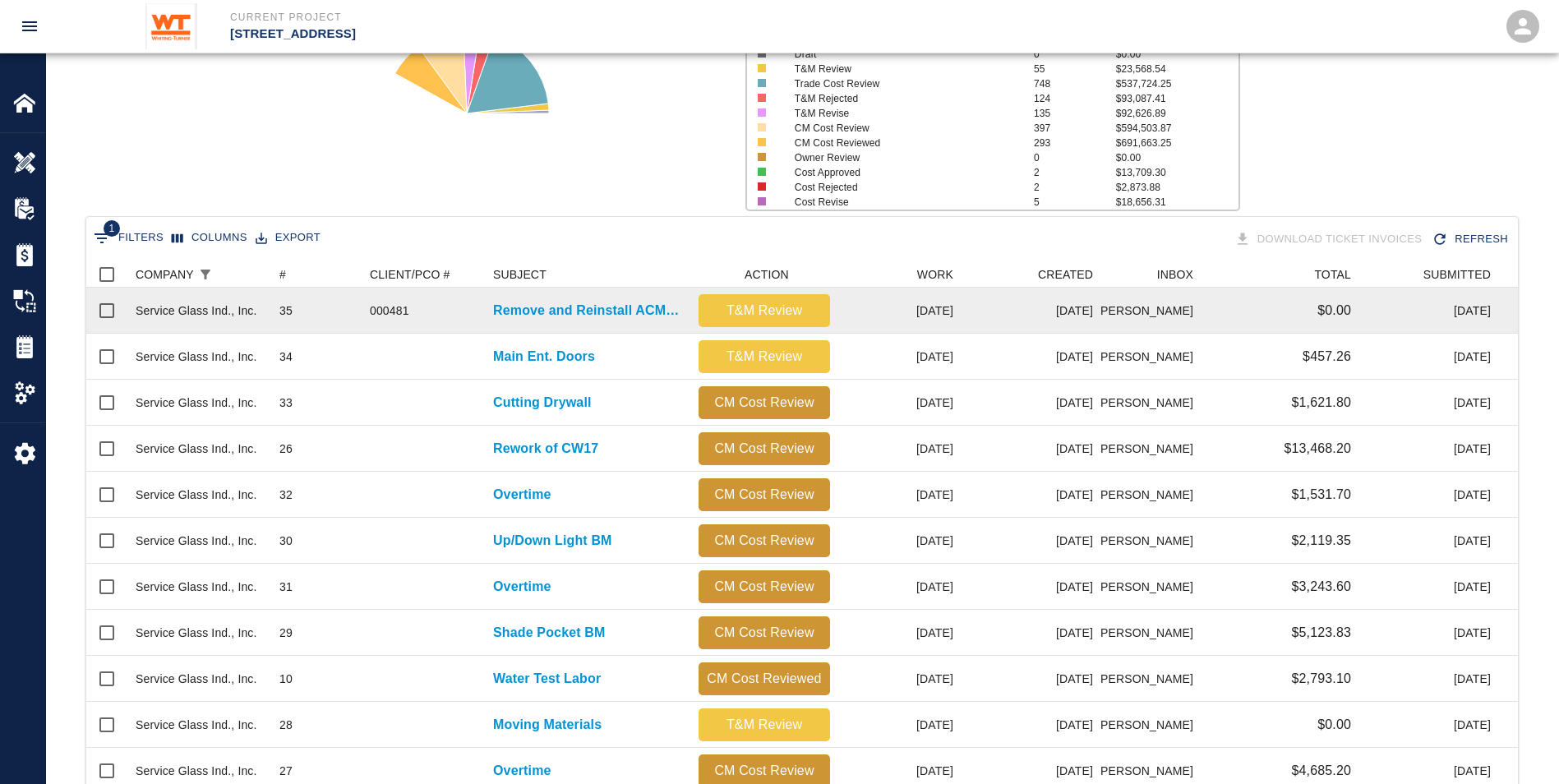
scroll to position [164, 0]
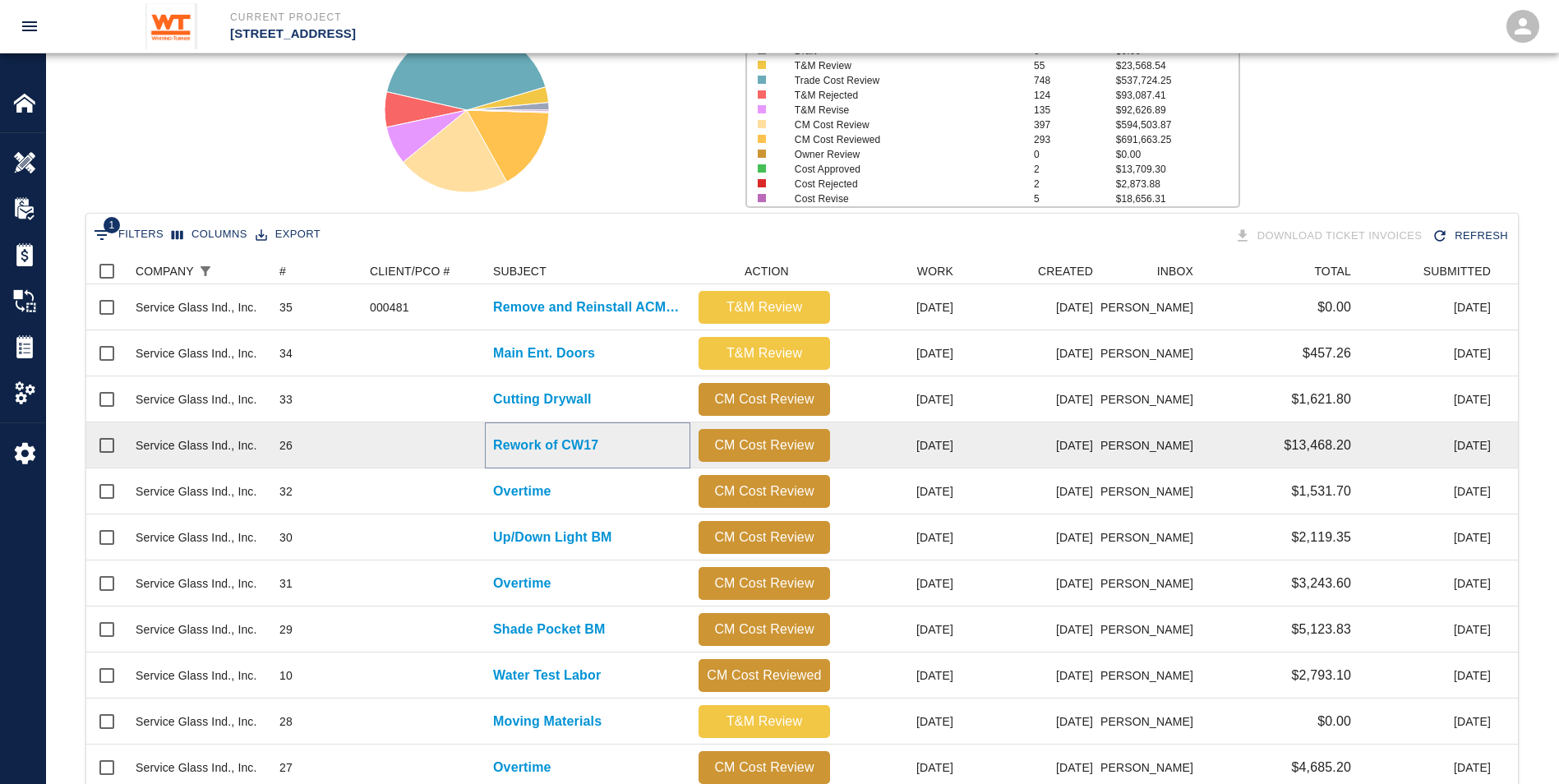
click at [536, 444] on p "Rework of CW17" at bounding box center [546, 445] width 106 height 20
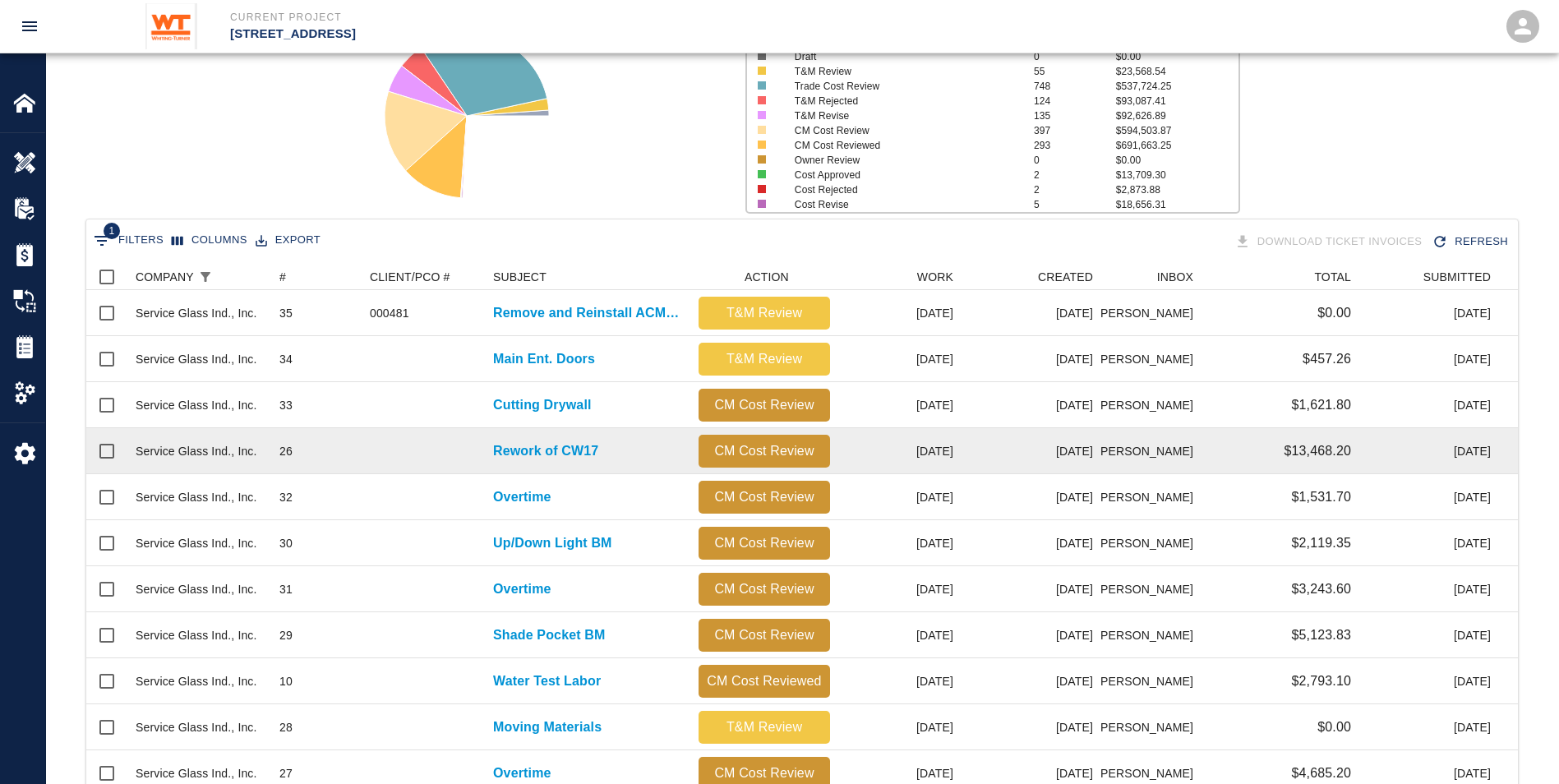
scroll to position [164, 0]
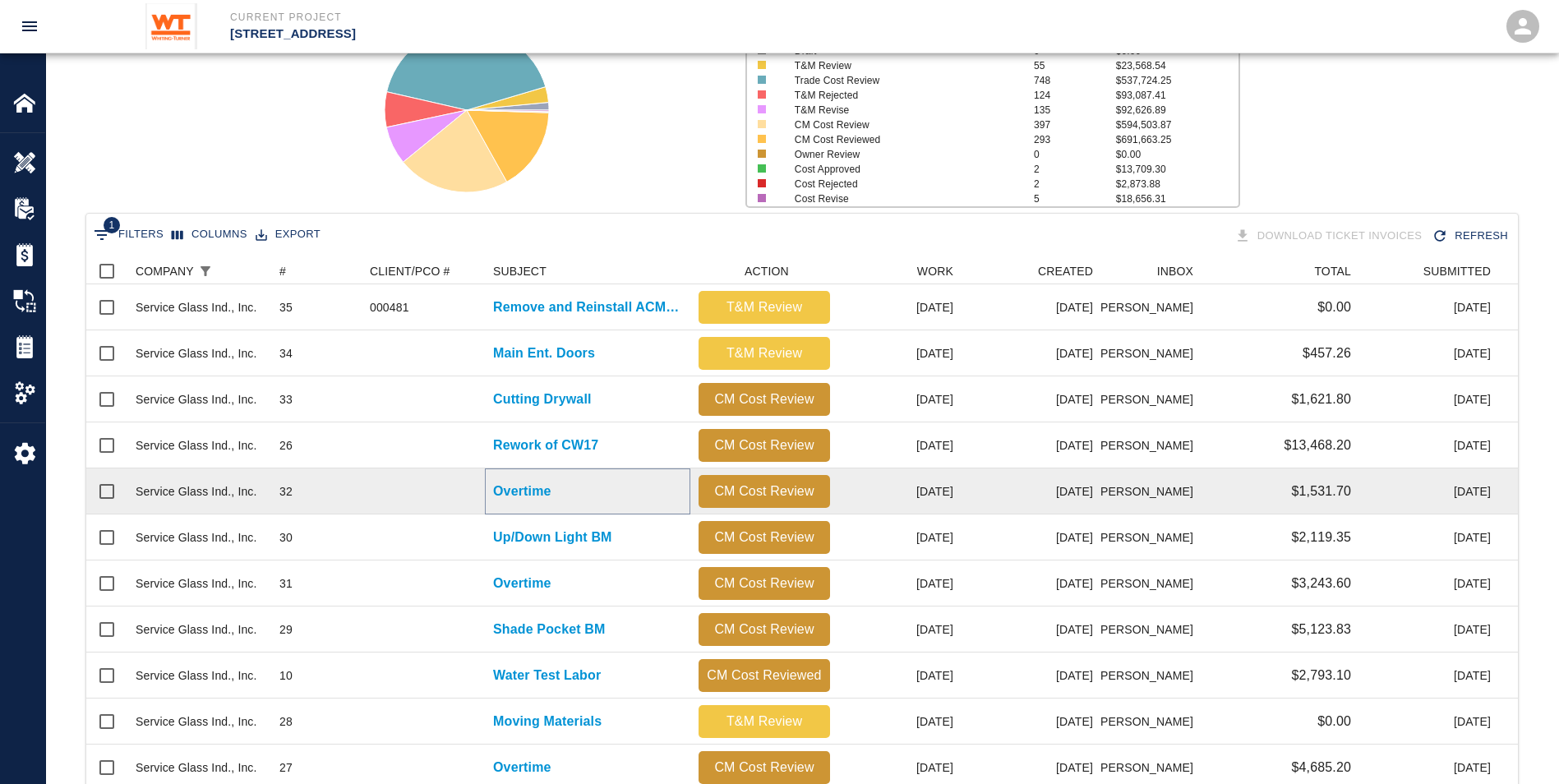
click at [510, 489] on p "Overtime" at bounding box center [522, 491] width 59 height 20
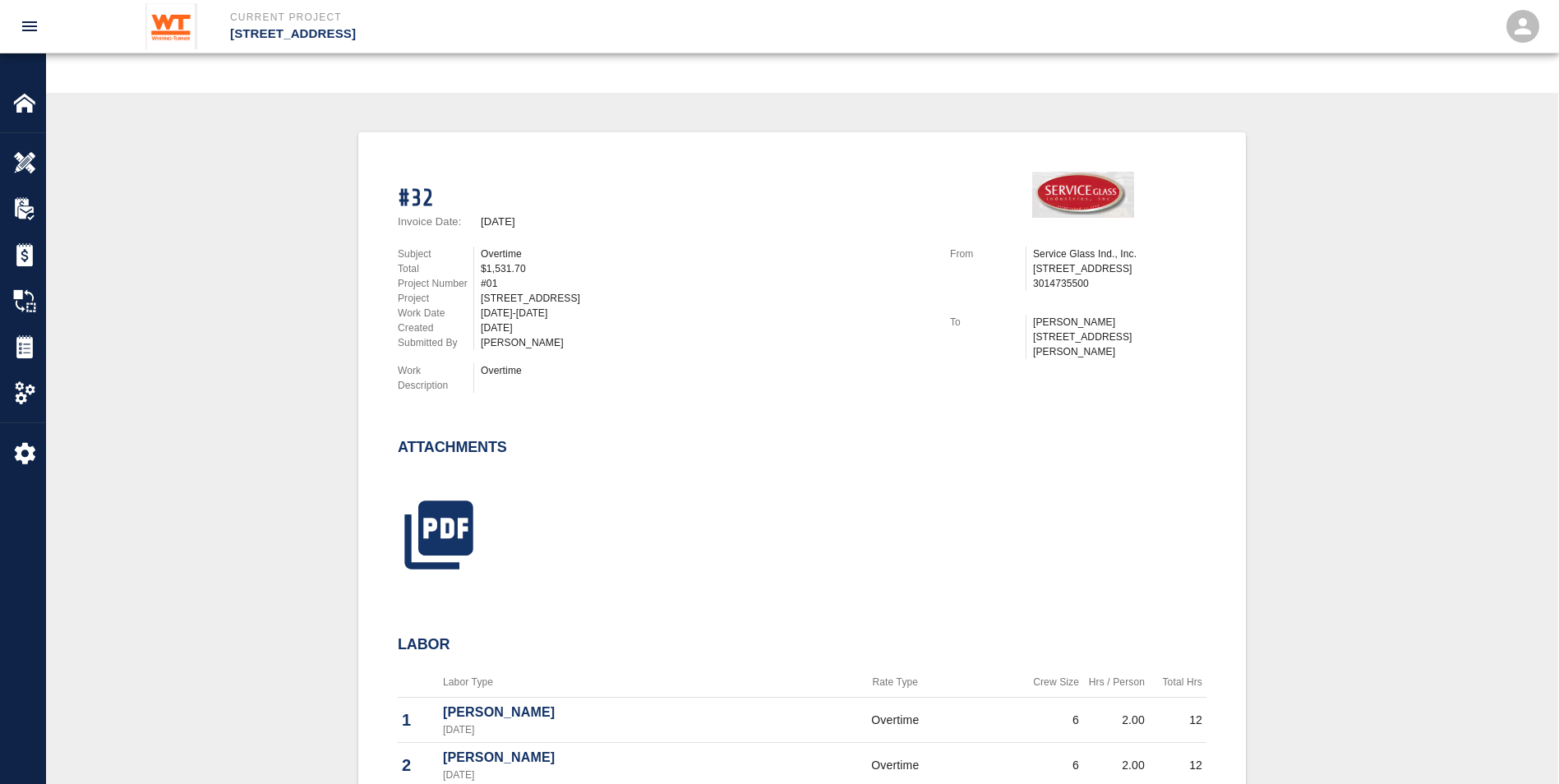
scroll to position [83, 0]
